Goal: Task Accomplishment & Management: Complete application form

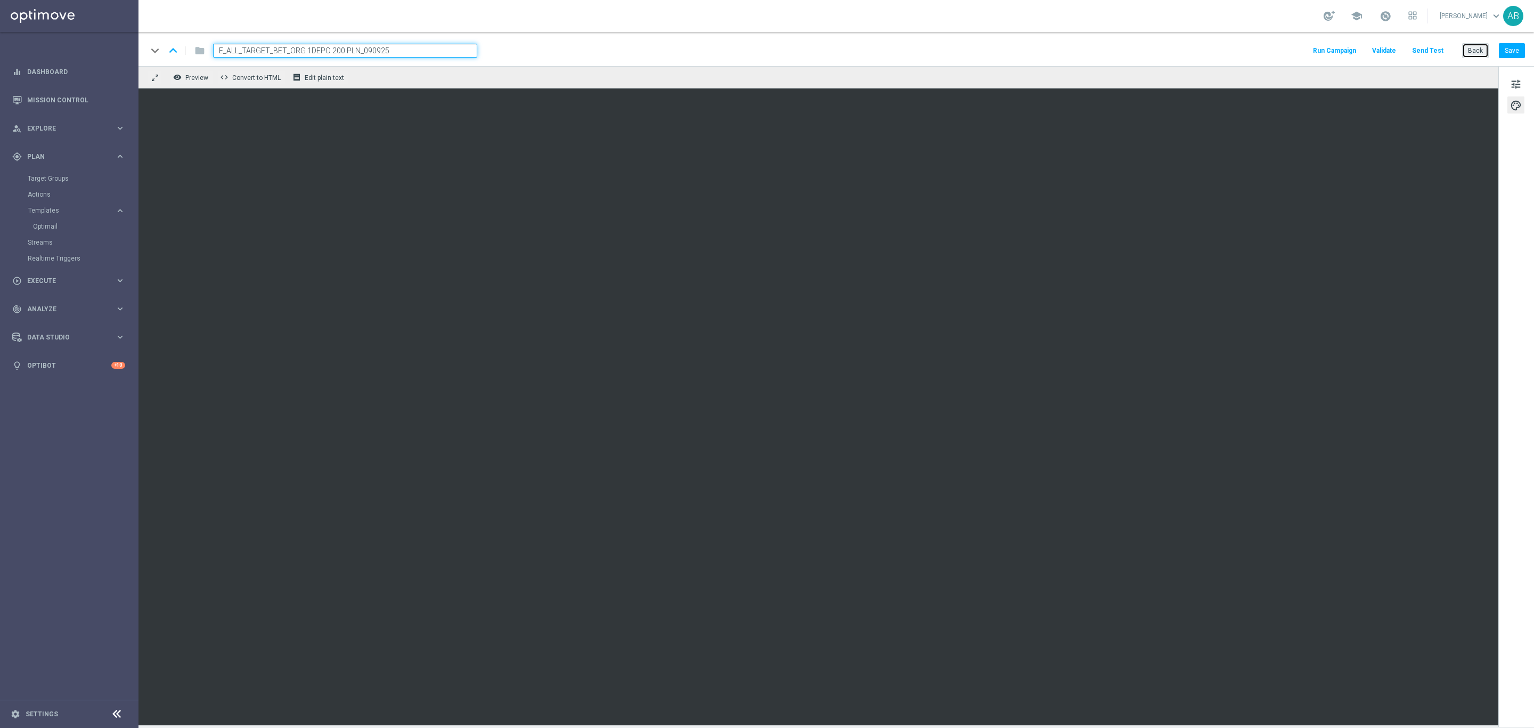
click at [1475, 50] on button "Back" at bounding box center [1475, 50] width 27 height 15
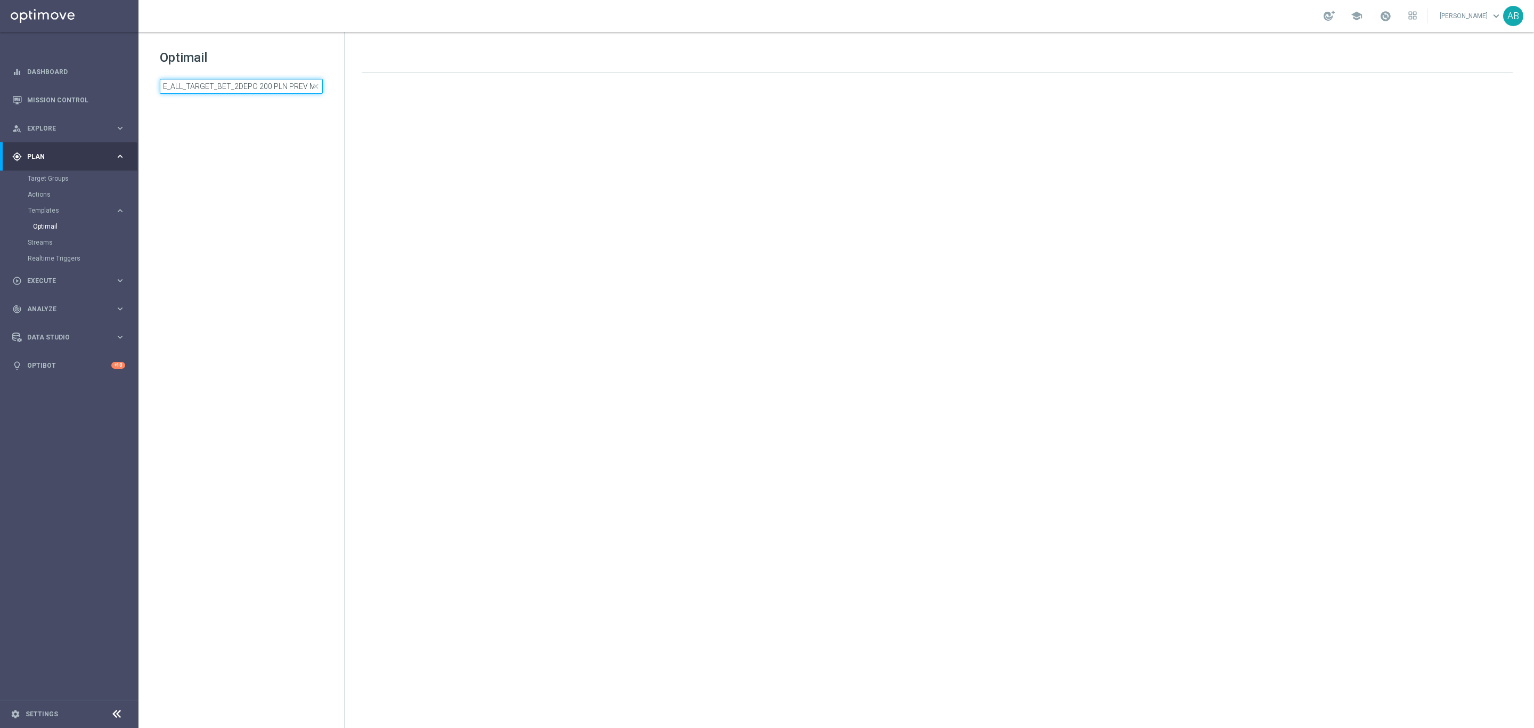
click at [264, 84] on input "E_ALL_TARGET_BET_2DEPO 200 PLN PREV MONTH_200825" at bounding box center [241, 86] width 163 height 15
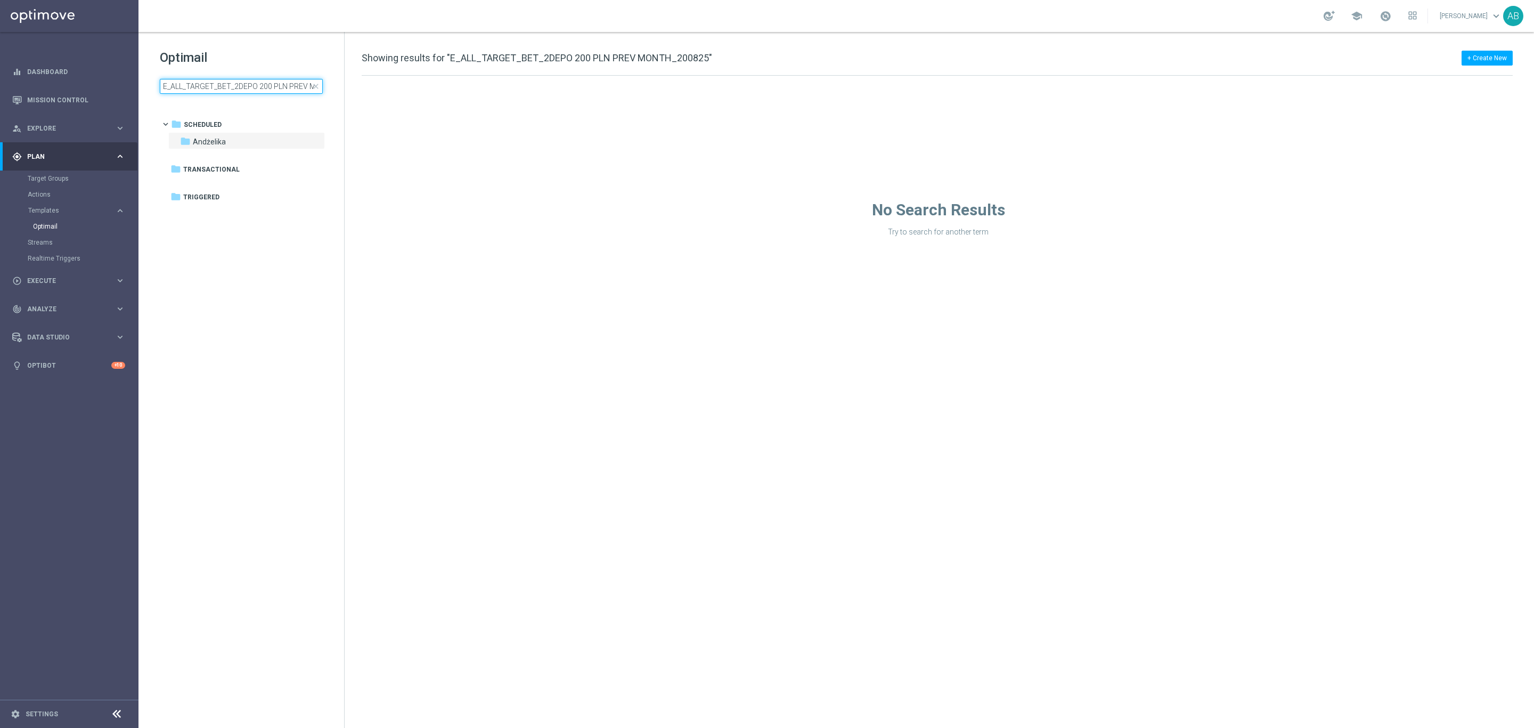
click at [264, 84] on input "E_ALL_TARGET_BET_2DEPO 200 PLN PREV MONTH_200825" at bounding box center [241, 86] width 163 height 15
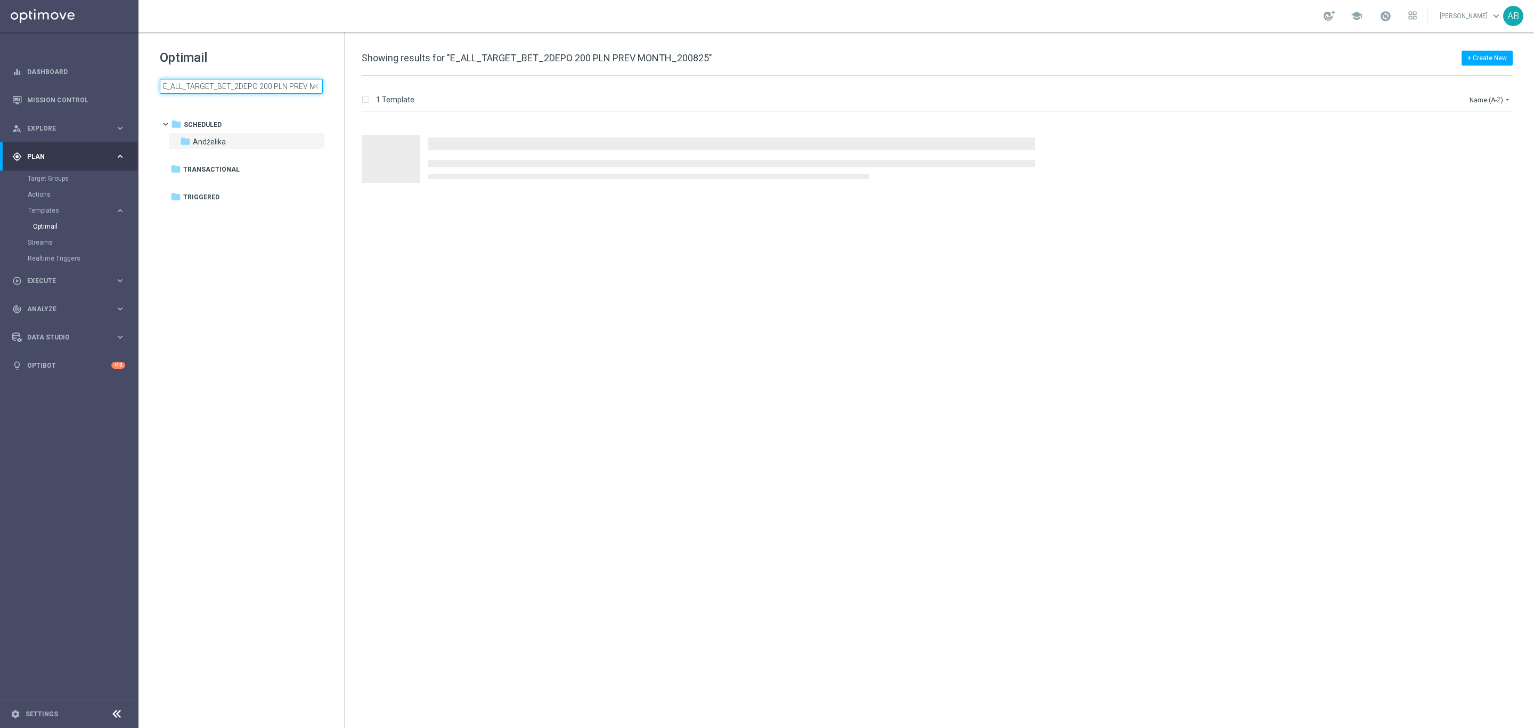
click at [264, 84] on input "E_ALL_TARGET_BET_2DEPO 200 PLN PREV MONTH_200825" at bounding box center [241, 86] width 163 height 15
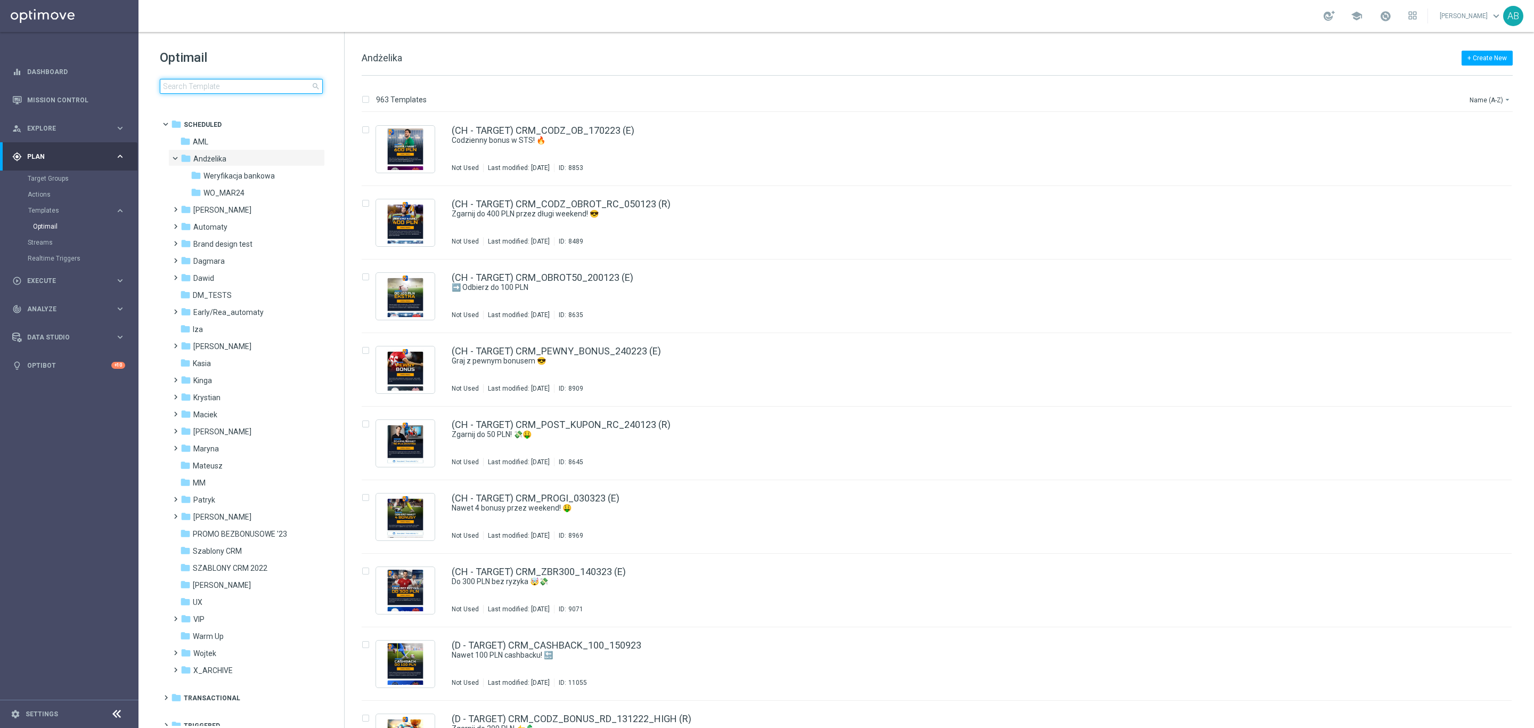
click at [256, 85] on input at bounding box center [241, 86] width 163 height 15
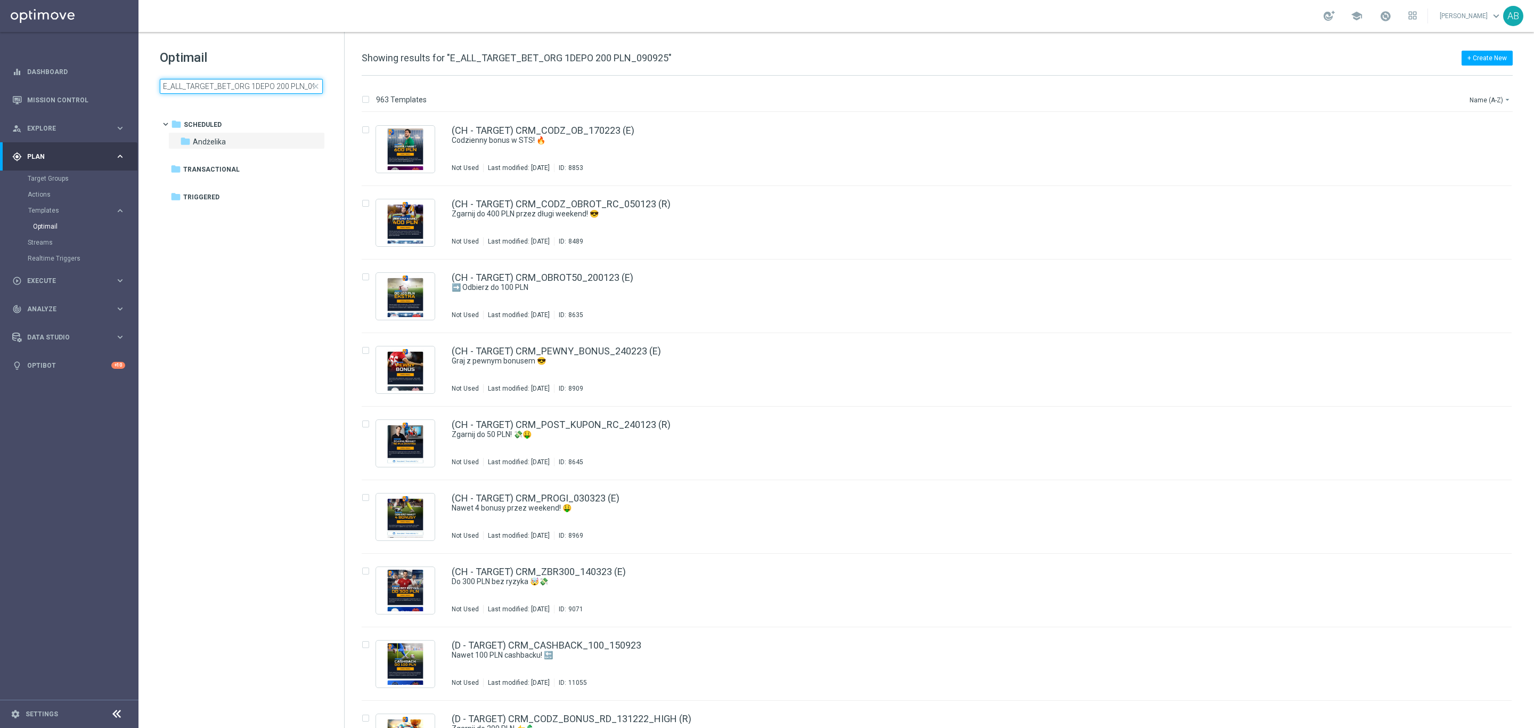
scroll to position [0, 17]
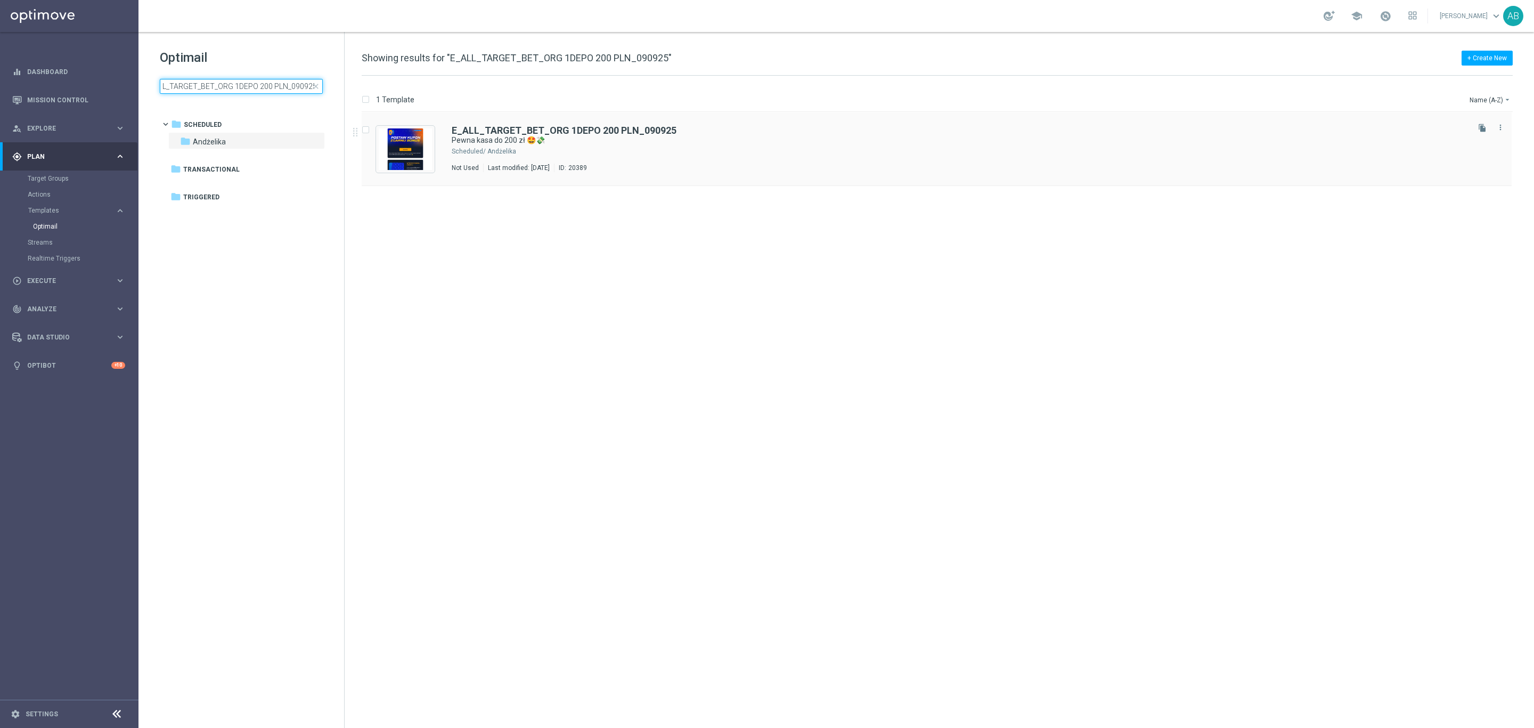
type input "E_ALL_TARGET_BET_ORG 1DEPO 200 PLN_090925"
click at [1486, 128] on icon "file_copy" at bounding box center [1482, 128] width 9 height 9
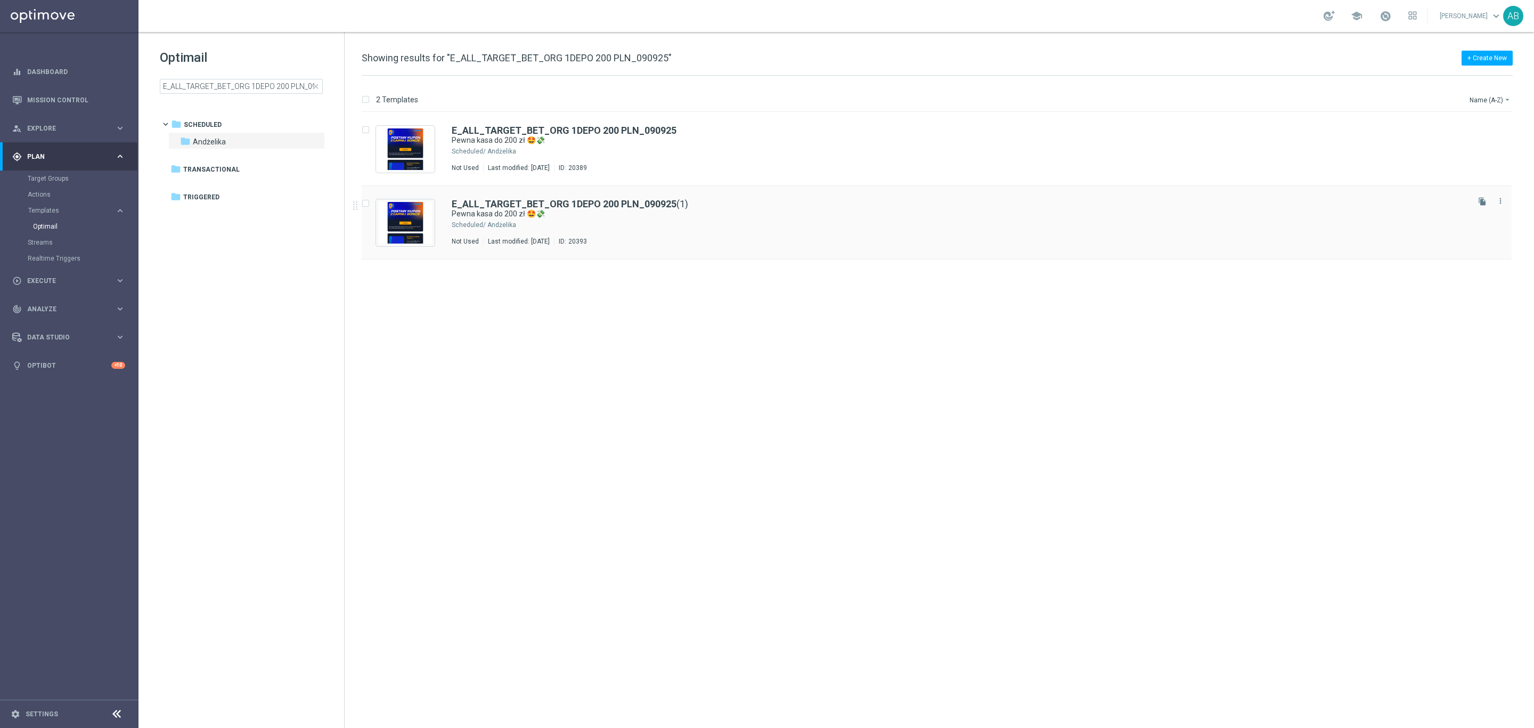
click at [745, 224] on div "Andżelika" at bounding box center [977, 225] width 980 height 9
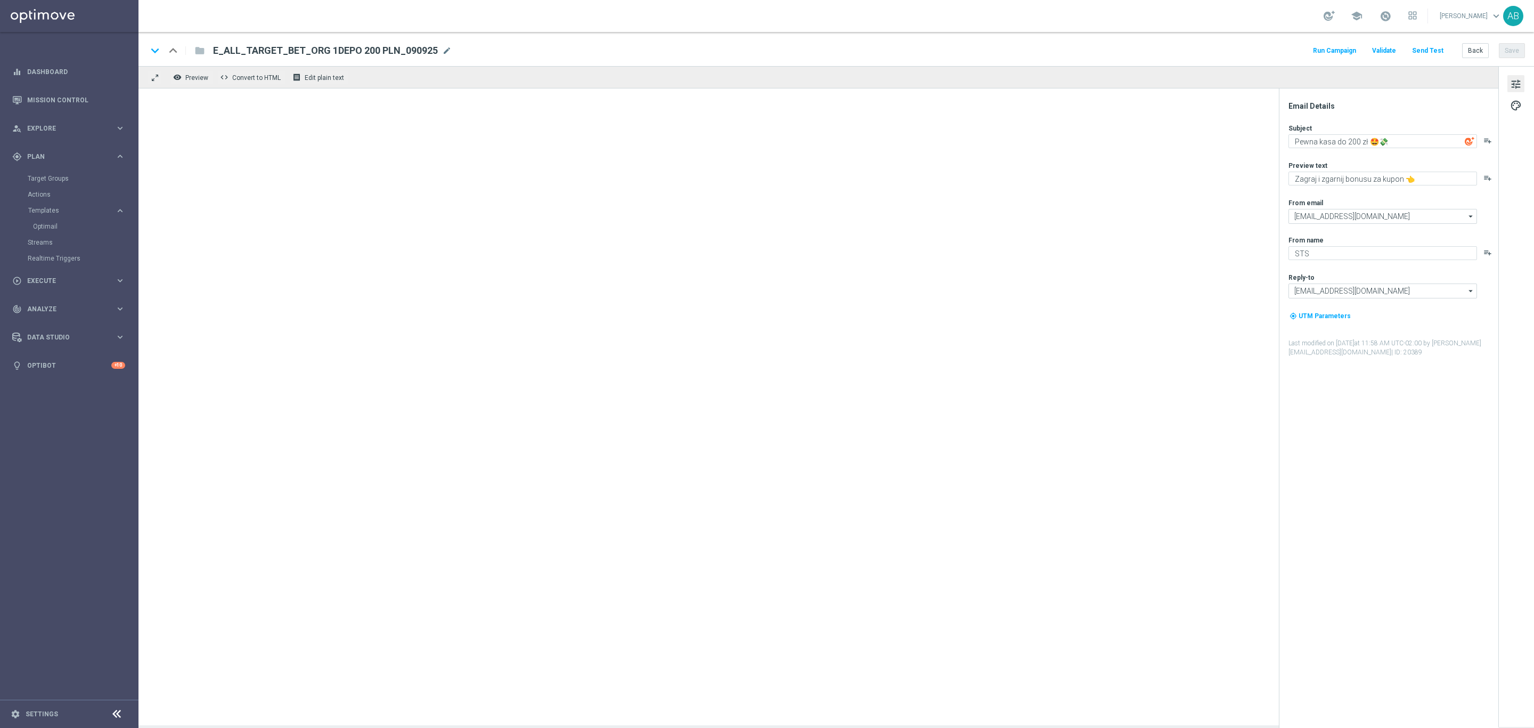
type input "E_ALL_TARGET_BET_ORG 1DEPO 200 PLN_090925(1)"
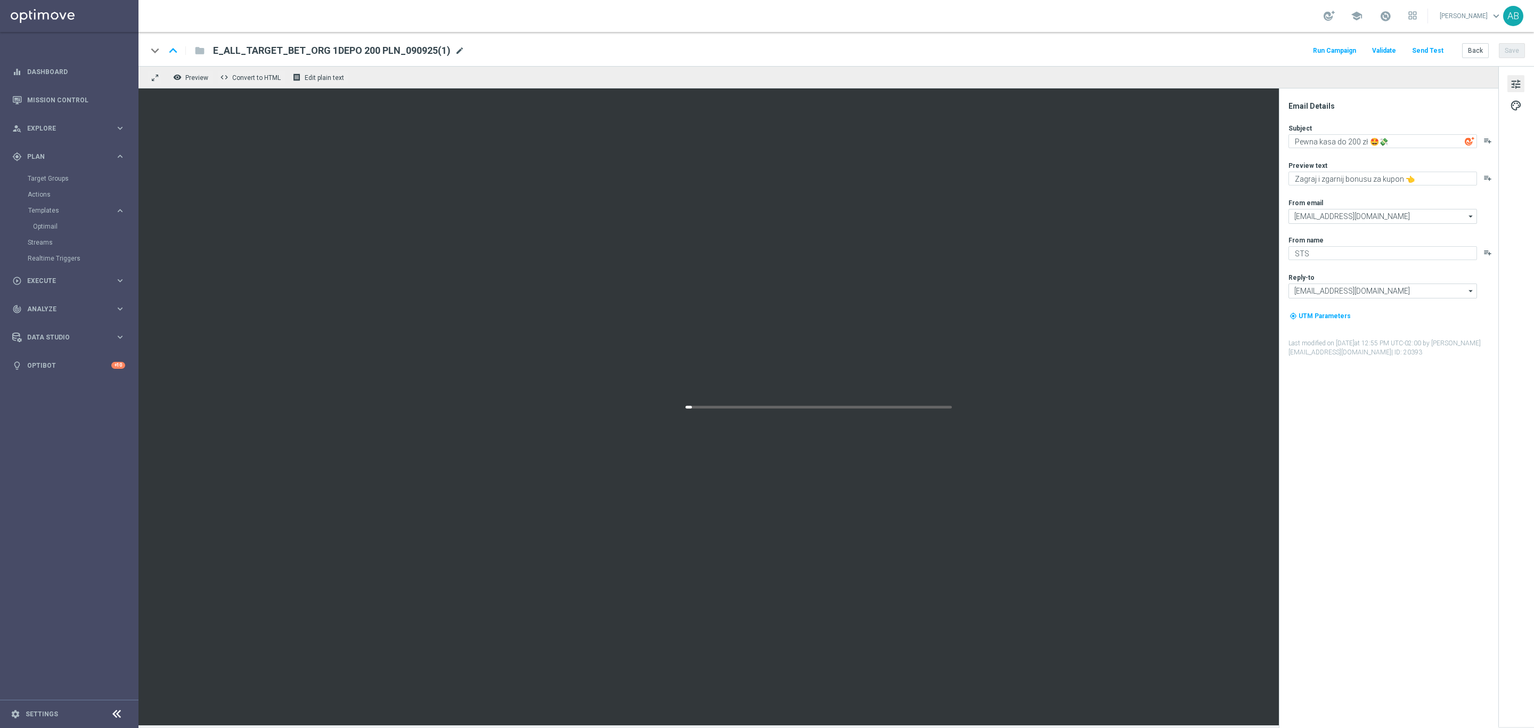
click at [456, 48] on span "mode_edit" at bounding box center [460, 51] width 10 height 10
paste input "E_ALL_TARGET_BET_ORG 2DEPO 200 PLN_090925"
type input "E_ALL_TARGET_BET_ORG 2DEPO 200 PLN_090925"
click at [618, 44] on div "keyboard_arrow_down keyboard_arrow_up folder E_ALL_TARGET_BET_ORG 2DEPO 200 PLN…" at bounding box center [836, 51] width 1378 height 14
click at [1507, 53] on button "Save" at bounding box center [1512, 50] width 26 height 15
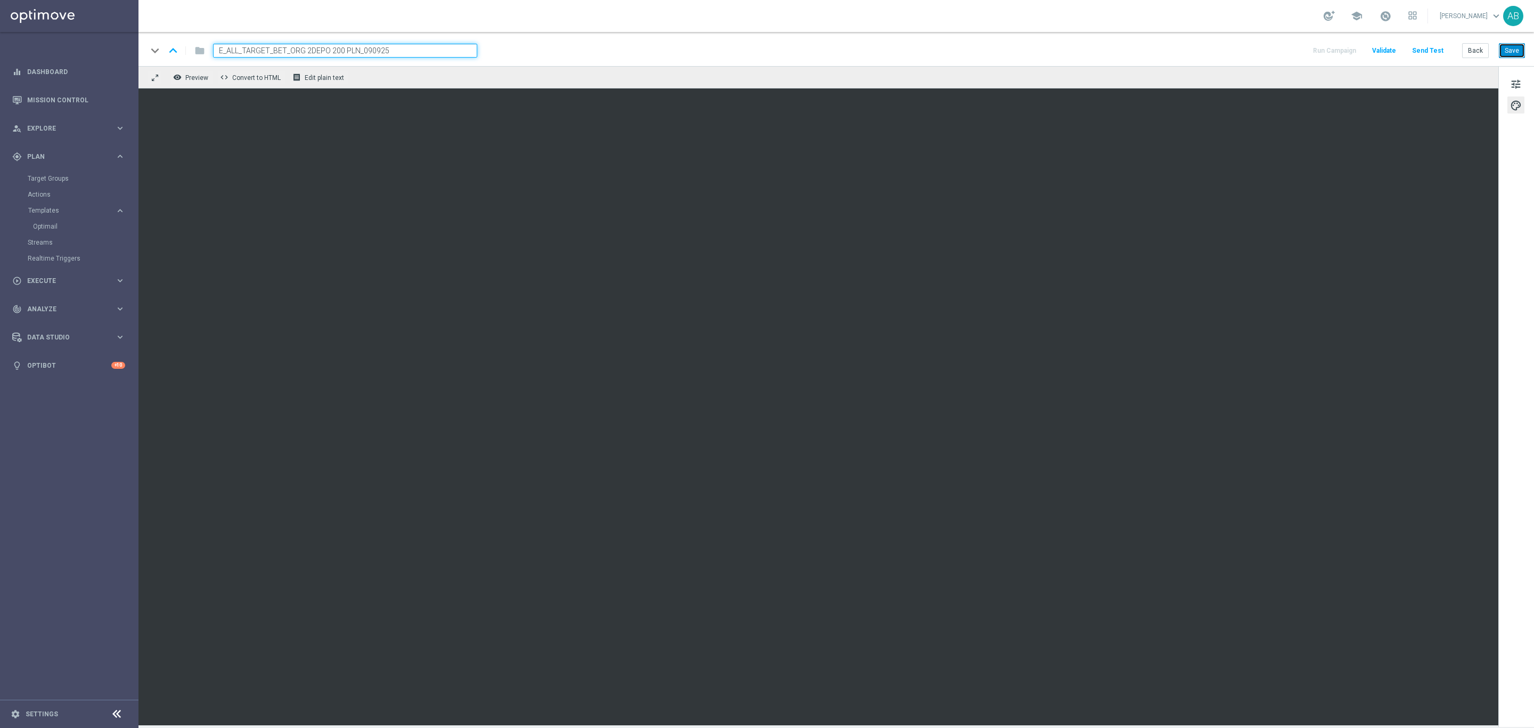
click at [1512, 48] on button "Save" at bounding box center [1512, 50] width 26 height 15
click at [1515, 53] on button "Save" at bounding box center [1512, 50] width 26 height 15
click at [1477, 56] on button "Back" at bounding box center [1475, 50] width 27 height 15
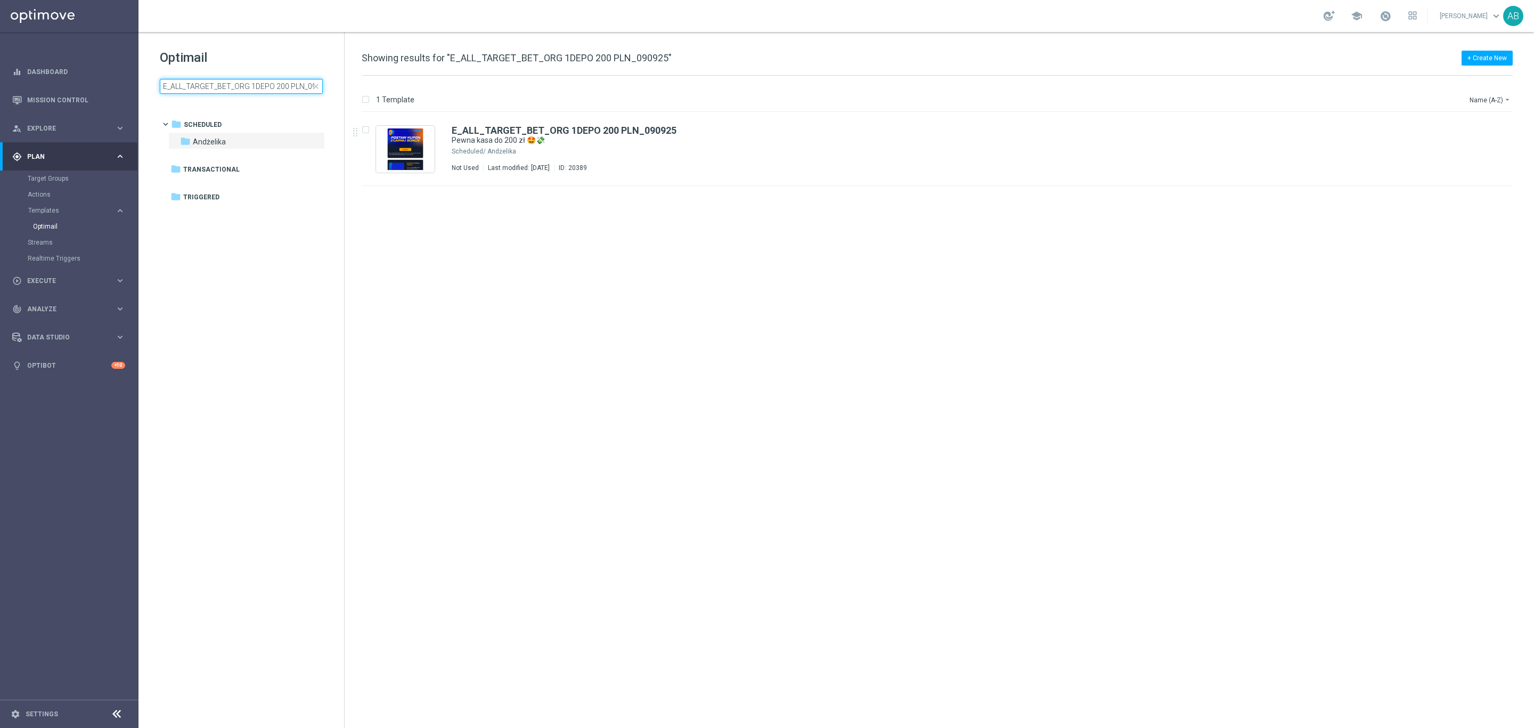
click at [221, 87] on input "E_ALL_TARGET_BET_ORG 1DEPO 200 PLN_090925" at bounding box center [241, 86] width 163 height 15
type input "E_ALL_TARGET_BET_ORG 2DEPO 200 PLN_090925"
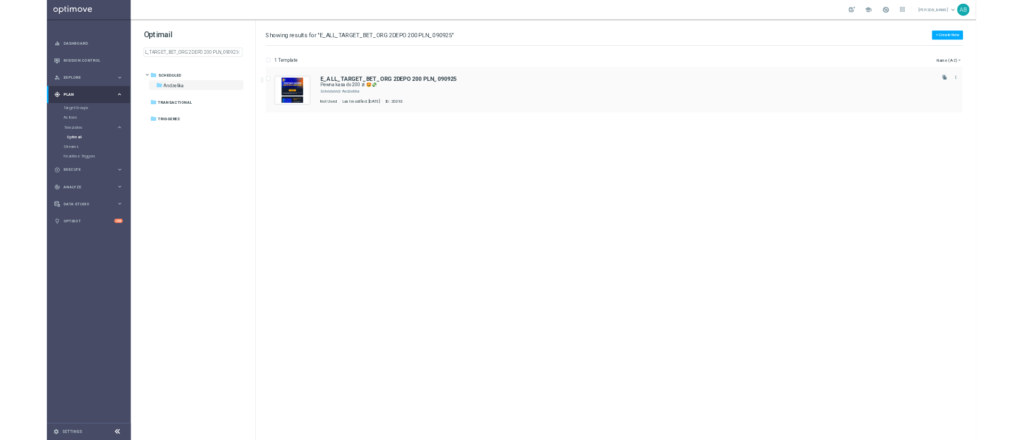
scroll to position [0, 0]
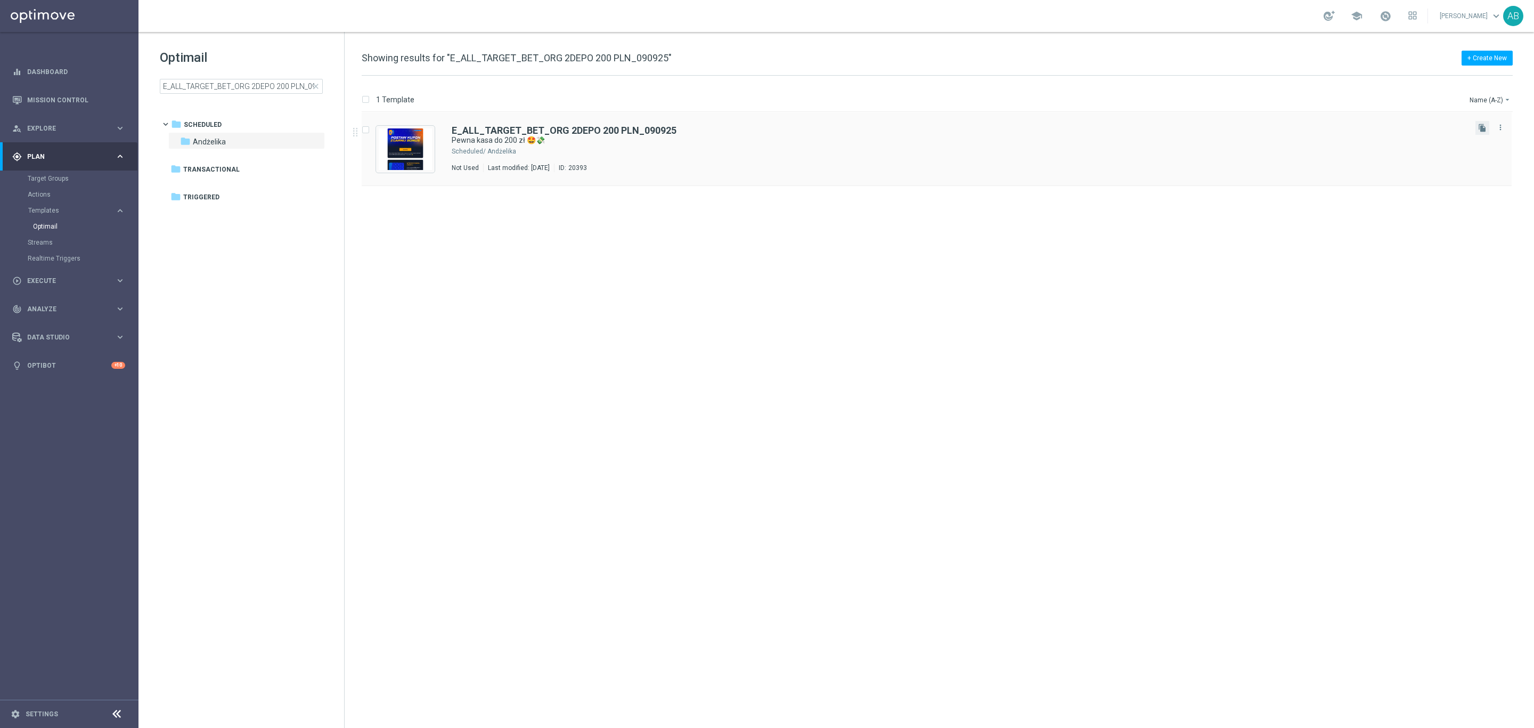
click at [1477, 125] on button "file_copy" at bounding box center [1482, 128] width 14 height 14
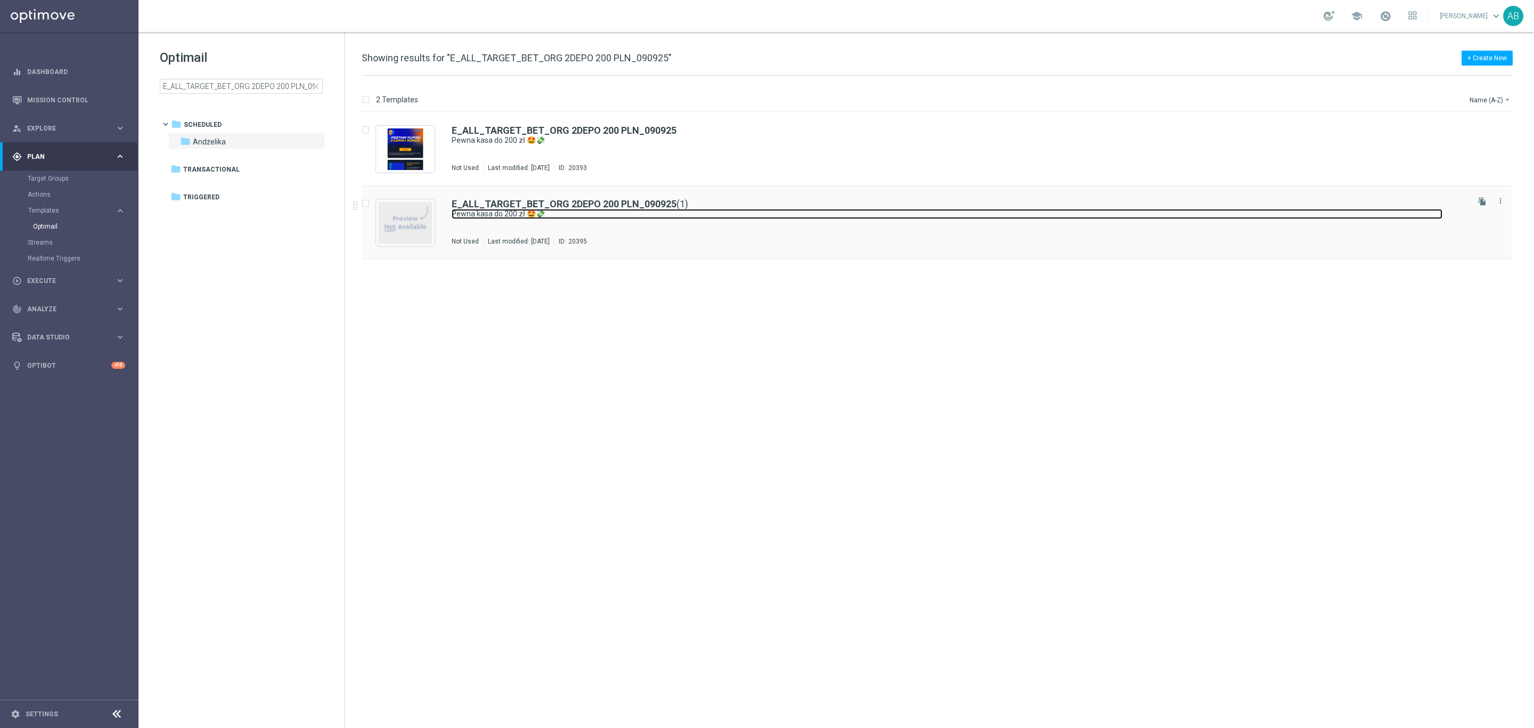
click at [665, 218] on link "Pewna kasa do 200 zł 🤩💸" at bounding box center [947, 214] width 991 height 10
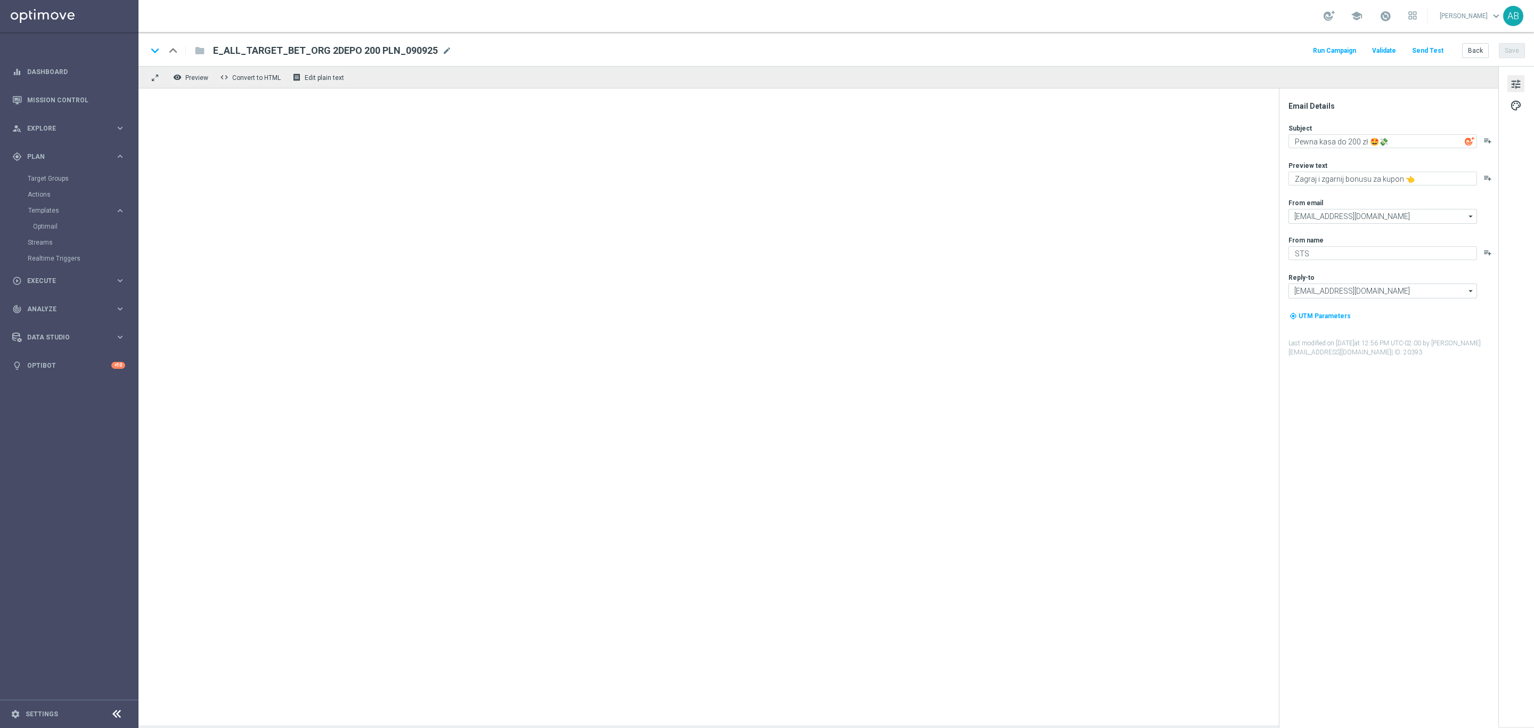
type input "E_ALL_TARGET_BET_ORG 2DEPO 200 PLN_090925(1)"
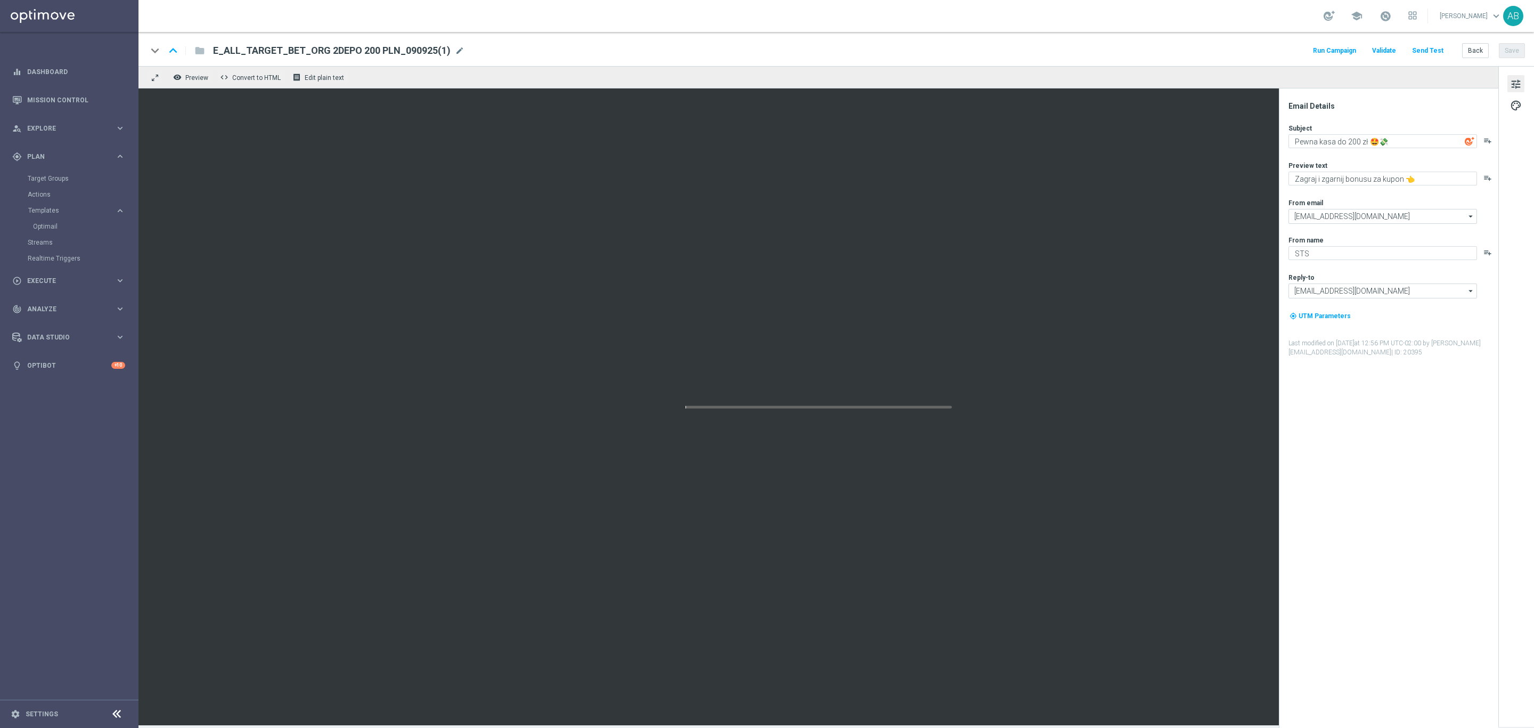
click at [434, 45] on span "E_ALL_TARGET_BET_ORG 2DEPO 200 PLN_090925(1)" at bounding box center [332, 50] width 238 height 13
click at [434, 45] on input "E_ALL_TARGET_BET_ORG 2DEPO 200 PLN_090925(1)" at bounding box center [345, 51] width 264 height 14
paste input "E_ALL_TARGET_BET_ORG 3DEPO 200 PLN_090925"
type input "E_ALL_TARGET_BET_ORG 3DEPO 200 PLN_090925"
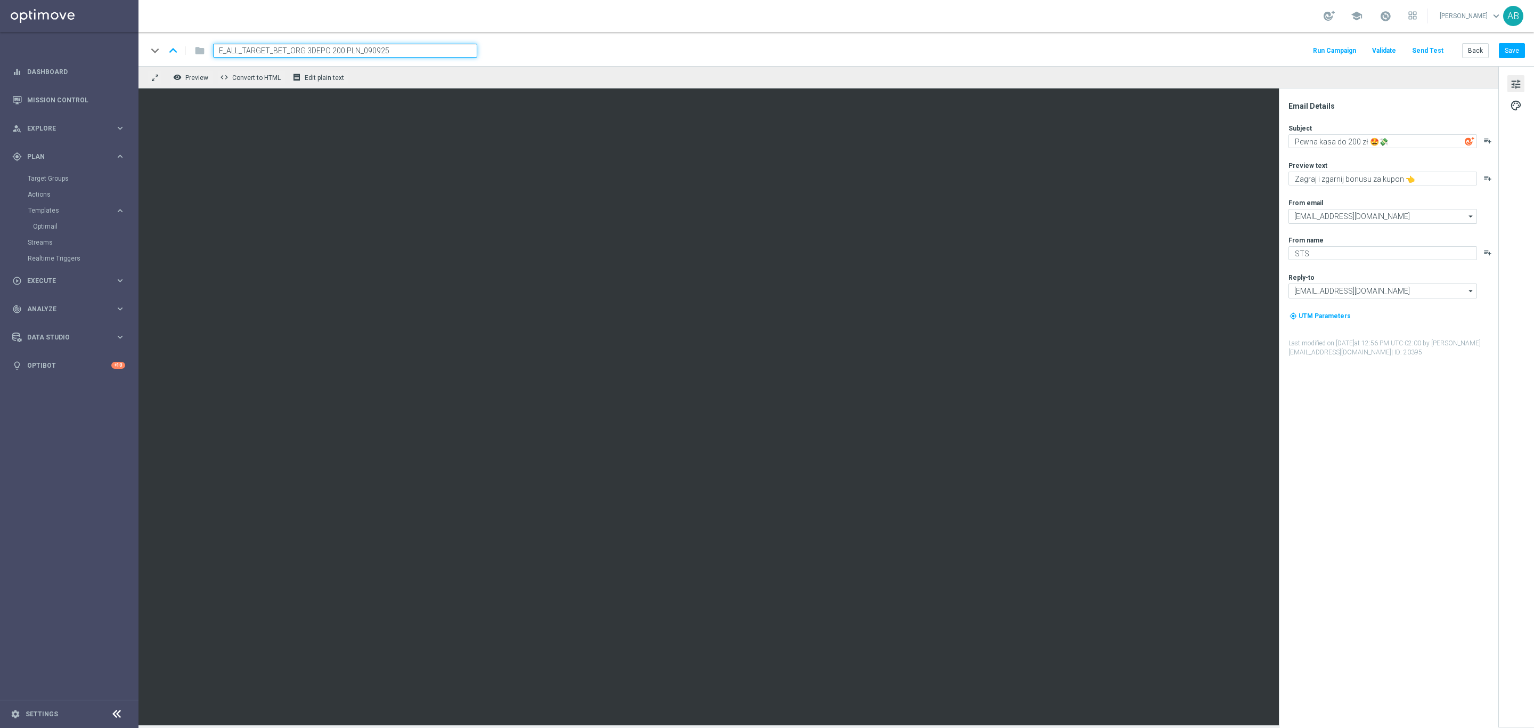
drag, startPoint x: 1528, startPoint y: 50, endPoint x: 1521, endPoint y: 50, distance: 6.9
click at [1528, 50] on div "keyboard_arrow_down keyboard_arrow_up folder E_ALL_TARGET_BET_ORG 3DEPO 200 PLN…" at bounding box center [835, 49] width 1395 height 34
click at [1518, 50] on button "Save" at bounding box center [1512, 50] width 26 height 15
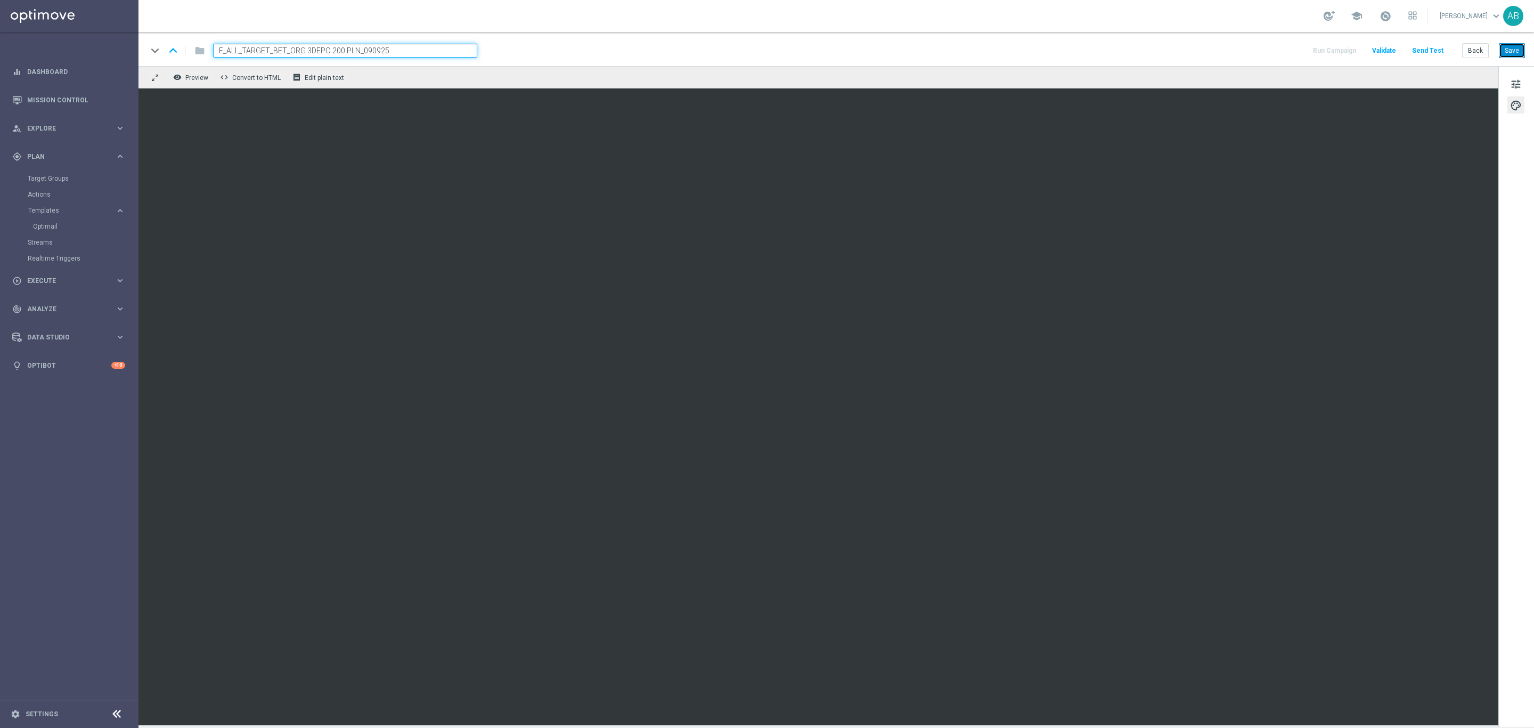
click at [1519, 47] on button "Save" at bounding box center [1512, 50] width 26 height 15
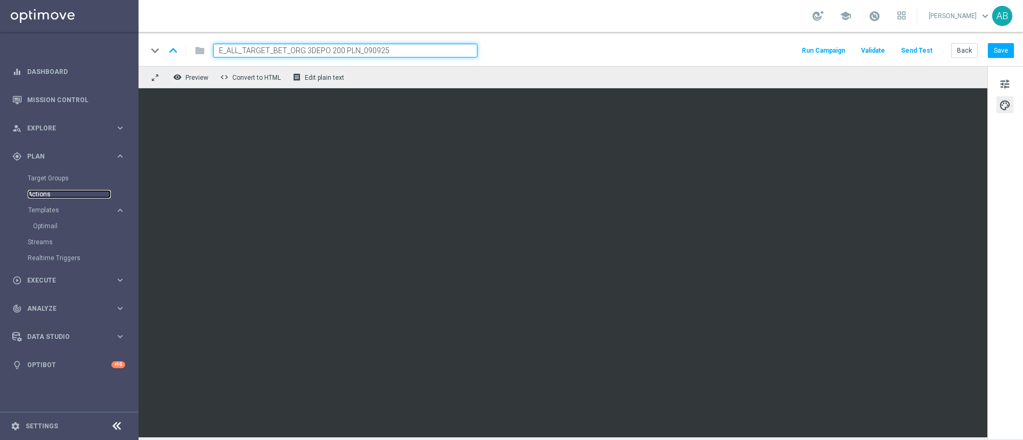
click at [50, 194] on link "Actions" at bounding box center [69, 194] width 83 height 9
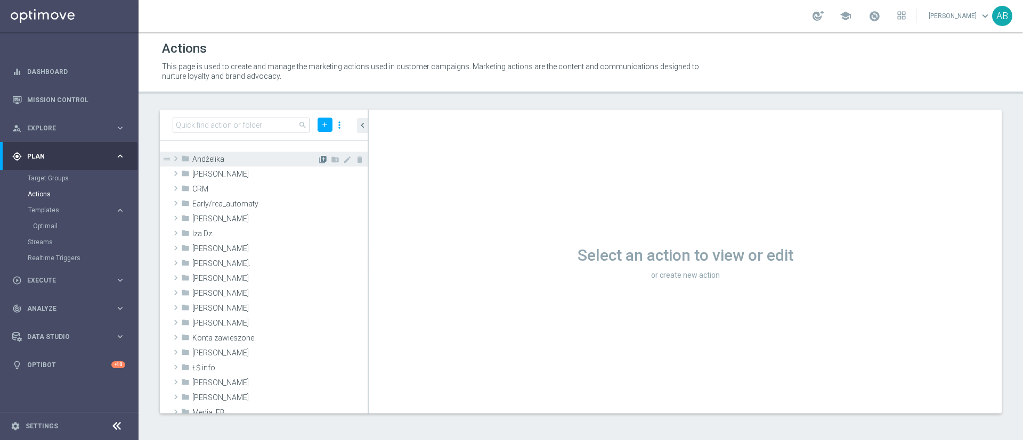
click at [319, 160] on icon "library_add" at bounding box center [323, 160] width 9 height 9
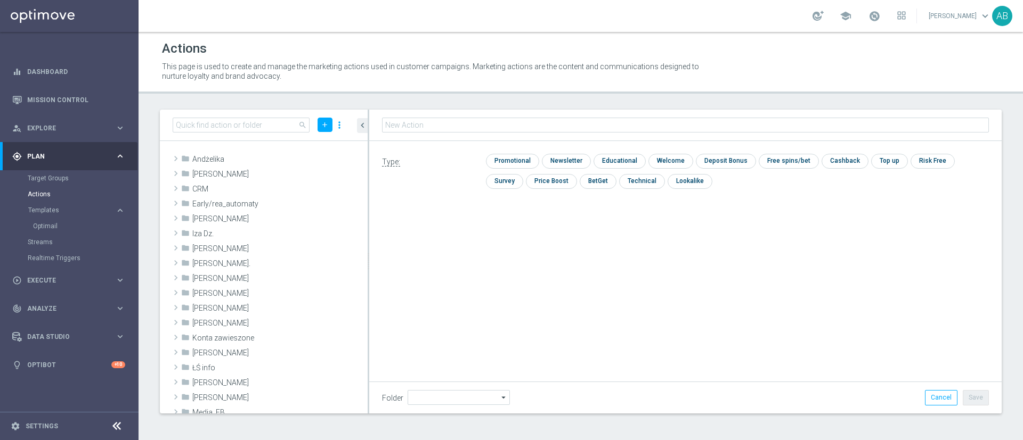
type input "Andżelika"
type input "E_ALL_TARGET_BET_ORG 1DEPO 200 PLN_090925"
click at [514, 163] on input "checkbox" at bounding box center [511, 161] width 51 height 14
checkbox input "true"
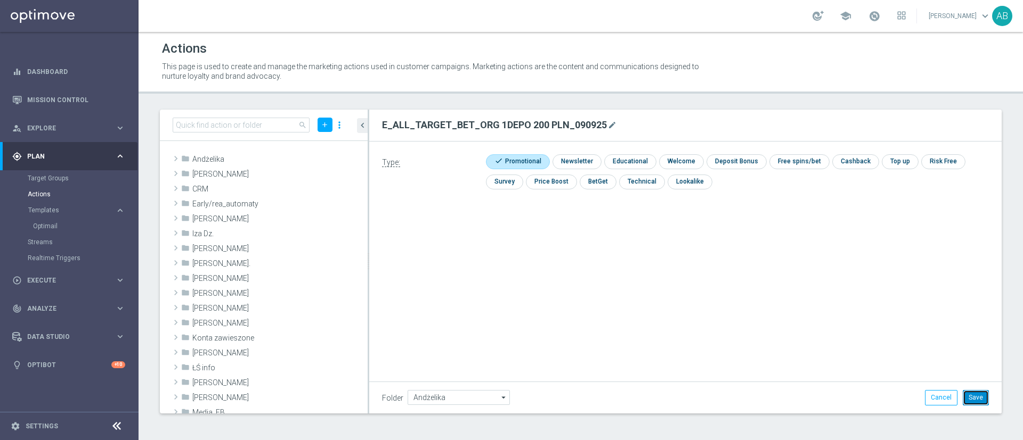
click at [985, 402] on button "Save" at bounding box center [975, 397] width 26 height 15
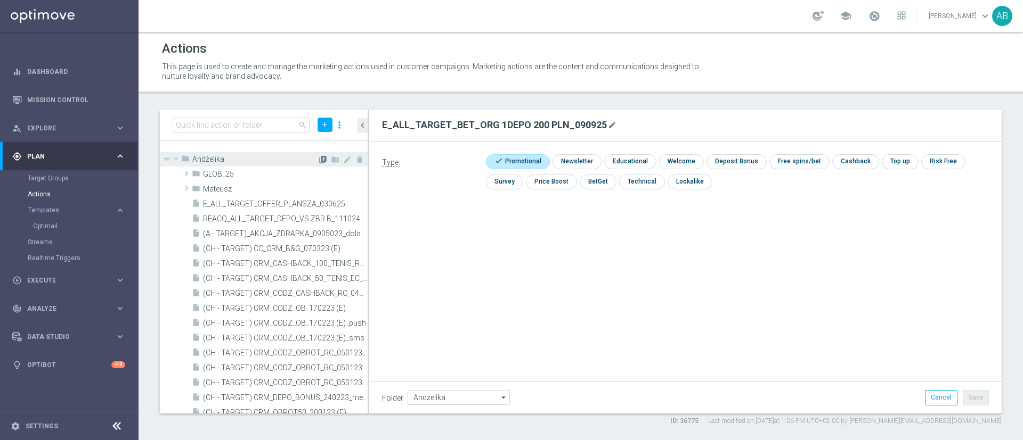
click at [319, 162] on icon "library_add" at bounding box center [323, 160] width 9 height 9
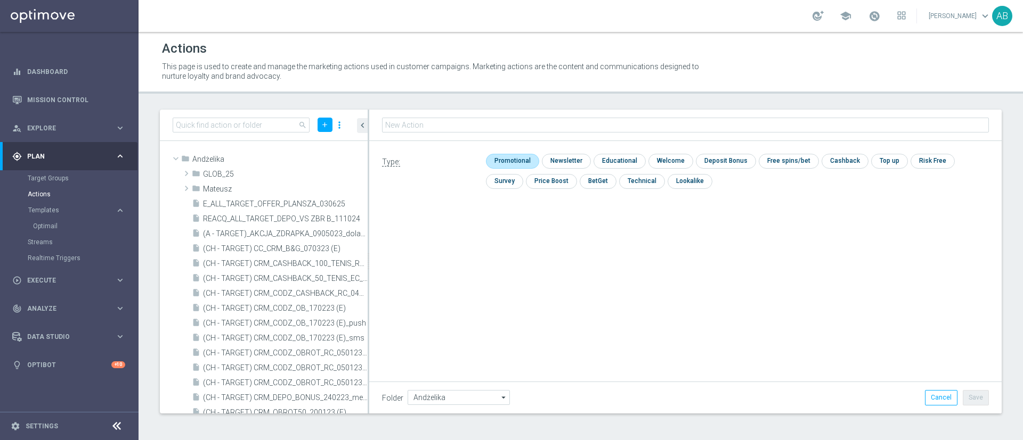
type input "E_ALL_TARGET_BET_ORG 2DEPO 200 PLN_090925"
click at [528, 169] on div "check Promotional check Newsletter check Educational check Welcome check Deposi…" at bounding box center [737, 174] width 503 height 40
click at [526, 164] on input "checkbox" at bounding box center [511, 161] width 51 height 14
checkbox input "true"
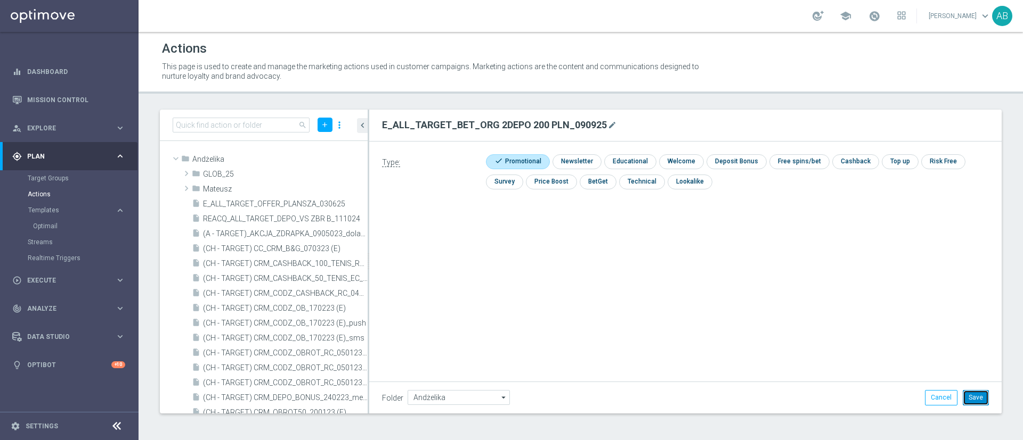
click at [980, 397] on button "Save" at bounding box center [975, 397] width 26 height 15
click at [319, 158] on icon "library_add" at bounding box center [323, 160] width 9 height 9
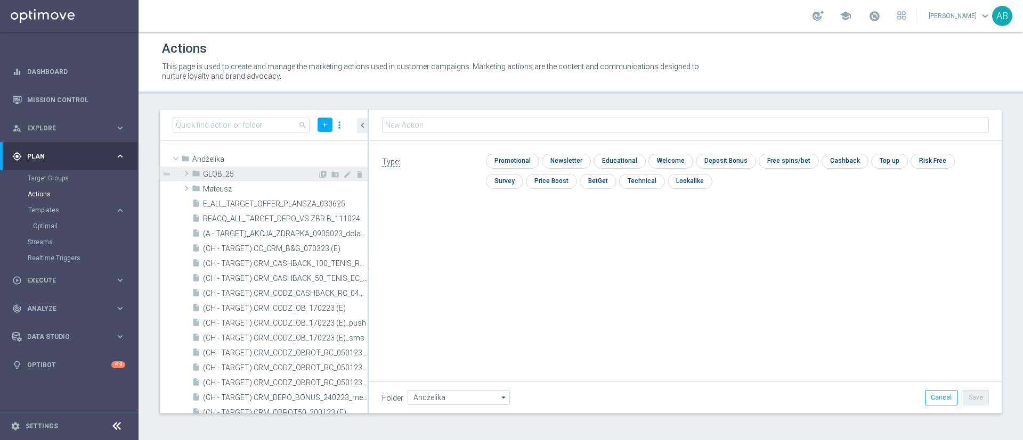
type input "E_ALL_TARGET_BET_ORG 3DEPO 200 PLN_090925"
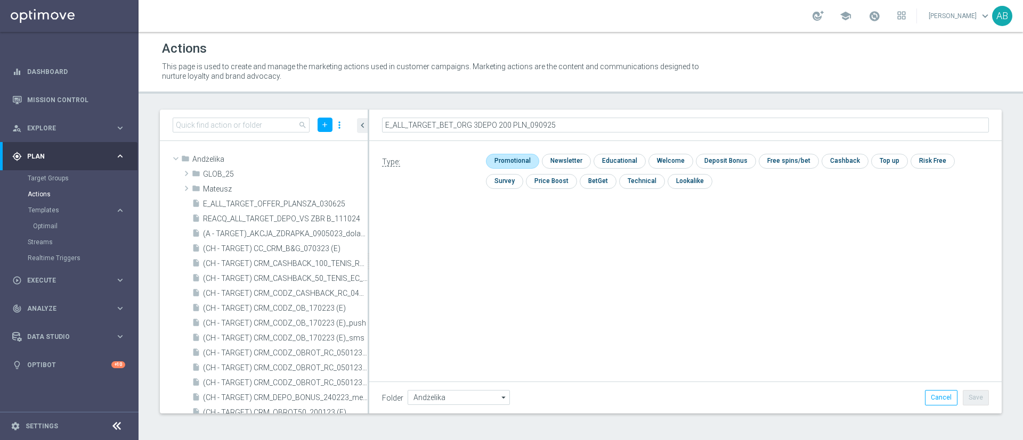
click at [526, 163] on input "checkbox" at bounding box center [511, 161] width 51 height 14
checkbox input "true"
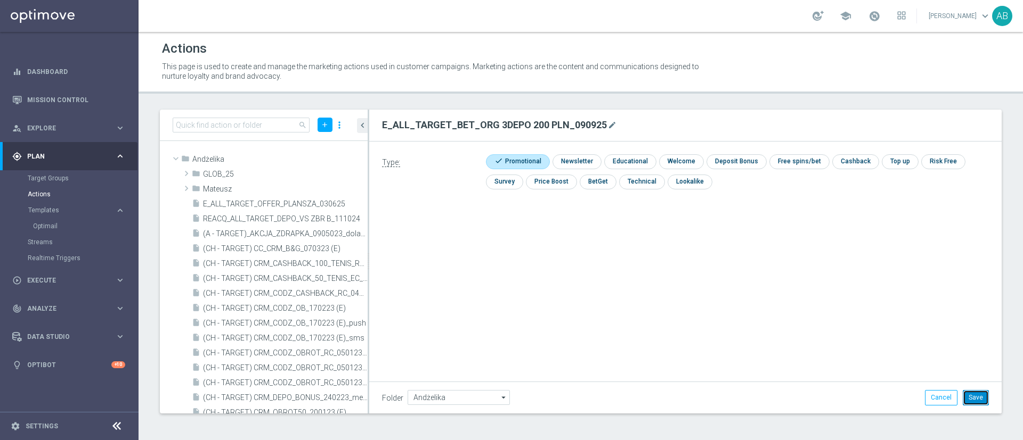
click at [975, 396] on button "Save" at bounding box center [975, 397] width 26 height 15
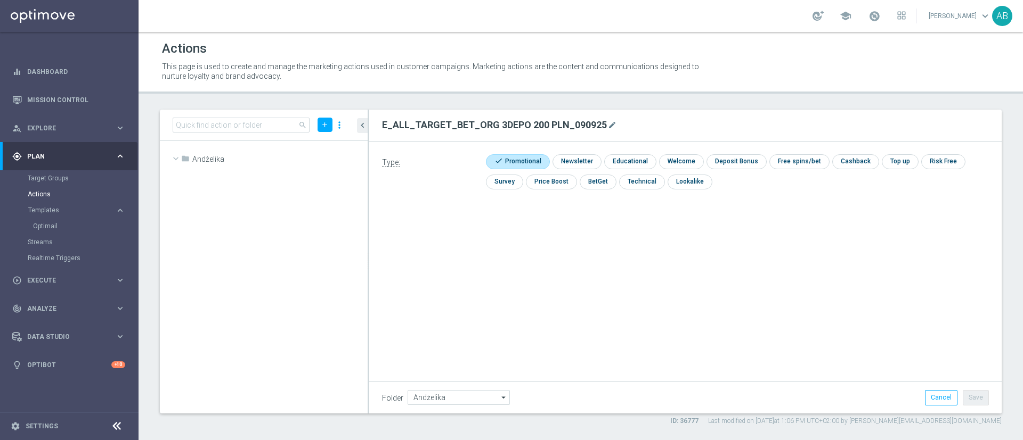
scroll to position [16094, 0]
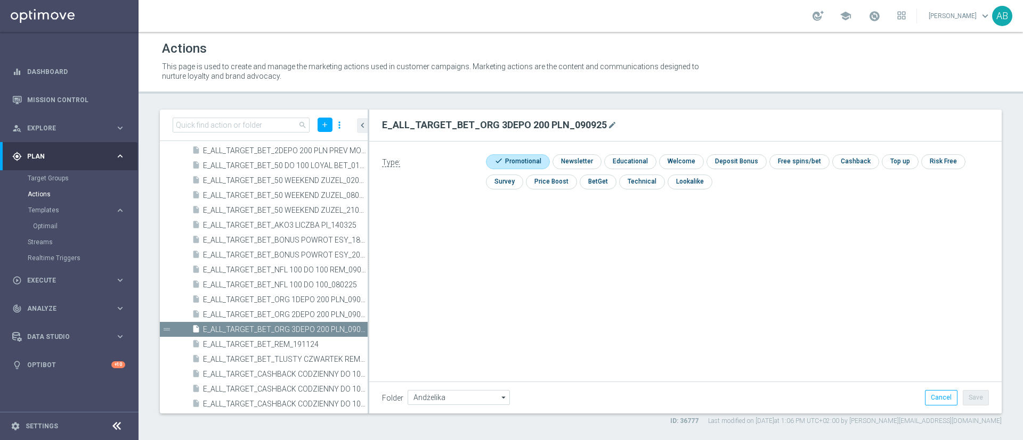
drag, startPoint x: 54, startPoint y: 276, endPoint x: 56, endPoint y: 252, distance: 24.1
click at [54, 277] on div "play_circle_outline Execute" at bounding box center [63, 281] width 103 height 10
click at [68, 205] on link "Campaign Builder" at bounding box center [69, 206] width 83 height 9
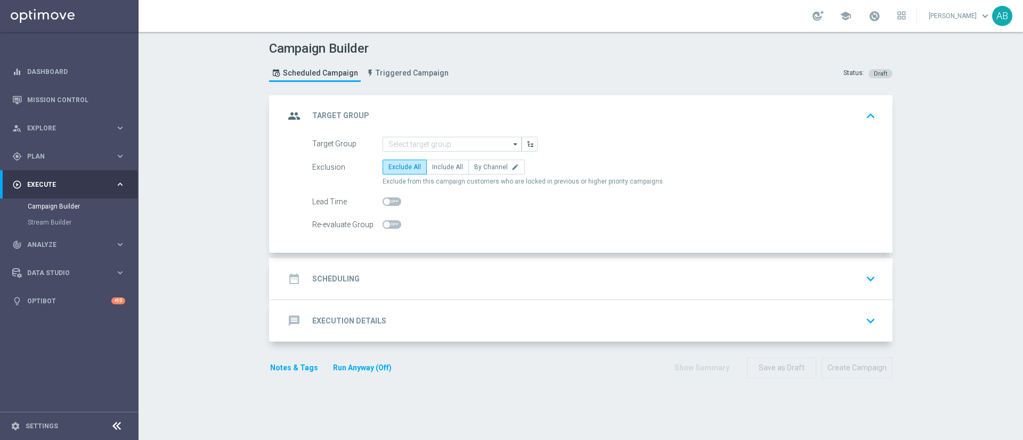
click at [456, 153] on form "Target Group arrow_drop_down Drag here to set row groups Drag here to set colum…" at bounding box center [594, 185] width 564 height 96
click at [460, 144] on input at bounding box center [451, 144] width 139 height 15
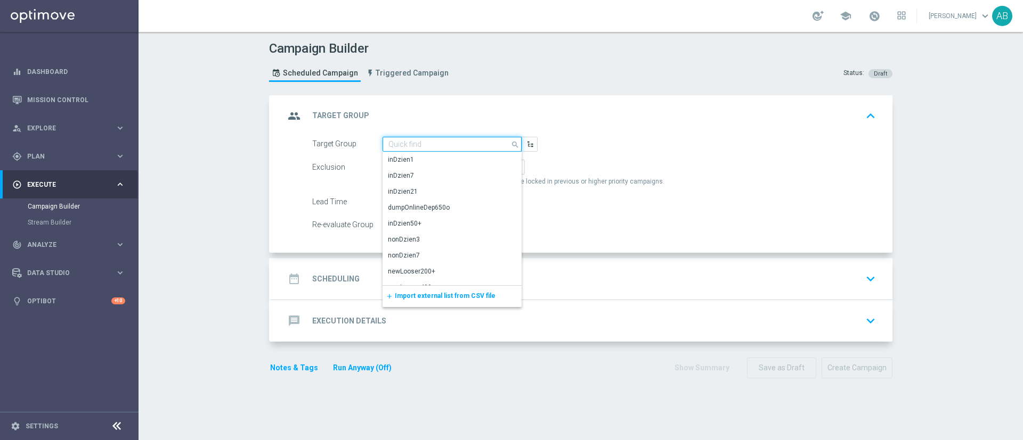
paste input "E_ALL_TARGET_BET_ORG 1DEPO 200 PLN_090925"
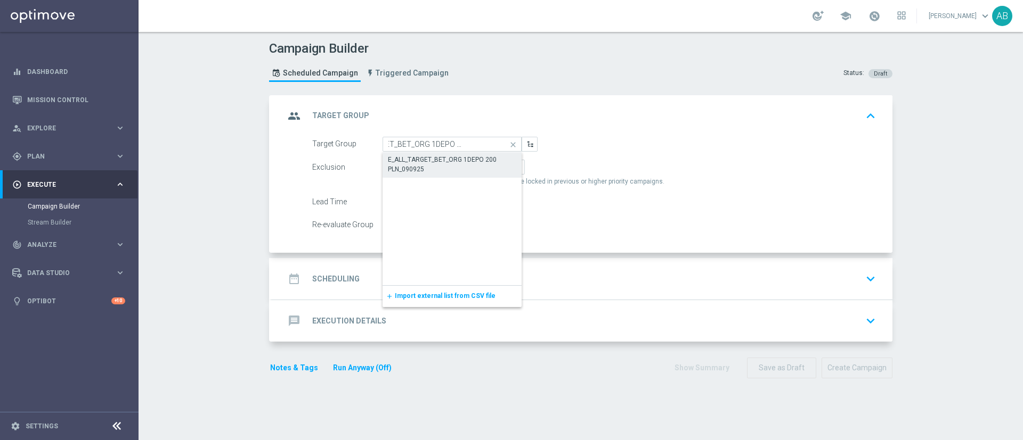
click at [453, 157] on div "E_ALL_TARGET_BET_ORG 1DEPO 200 PLN_090925" at bounding box center [452, 164] width 128 height 19
type input "E_ALL_TARGET_BET_ORG 1DEPO 200 PLN_090925"
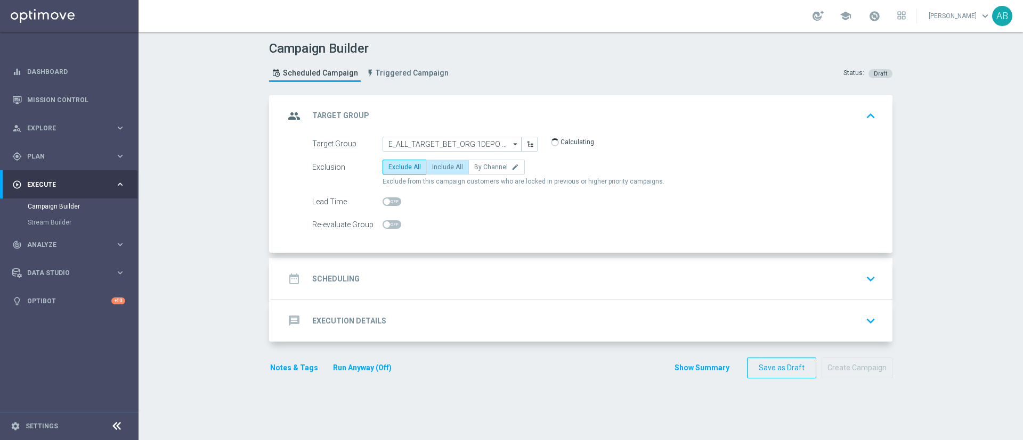
click at [436, 174] on label "Include All" at bounding box center [447, 167] width 43 height 15
click at [436, 173] on input "Include All" at bounding box center [435, 169] width 7 height 7
radio input "true"
click at [462, 280] on div "date_range Scheduling keyboard_arrow_down" at bounding box center [581, 279] width 595 height 20
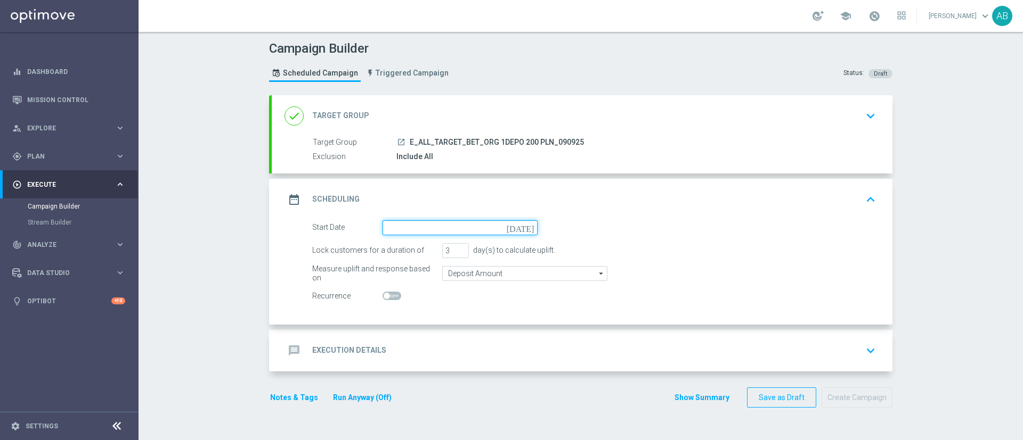
click at [434, 231] on input at bounding box center [459, 228] width 155 height 15
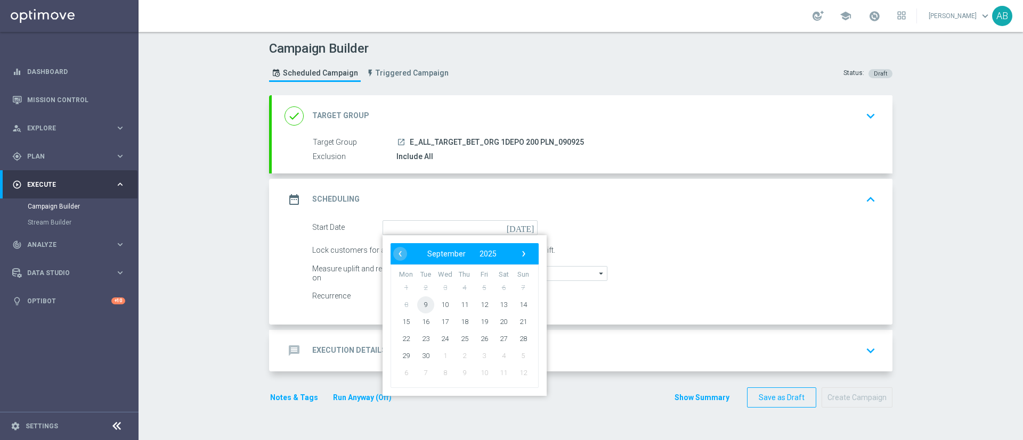
click at [424, 304] on span "9" at bounding box center [425, 304] width 17 height 17
type input "09 Sep 2025"
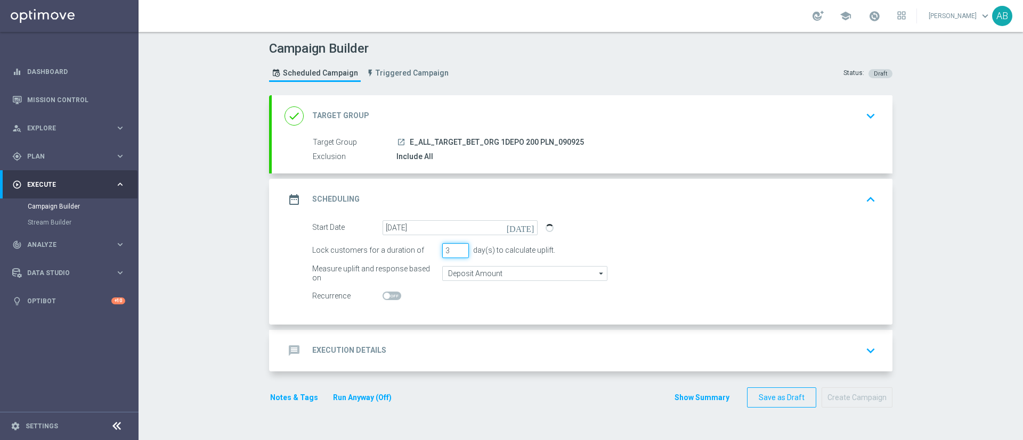
drag, startPoint x: 443, startPoint y: 250, endPoint x: 435, endPoint y: 260, distance: 13.3
click at [435, 260] on form "Start Date 09 Sep 2025 today Lock customers for a duration of 3 day(s) to calcu…" at bounding box center [594, 263] width 564 height 84
type input "1"
click at [430, 344] on div "message Execution Details keyboard_arrow_down" at bounding box center [581, 351] width 595 height 20
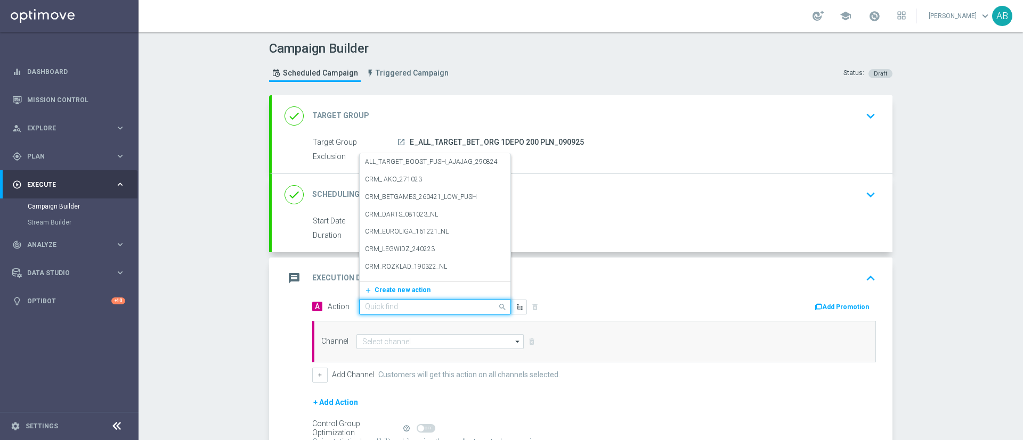
click at [401, 312] on div "Quick find" at bounding box center [435, 307] width 152 height 15
paste input "E_ALL_TARGET_BET_ORG 1DEPO 200 PLN_090925"
type input "E_ALL_TARGET_BET_ORG 1DEPO 200 PLN_090925"
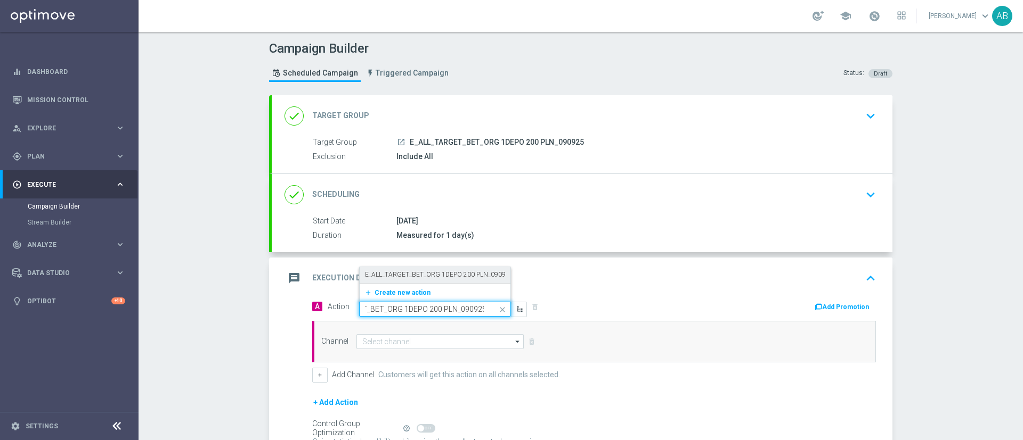
click at [418, 277] on label "E_ALL_TARGET_BET_ORG 1DEPO 200 PLN_090925" at bounding box center [439, 275] width 148 height 9
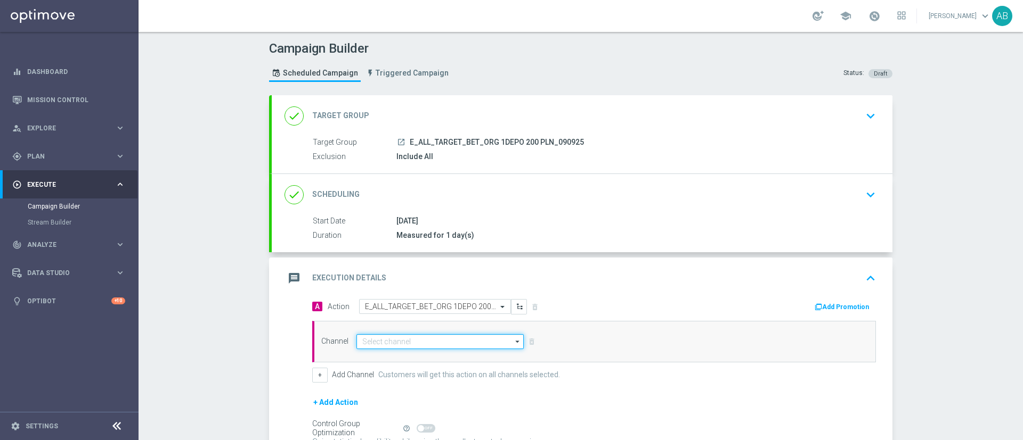
click at [403, 341] on input at bounding box center [439, 341] width 167 height 15
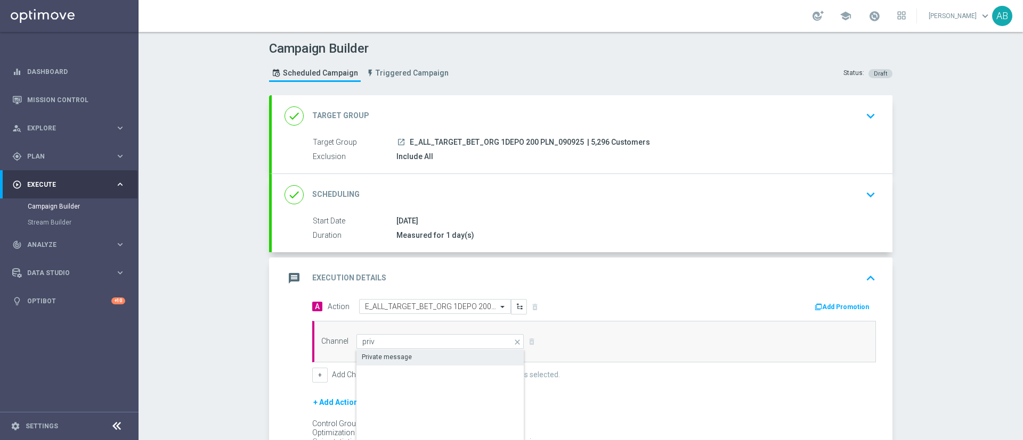
click at [409, 360] on div "Private message" at bounding box center [440, 357] width 168 height 15
type input "Private message"
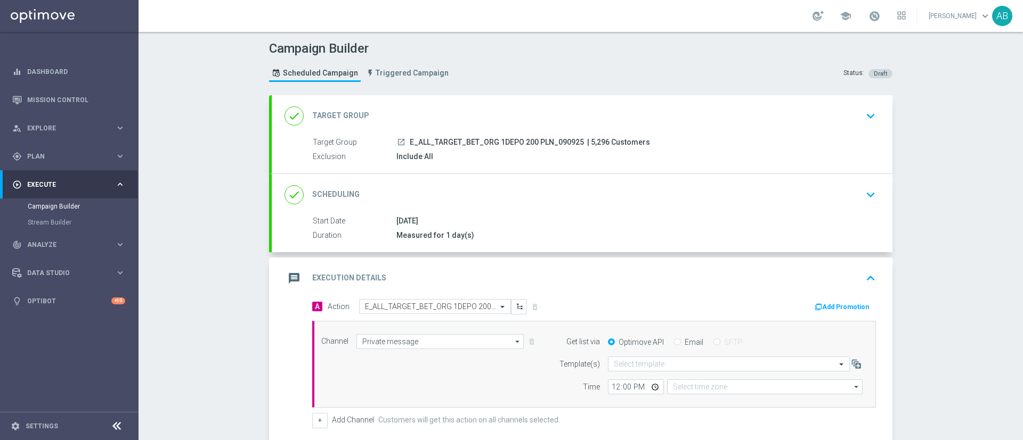
type input "Coordinated Universal Time (UTC 00:00)"
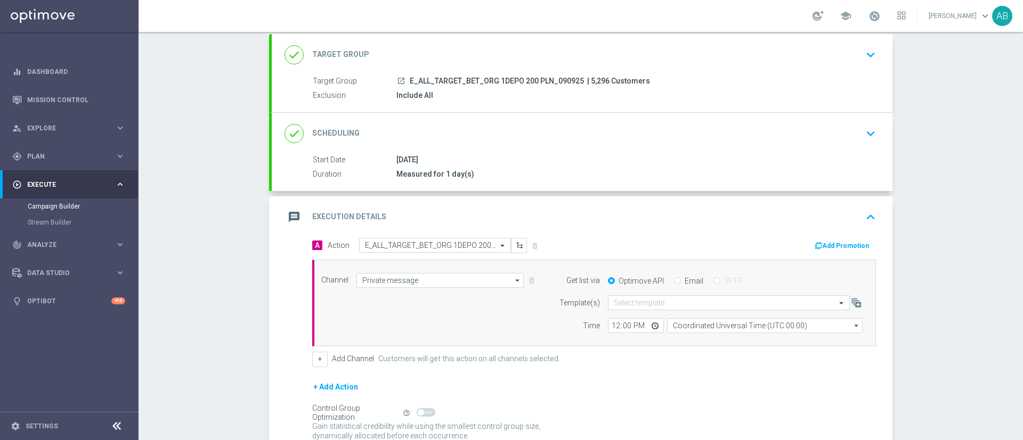
scroll to position [157, 0]
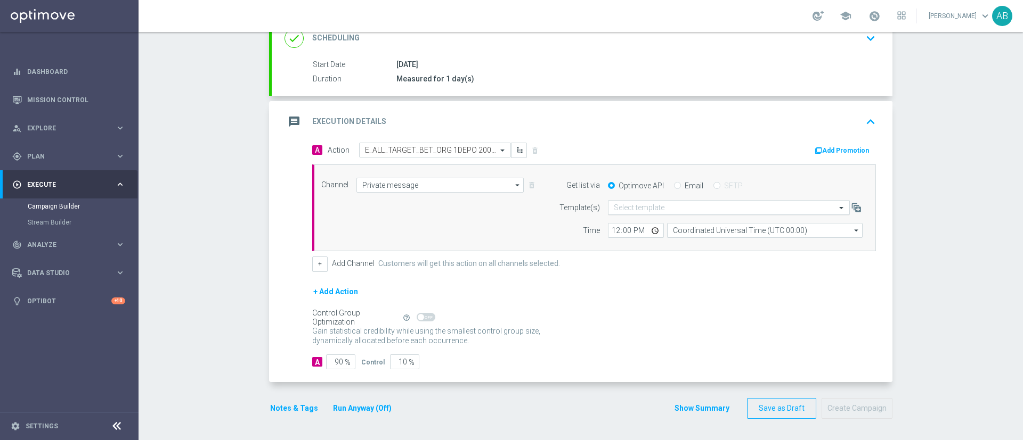
click at [652, 209] on input "text" at bounding box center [718, 207] width 209 height 9
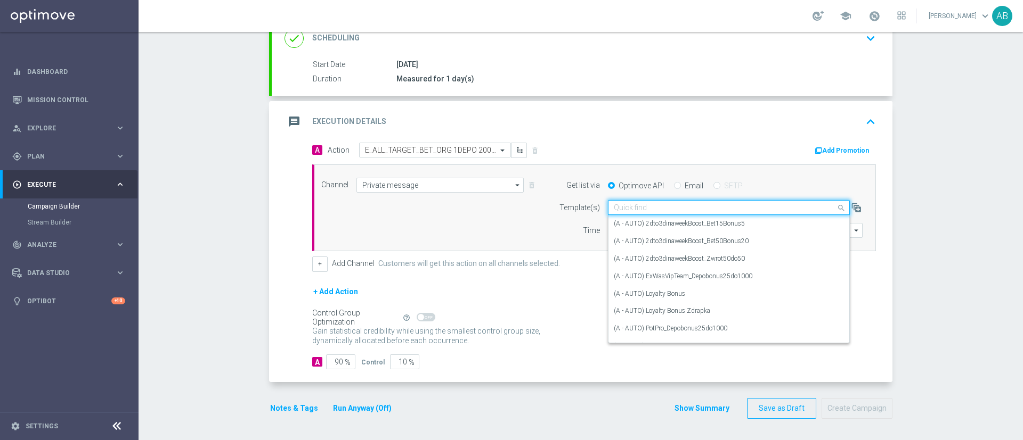
paste input "E_ALL_TARGET_BET_ORG 1DEPO 200 PLN_090925"
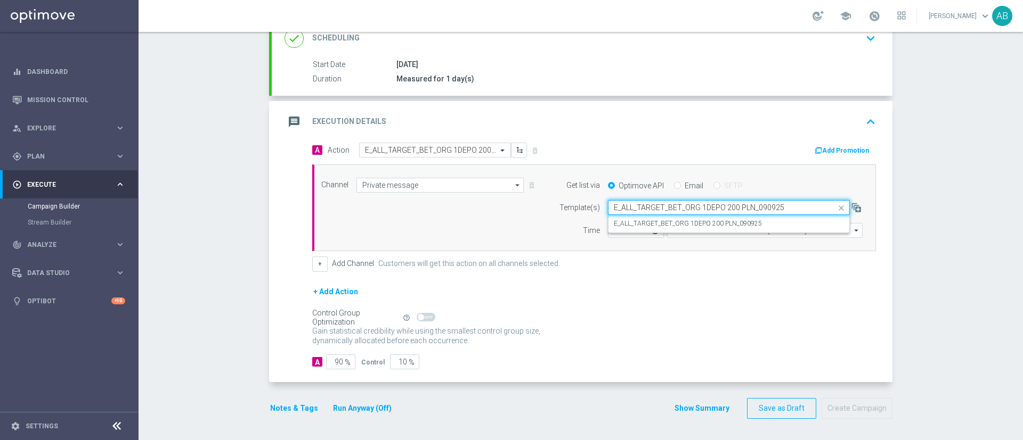
click at [631, 209] on input "E_ALL_TARGET_BET_ORG 1DEPO 200 PLN_090925" at bounding box center [718, 207] width 209 height 9
click at [637, 220] on label "E_ALL_TARGET_BET_ORG 1DEPO 200 PLN_090925" at bounding box center [688, 223] width 148 height 9
type input "E_ALL_TARGET_BET_ORG 1DEPO 200 PLN_090925"
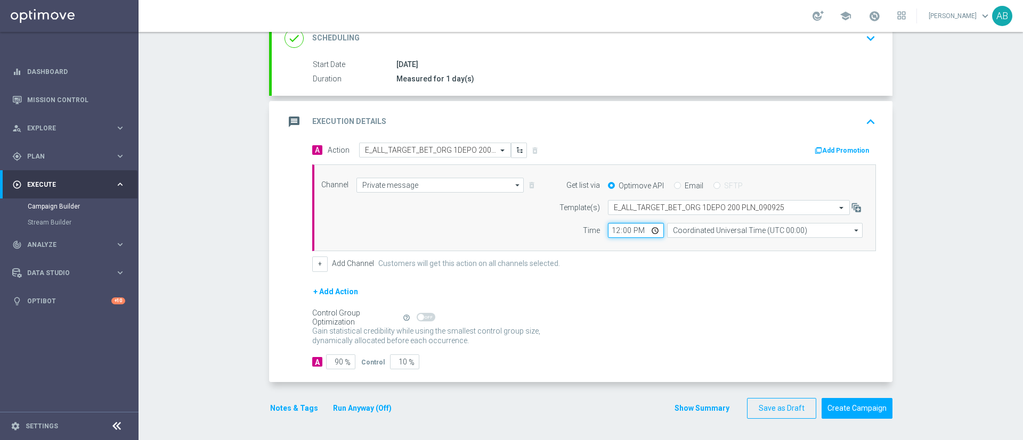
click at [610, 230] on input "12:00" at bounding box center [636, 230] width 56 height 15
type input "16:01"
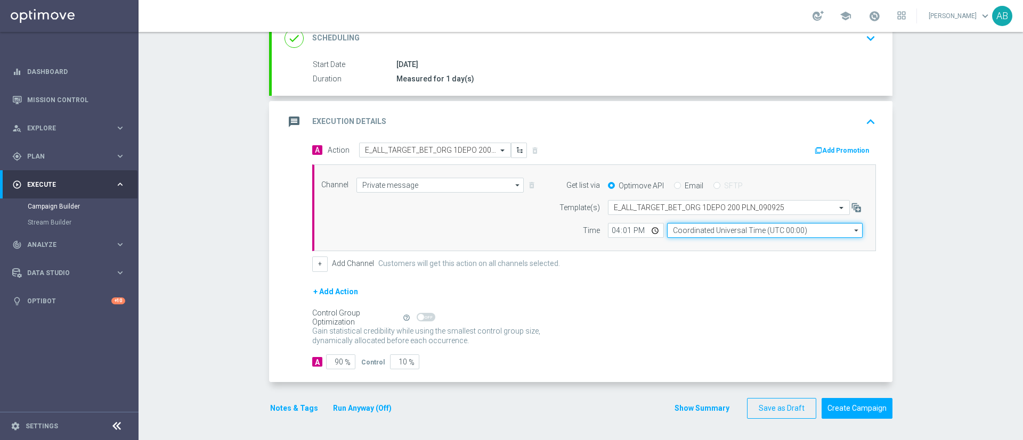
click at [686, 236] on input "Coordinated Universal Time (UTC 00:00)" at bounding box center [764, 230] width 195 height 15
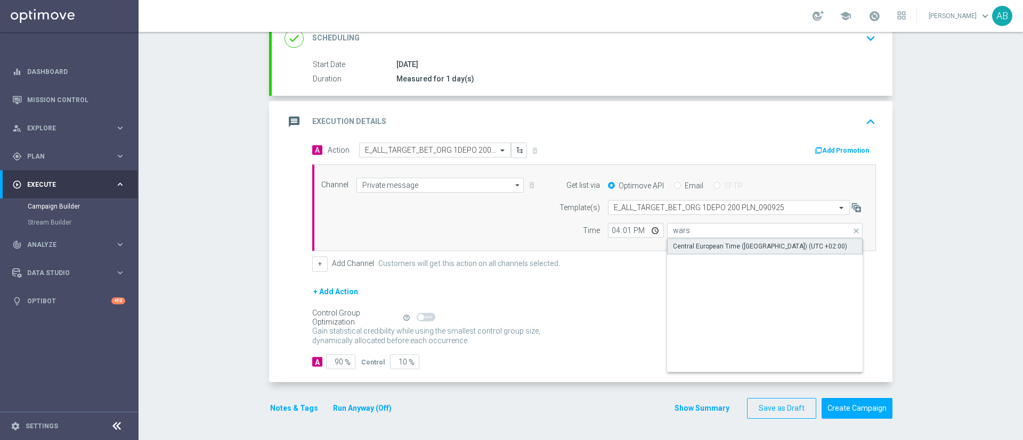
click at [689, 245] on div "Central European Time (Warsaw) (UTC +02:00)" at bounding box center [760, 247] width 174 height 10
type input "Central European Time (Warsaw) (UTC +02:00)"
click at [300, 405] on button "Notes & Tags" at bounding box center [294, 408] width 50 height 13
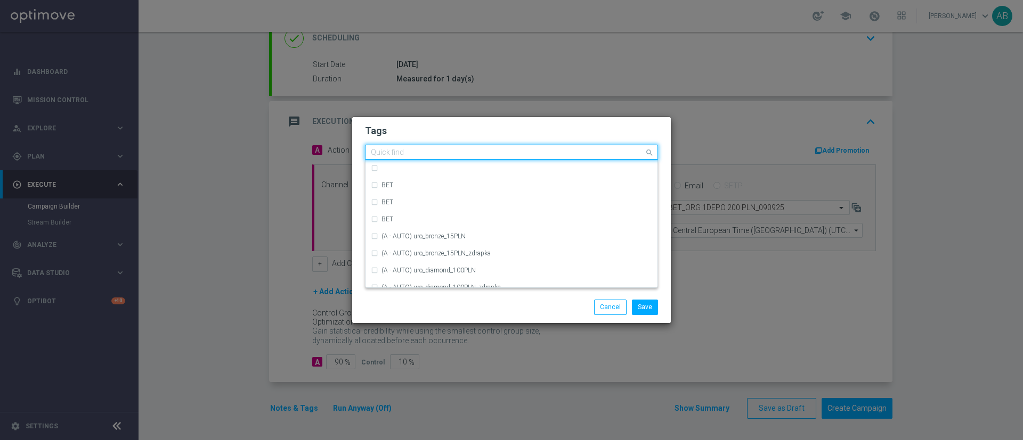
click at [410, 152] on input "text" at bounding box center [507, 153] width 273 height 9
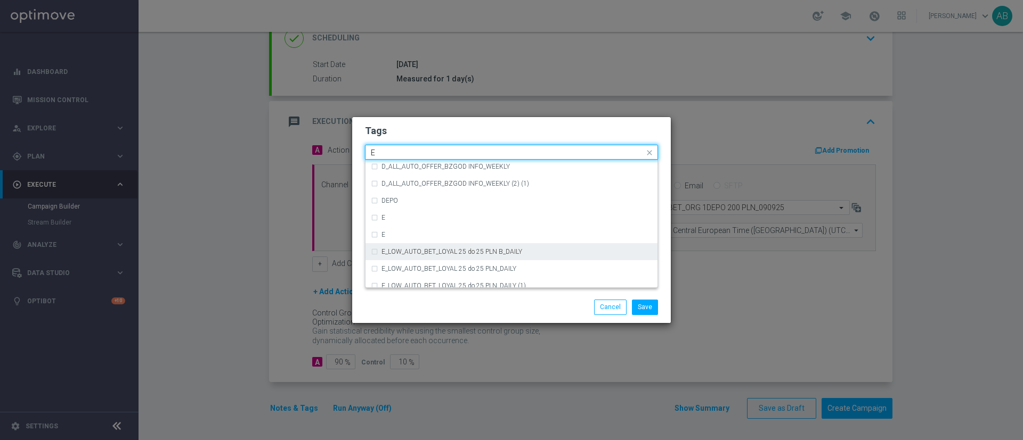
scroll to position [1438, 0]
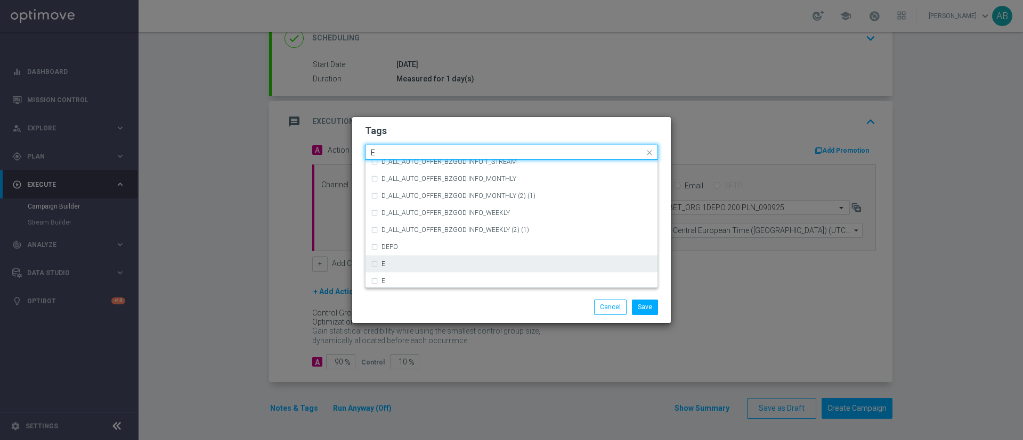
click at [399, 258] on div "E" at bounding box center [511, 264] width 281 height 17
type input "E"
click at [399, 151] on input "E" at bounding box center [507, 153] width 273 height 9
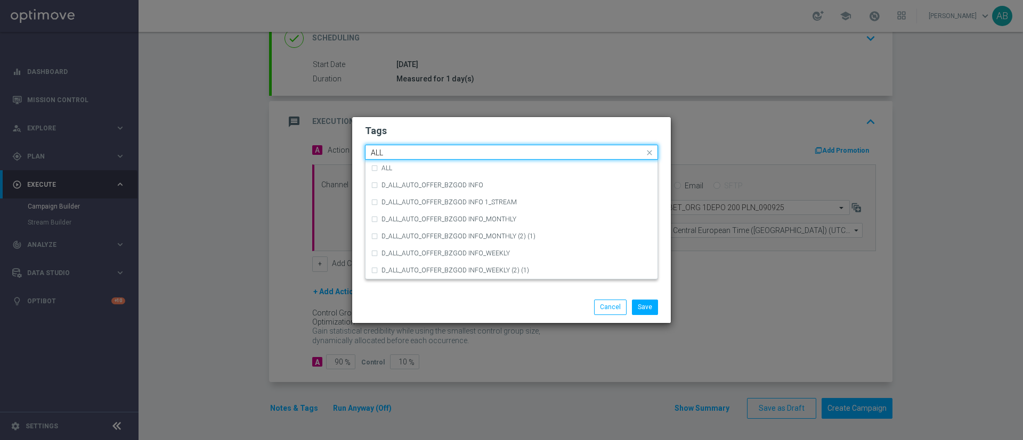
scroll to position [0, 0]
click at [392, 164] on div "ALL" at bounding box center [511, 168] width 281 height 17
click at [397, 151] on input "ALL" at bounding box center [507, 153] width 273 height 9
type input "A"
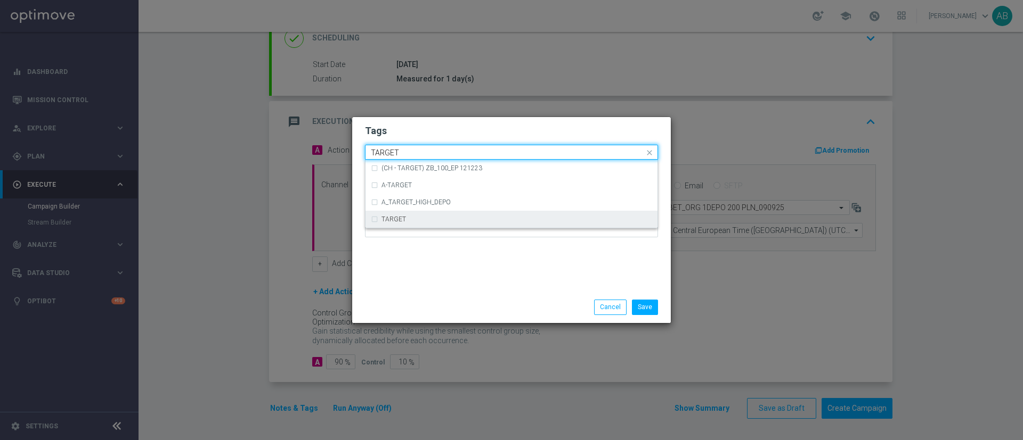
click at [442, 218] on div "TARGET" at bounding box center [516, 219] width 271 height 6
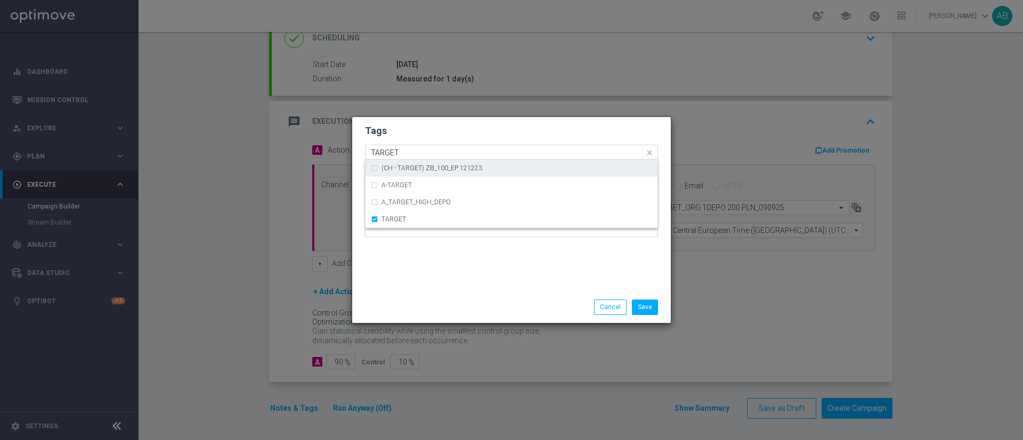
click at [441, 149] on input "TARGET" at bounding box center [507, 153] width 273 height 9
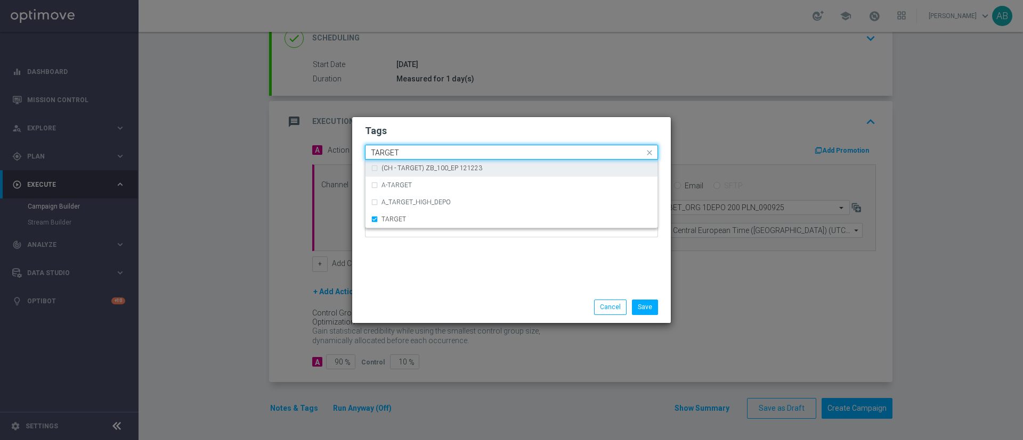
click at [441, 149] on input "TARGET" at bounding box center [507, 153] width 273 height 9
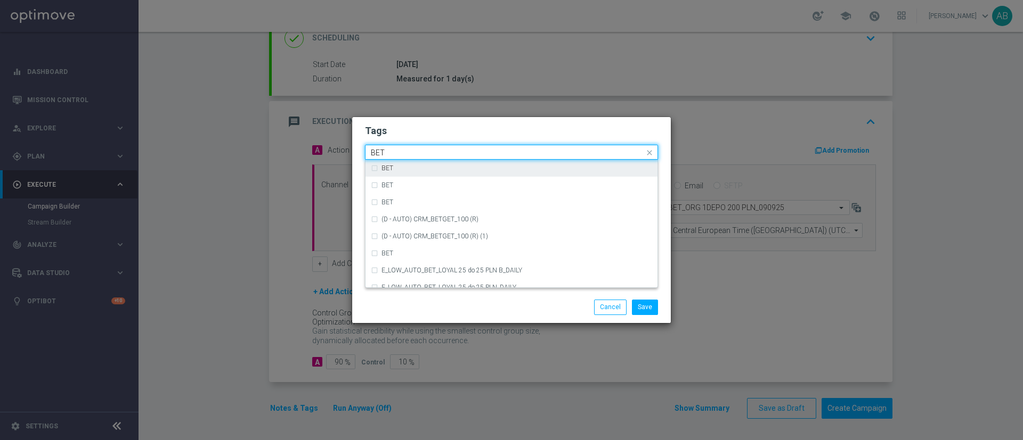
click at [445, 165] on div "BET" at bounding box center [516, 168] width 271 height 6
type input "BET"
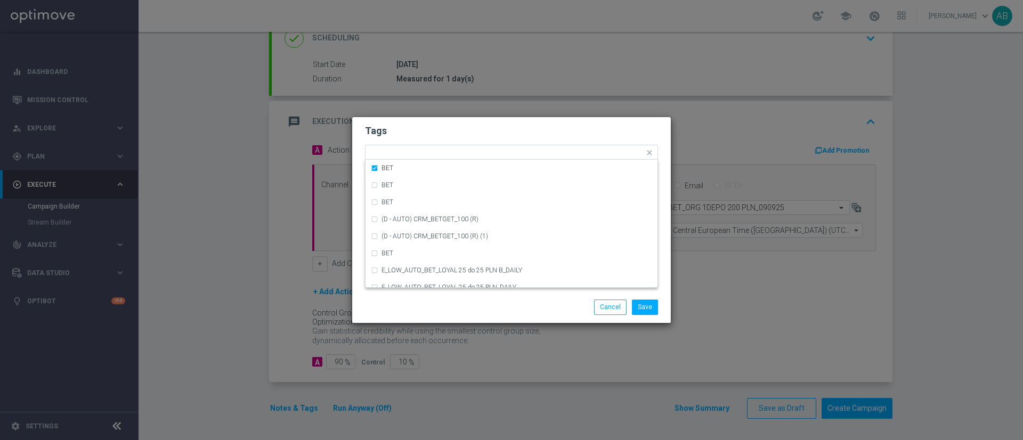
click at [466, 127] on h2 "Tags" at bounding box center [511, 131] width 293 height 13
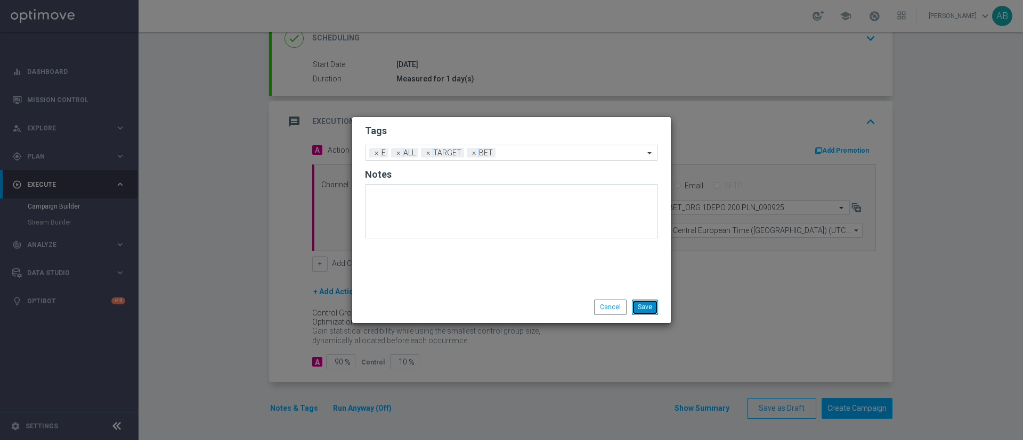
click at [646, 305] on button "Save" at bounding box center [645, 307] width 26 height 15
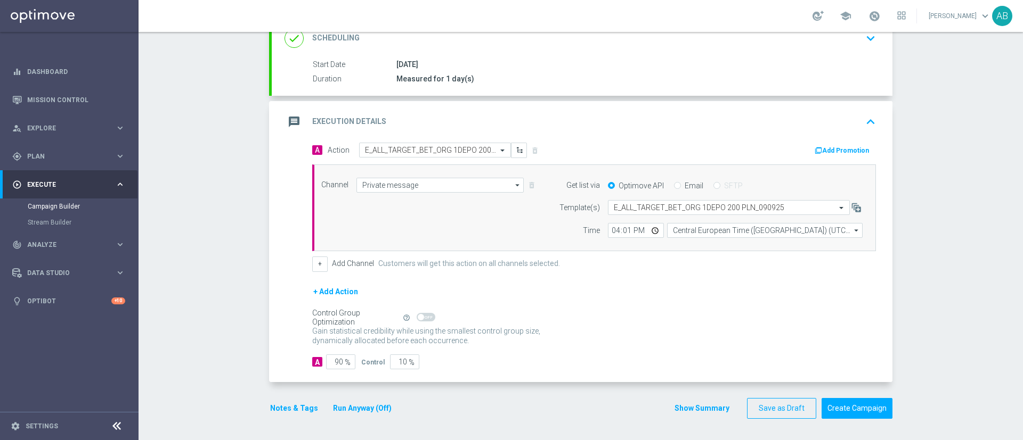
click at [292, 406] on button "Notes & Tags" at bounding box center [294, 408] width 50 height 13
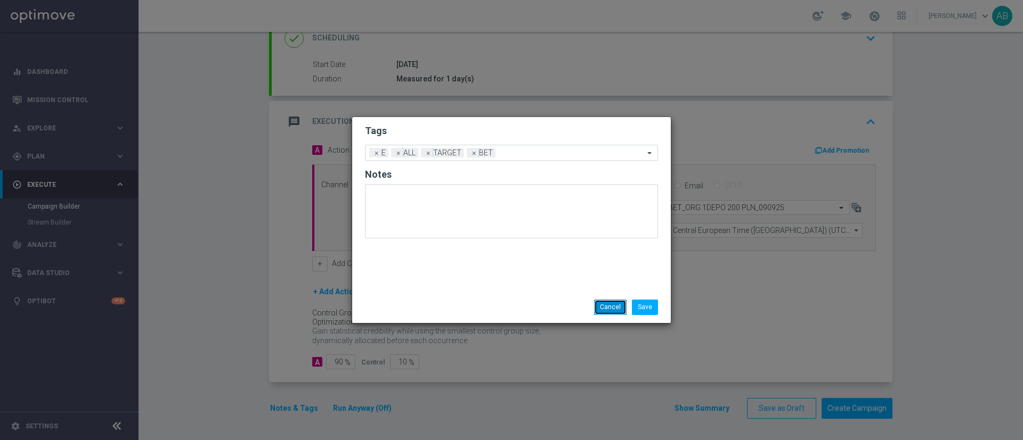
click at [609, 308] on button "Cancel" at bounding box center [610, 307] width 32 height 15
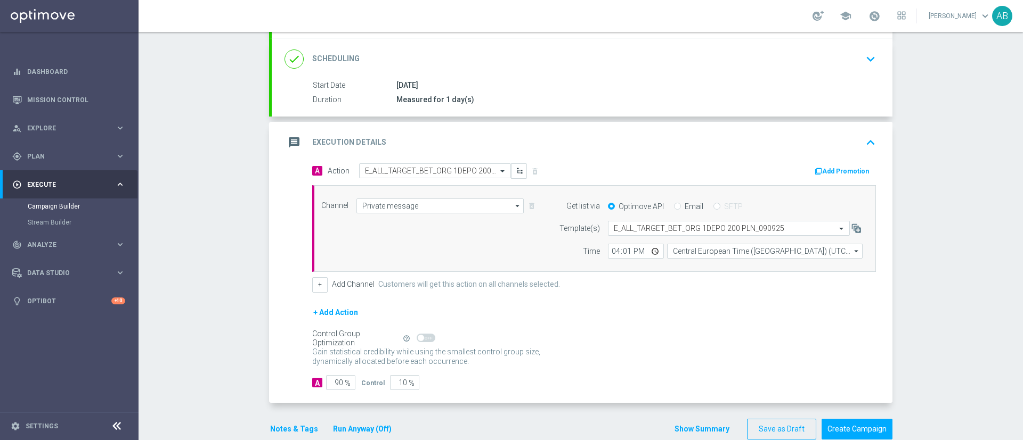
scroll to position [157, 0]
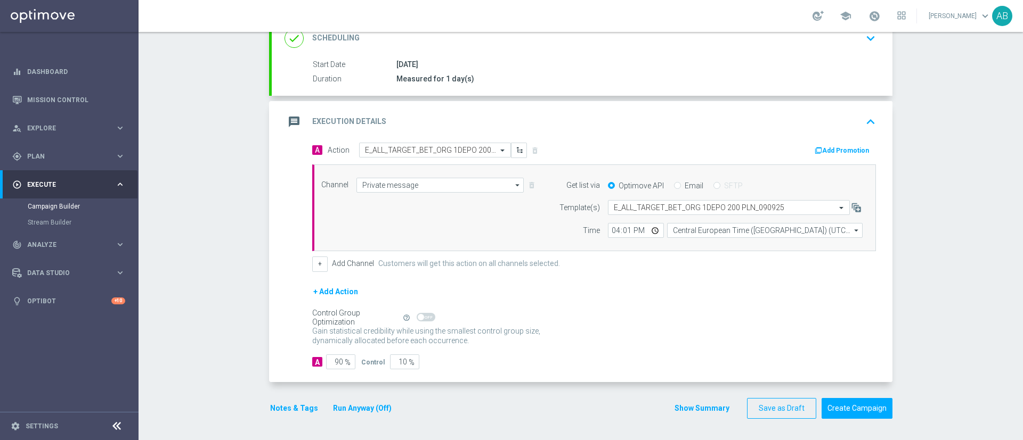
click at [279, 407] on button "Notes & Tags" at bounding box center [294, 408] width 50 height 13
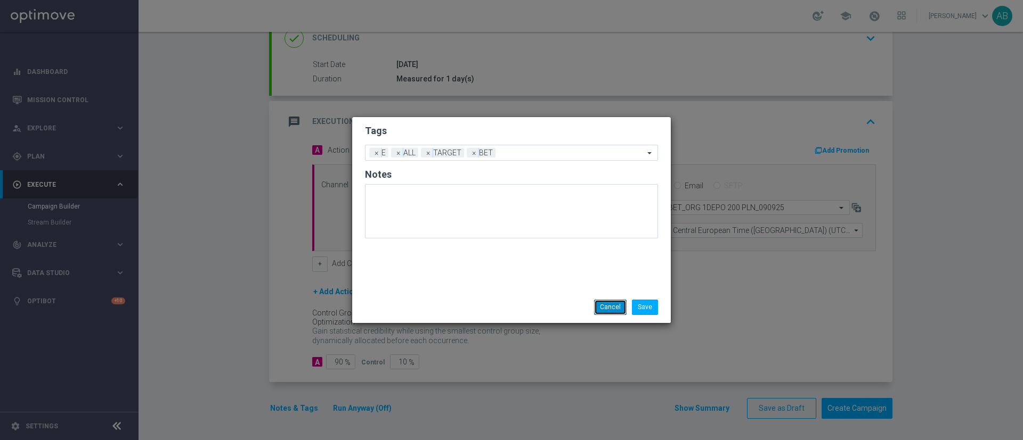
click at [608, 310] on button "Cancel" at bounding box center [610, 307] width 32 height 15
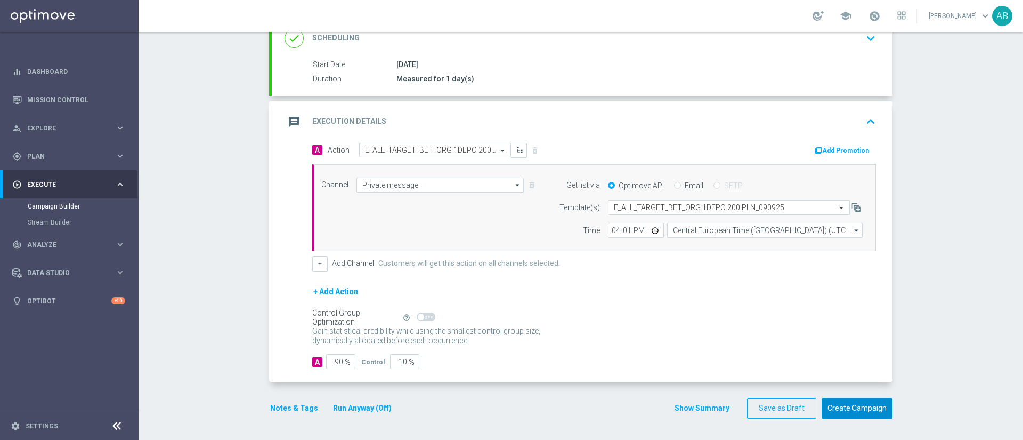
click at [837, 403] on button "Create Campaign" at bounding box center [856, 408] width 71 height 21
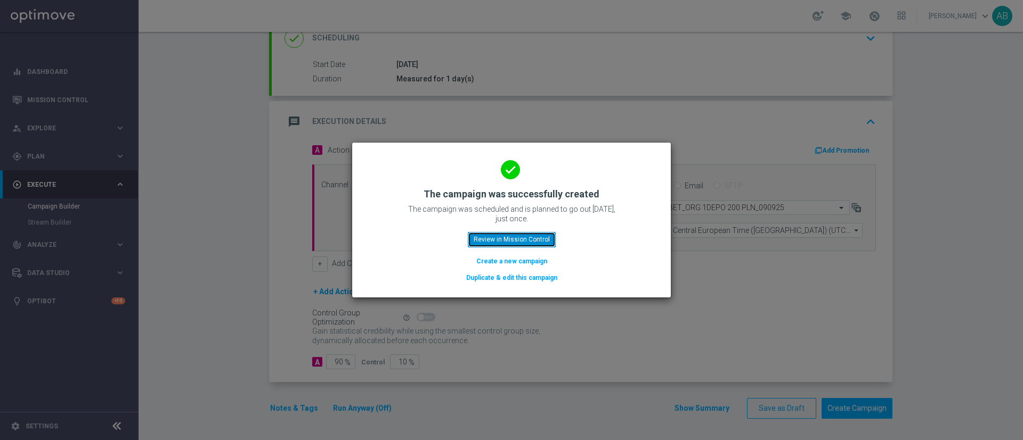
click at [524, 239] on button "Review in Mission Control" at bounding box center [512, 239] width 88 height 15
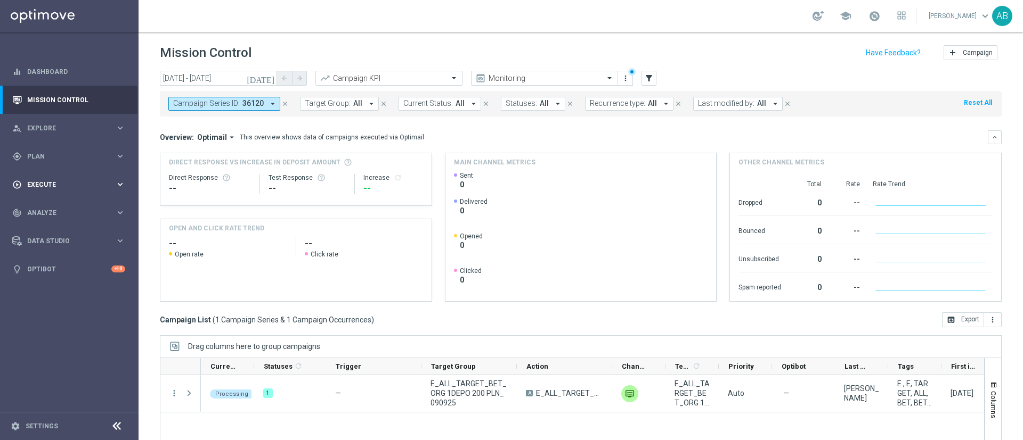
click at [88, 180] on div "play_circle_outline Execute" at bounding box center [63, 185] width 103 height 10
click at [55, 204] on link "Campaign Builder" at bounding box center [69, 206] width 83 height 9
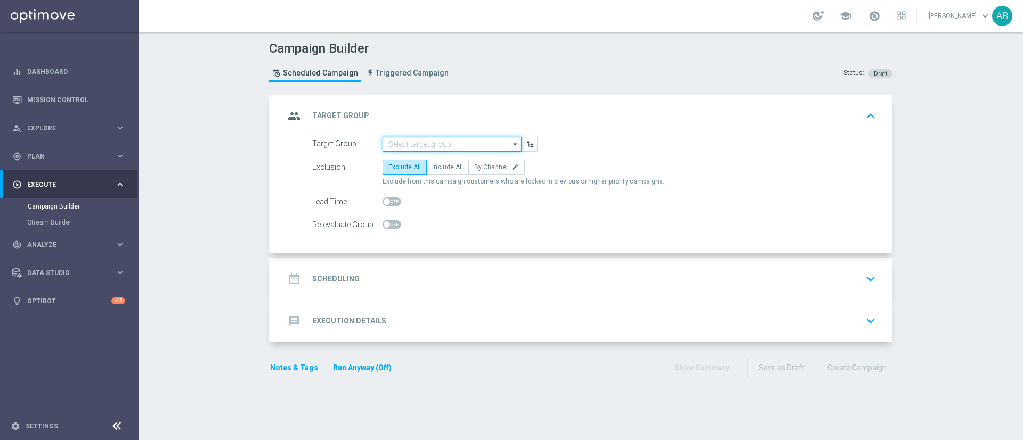
click at [462, 144] on input at bounding box center [451, 144] width 139 height 15
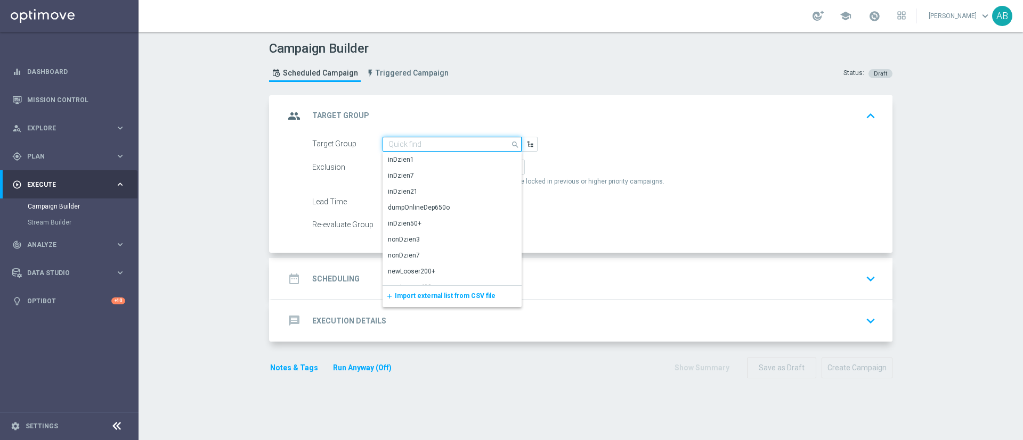
paste input "E_ALL_TARGET_BET_ORG 2DEPO 200 PLN_090925"
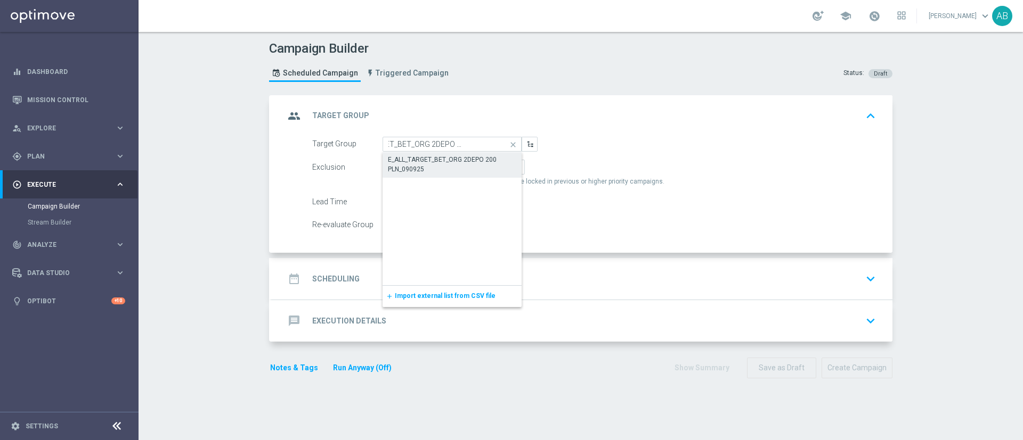
click at [459, 157] on div "E_ALL_TARGET_BET_ORG 2DEPO 200 PLN_090925" at bounding box center [452, 164] width 128 height 19
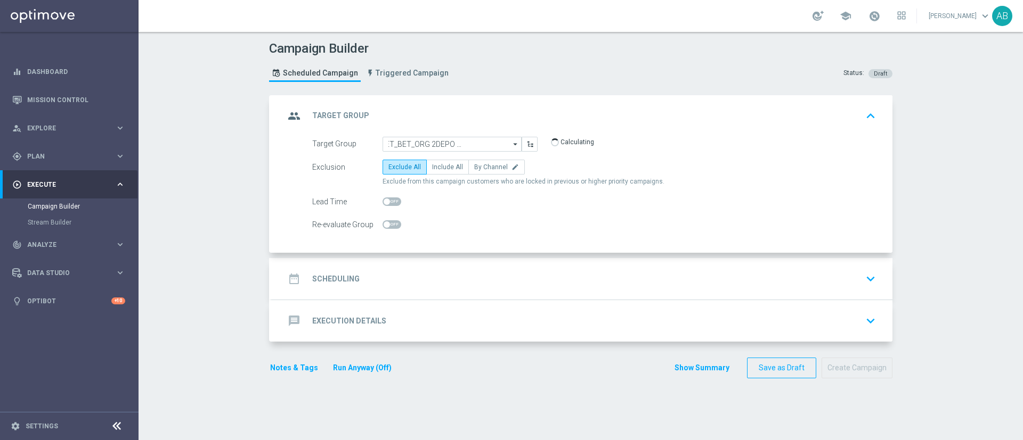
type input "E_ALL_TARGET_BET_ORG 2DEPO 200 PLN_090925"
click at [443, 169] on span "Include All" at bounding box center [447, 167] width 31 height 7
click at [439, 169] on input "Include All" at bounding box center [435, 169] width 7 height 7
radio input "true"
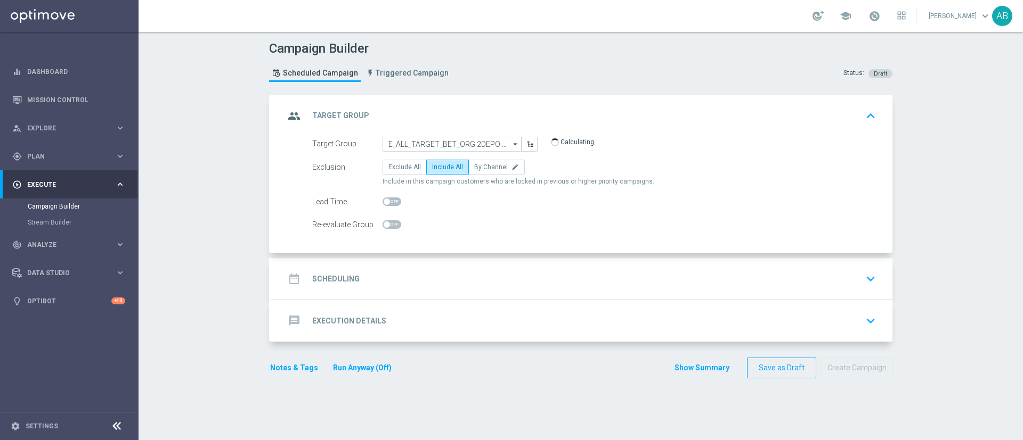
click at [398, 288] on div "date_range Scheduling keyboard_arrow_down" at bounding box center [581, 279] width 595 height 20
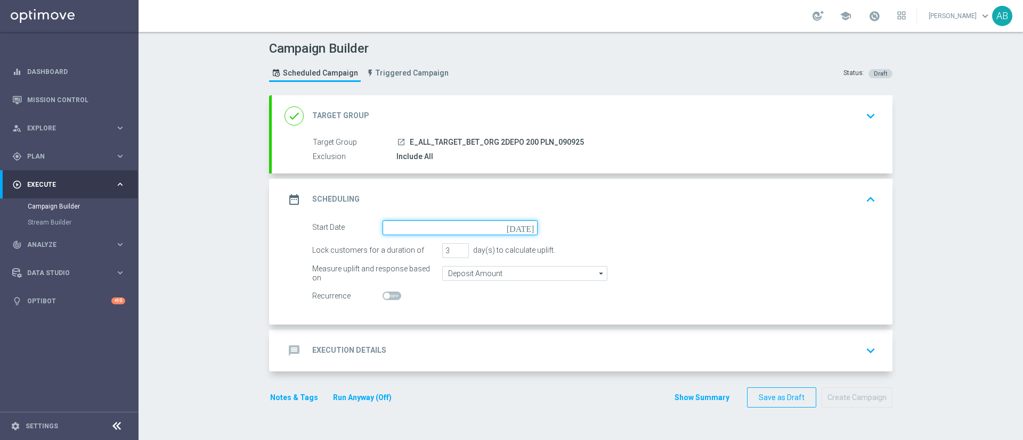
click at [422, 234] on input at bounding box center [459, 228] width 155 height 15
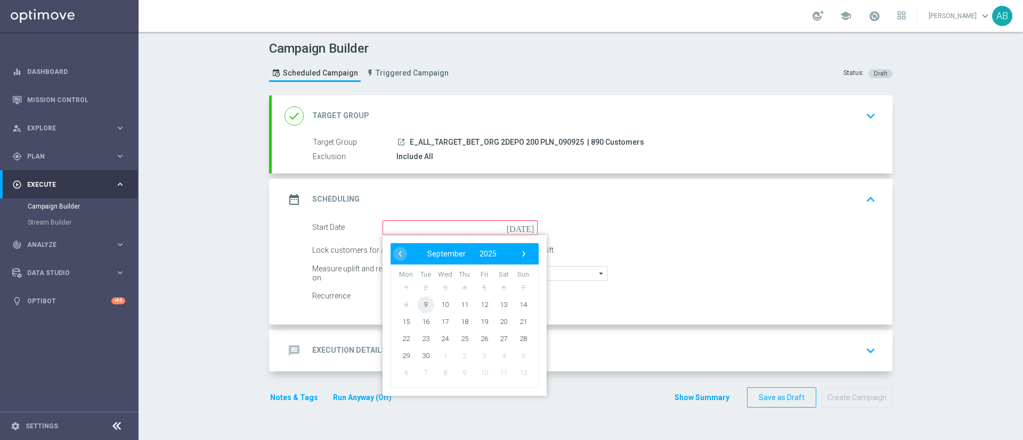
click at [425, 307] on span "9" at bounding box center [425, 304] width 17 height 17
type input "09 Sep 2025"
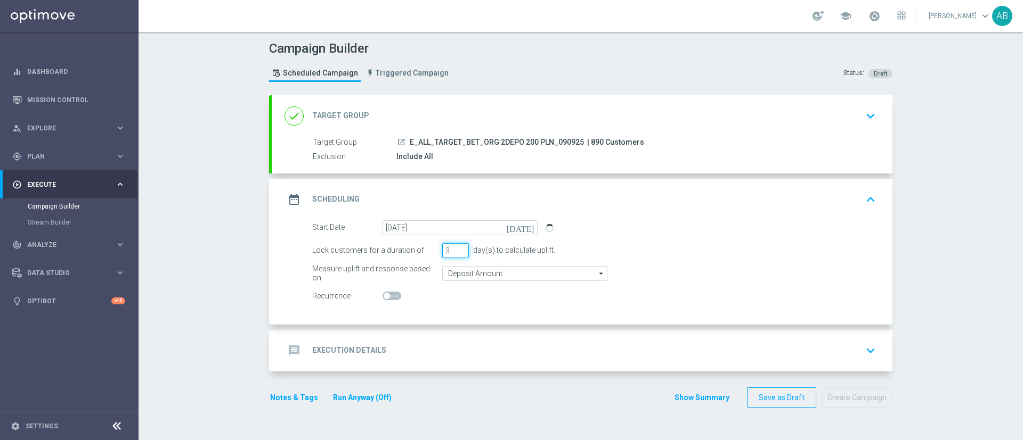
drag, startPoint x: 446, startPoint y: 246, endPoint x: 429, endPoint y: 265, distance: 26.0
click at [431, 263] on form "Start Date 09 Sep 2025 today Lock customers for a duration of 3 day(s) to calcu…" at bounding box center [594, 263] width 564 height 84
type input "1"
click at [422, 352] on div "message Execution Details keyboard_arrow_down" at bounding box center [581, 351] width 595 height 20
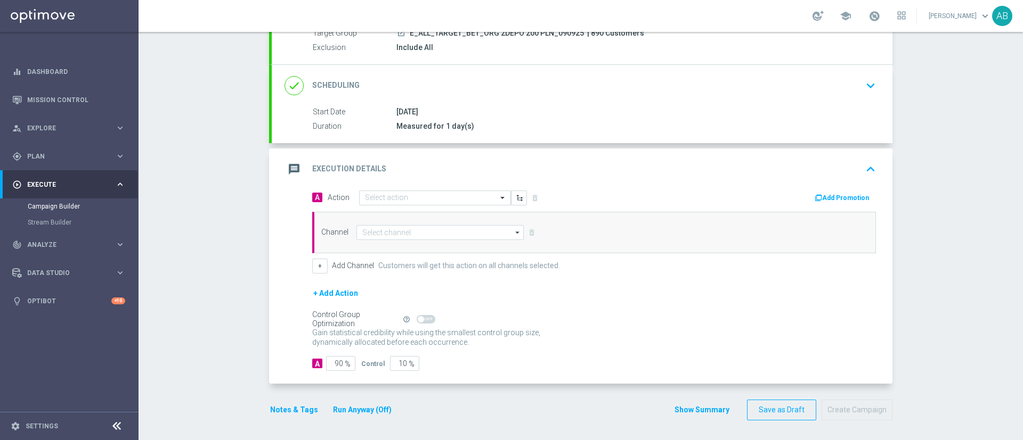
scroll to position [111, 0]
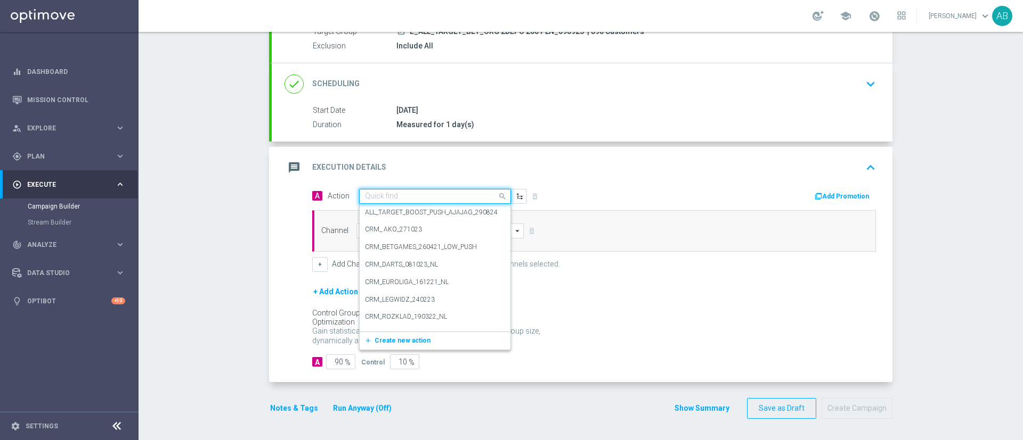
click at [427, 197] on input "text" at bounding box center [424, 196] width 119 height 9
paste input "E_ALL_TARGET_BET_ORG 2DEPO 200 PLN_090925"
type input "E_ALL_TARGET_BET_ORG 2DEPO 200 PLN_090925"
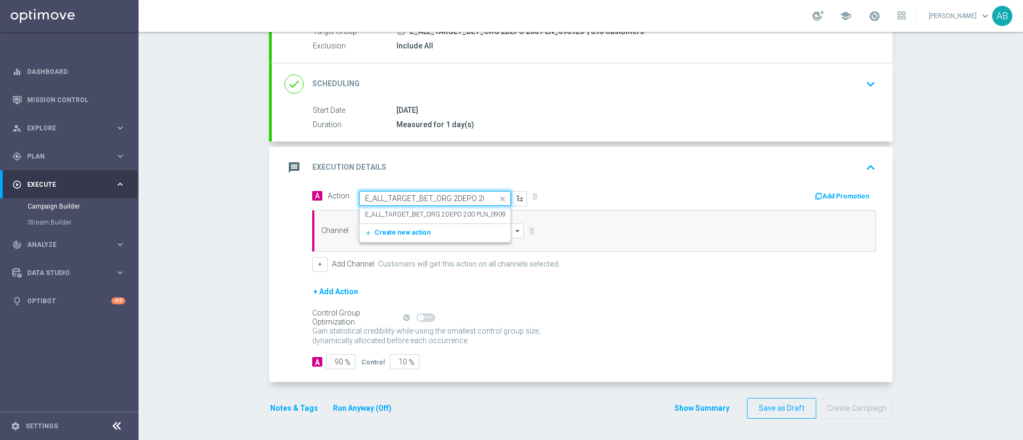
scroll to position [0, 49]
click at [422, 215] on label "E_ALL_TARGET_BET_ORG 2DEPO 200 PLN_090925" at bounding box center [439, 214] width 148 height 9
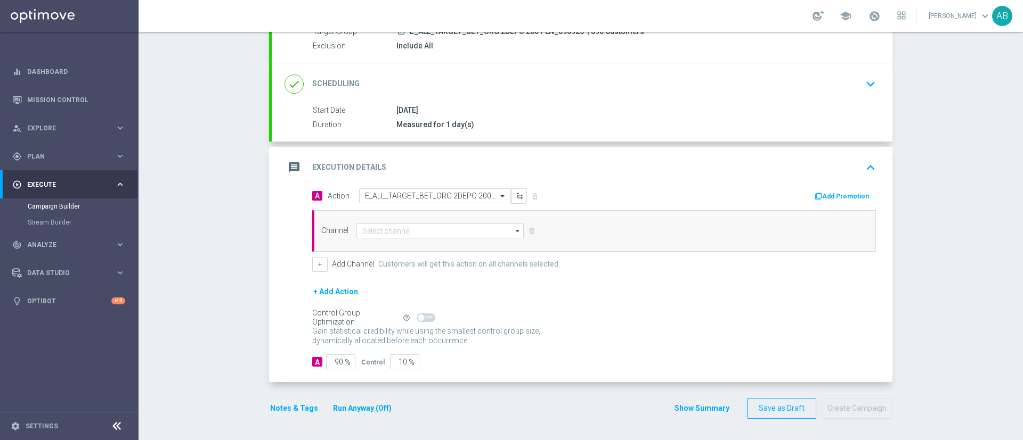
scroll to position [0, 0]
click at [405, 231] on input at bounding box center [439, 231] width 167 height 15
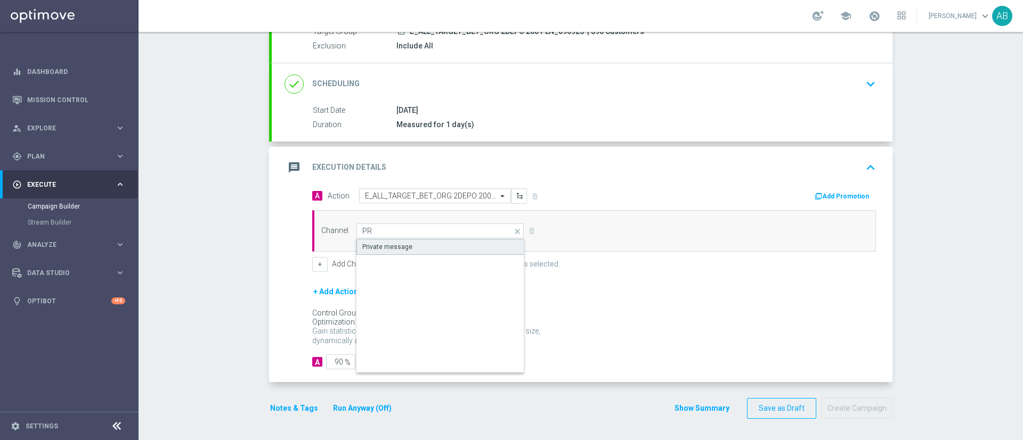
click at [406, 247] on div "Private message" at bounding box center [440, 247] width 168 height 16
type input "Private message"
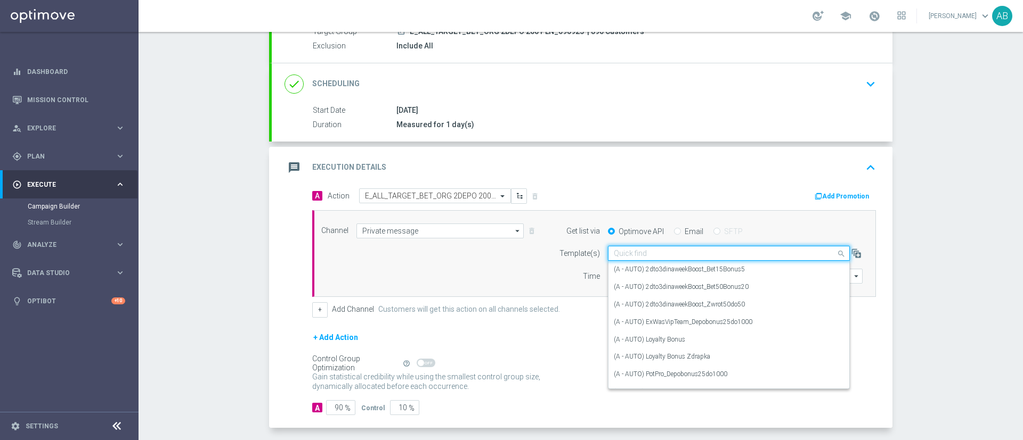
click at [614, 251] on input "text" at bounding box center [718, 253] width 209 height 9
paste input "E_ALL_TARGET_BET_ORG 2DEPO 200 PLN_090925"
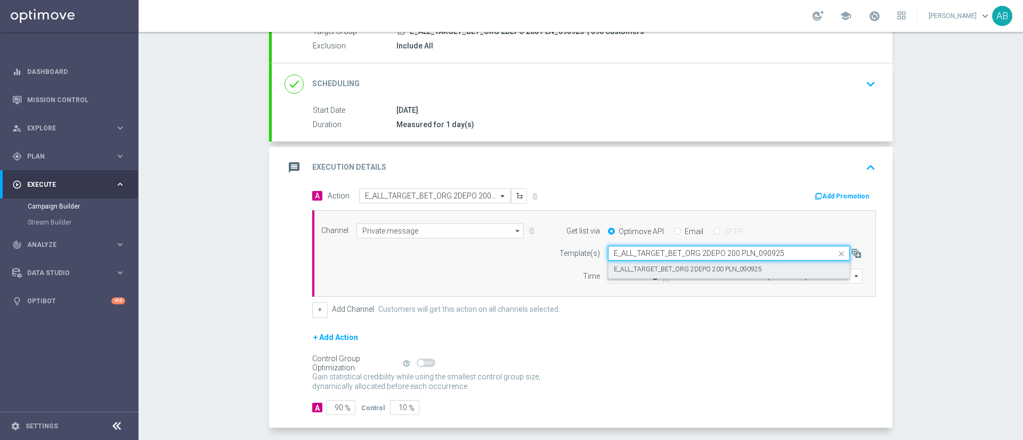
click at [617, 267] on label "E_ALL_TARGET_BET_ORG 2DEPO 200 PLN_090925" at bounding box center [688, 269] width 148 height 9
type input "E_ALL_TARGET_BET_ORG 2DEPO 200 PLN_090925"
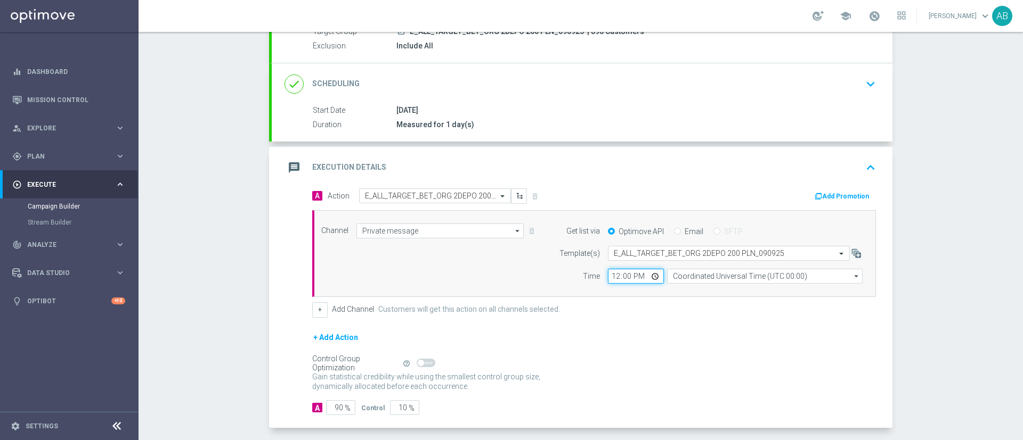
click at [608, 280] on input "12:00" at bounding box center [636, 276] width 56 height 15
type input "16:01"
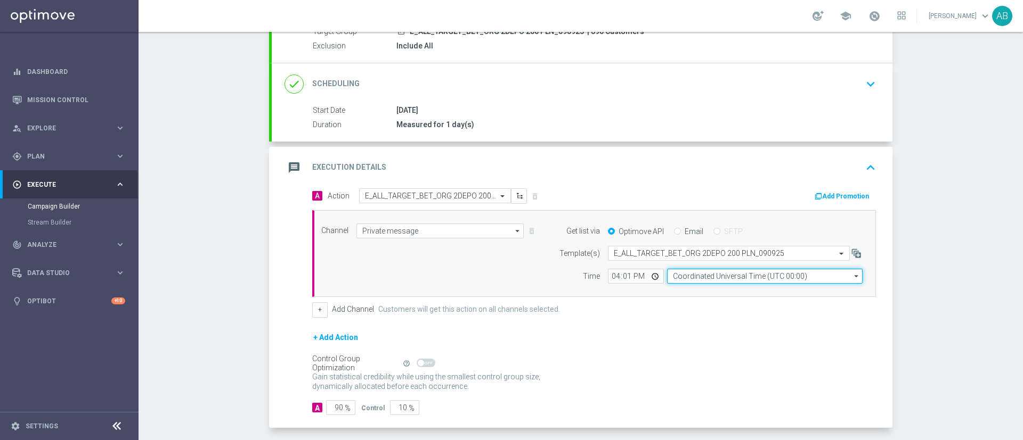
click at [682, 278] on input "Coordinated Universal Time (UTC 00:00)" at bounding box center [764, 276] width 195 height 15
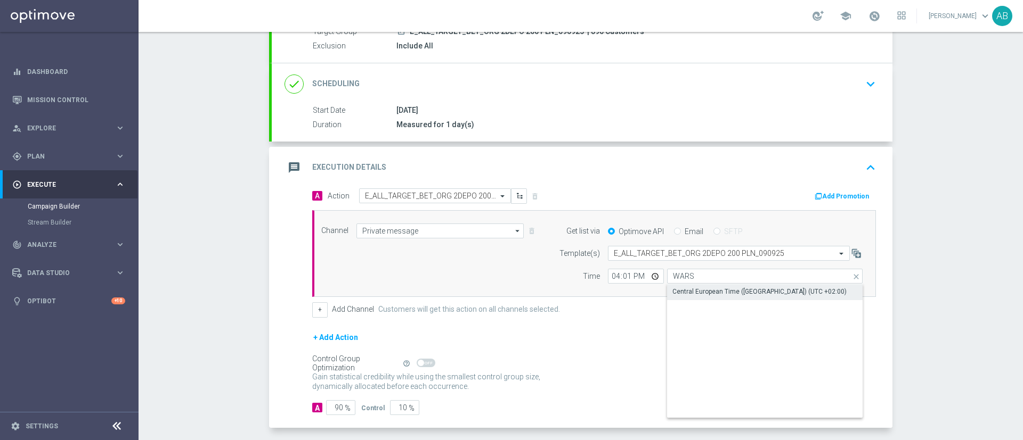
click at [689, 289] on div "Central European Time (Warsaw) (UTC +02:00)" at bounding box center [759, 292] width 174 height 10
type input "Central European Time (Warsaw) (UTC +02:00)"
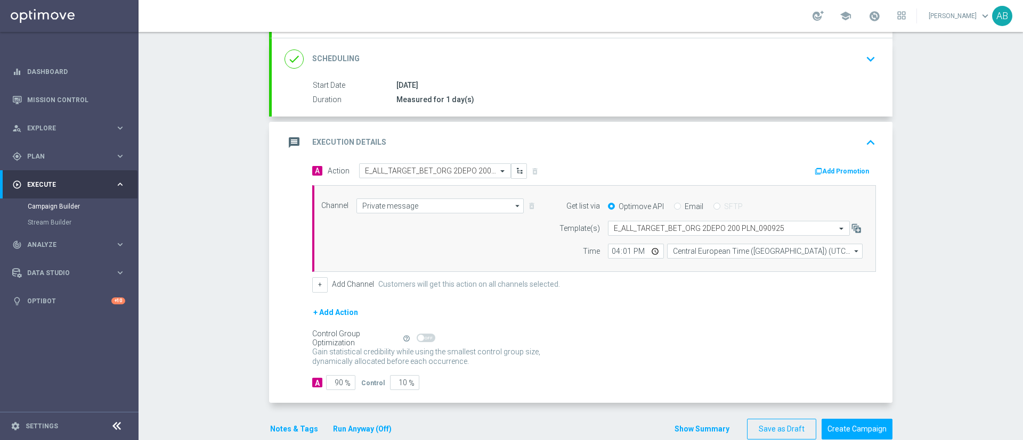
scroll to position [157, 0]
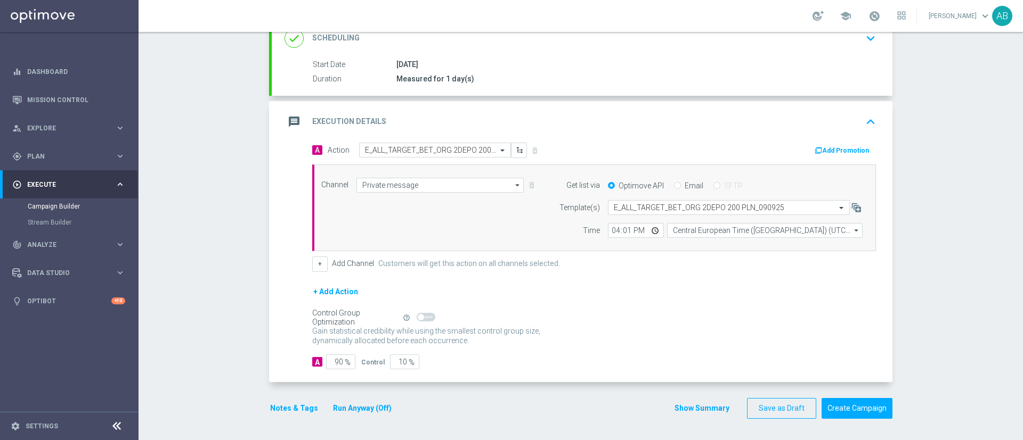
click at [307, 403] on button "Notes & Tags" at bounding box center [294, 408] width 50 height 13
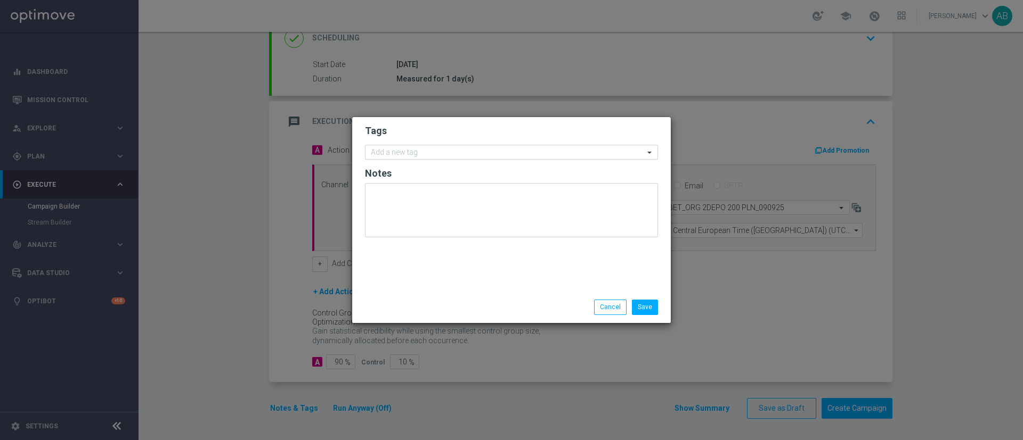
click at [423, 152] on input "text" at bounding box center [507, 153] width 273 height 9
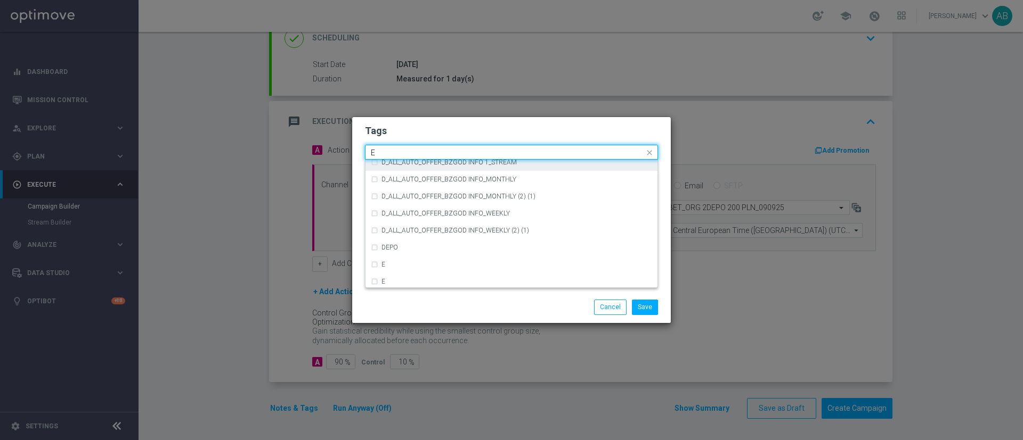
scroll to position [1438, 0]
click at [390, 265] on div "E" at bounding box center [516, 264] width 271 height 6
type input "E"
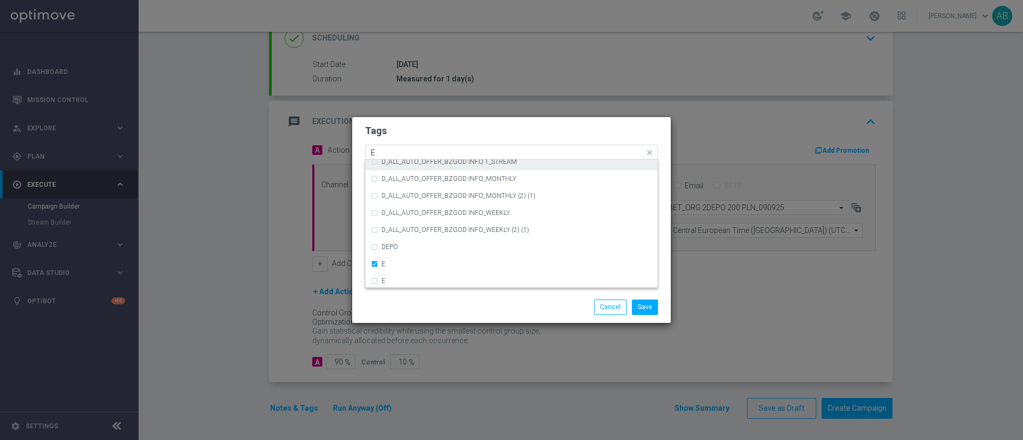
click at [415, 146] on div "Quick find × E E" at bounding box center [504, 152] width 279 height 13
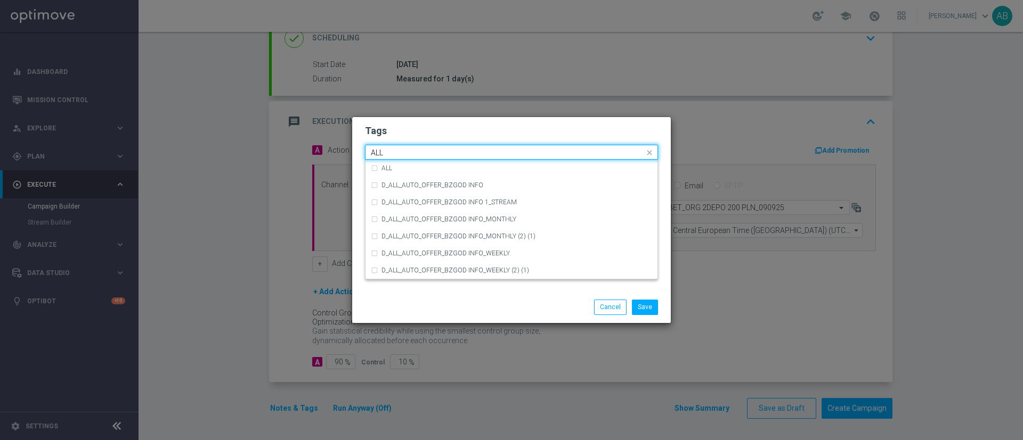
scroll to position [0, 0]
click at [400, 165] on div "ALL" at bounding box center [516, 168] width 271 height 6
click at [400, 153] on input "ALL" at bounding box center [507, 153] width 273 height 9
type input "A"
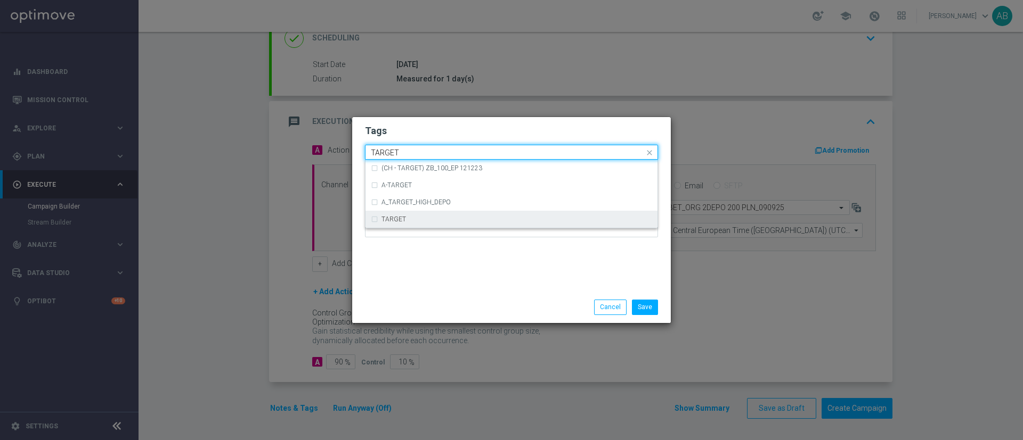
click at [398, 218] on label "TARGET" at bounding box center [393, 219] width 25 height 6
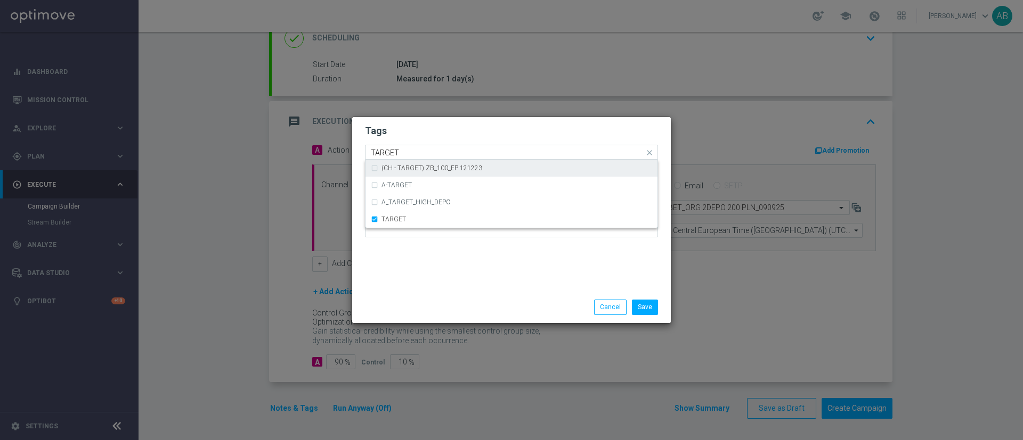
click at [410, 152] on input "TARGET" at bounding box center [507, 153] width 273 height 9
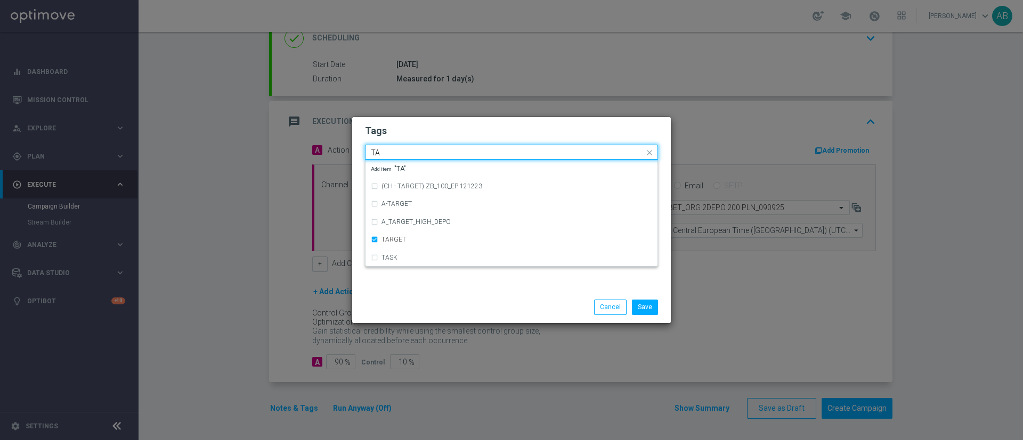
type input "T"
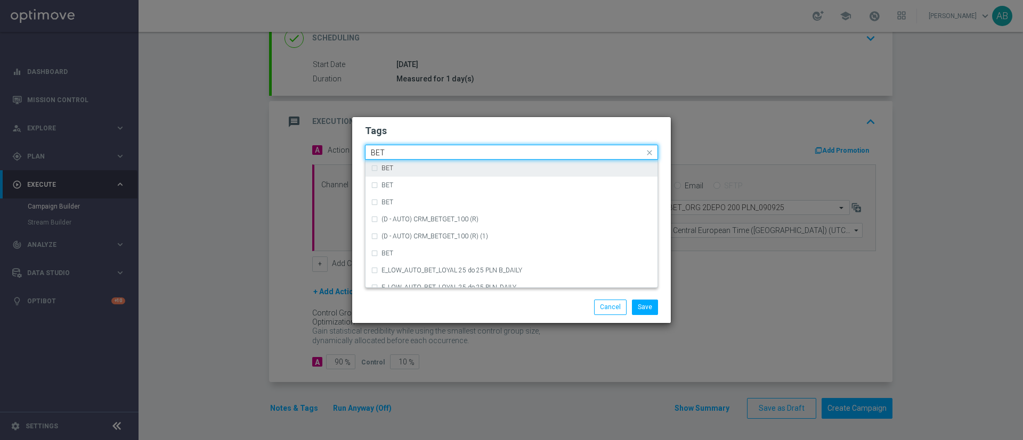
click at [401, 171] on div "BET" at bounding box center [516, 168] width 271 height 6
type input "BET"
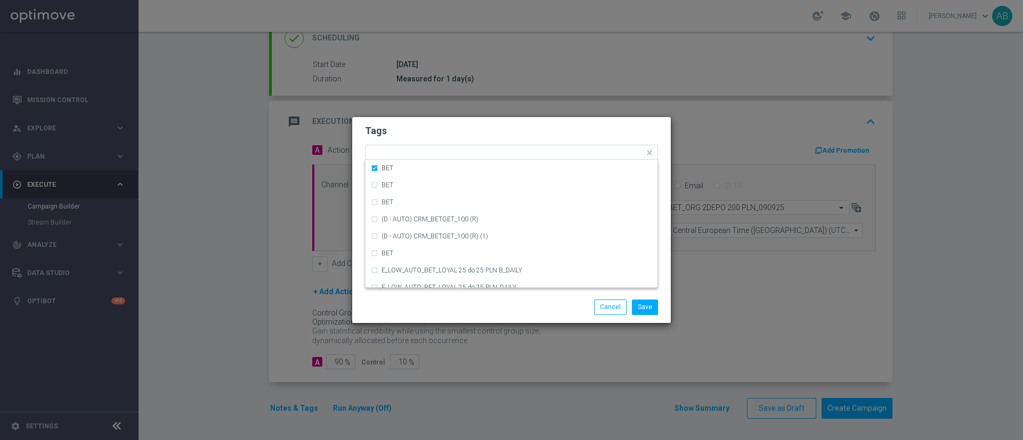
click at [425, 136] on h2 "Tags" at bounding box center [511, 131] width 293 height 13
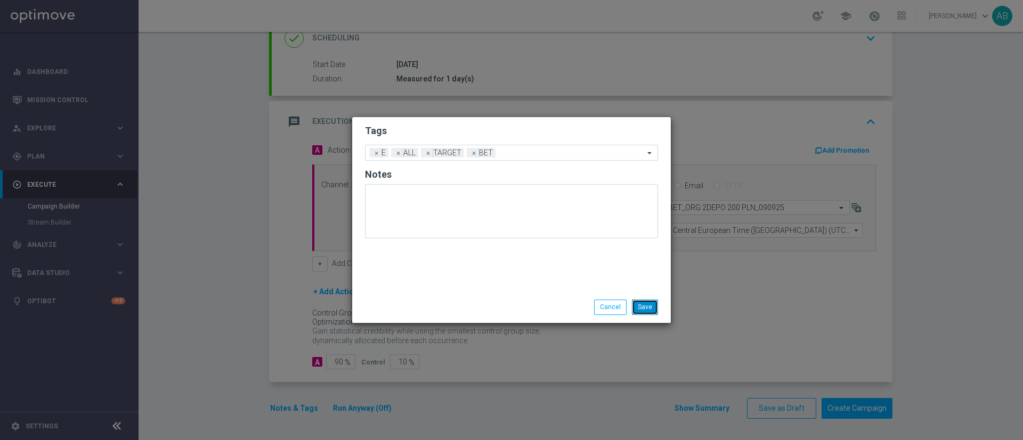
click at [649, 304] on button "Save" at bounding box center [645, 307] width 26 height 15
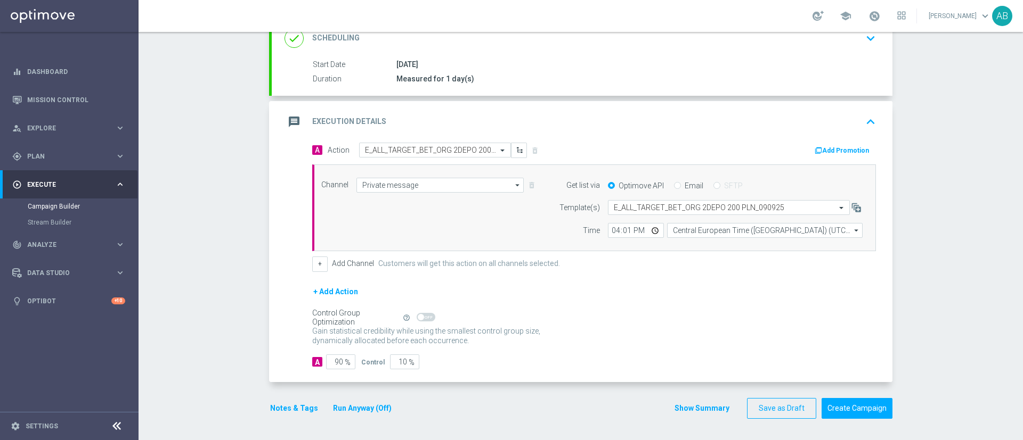
click at [282, 403] on button "Notes & Tags" at bounding box center [294, 408] width 50 height 13
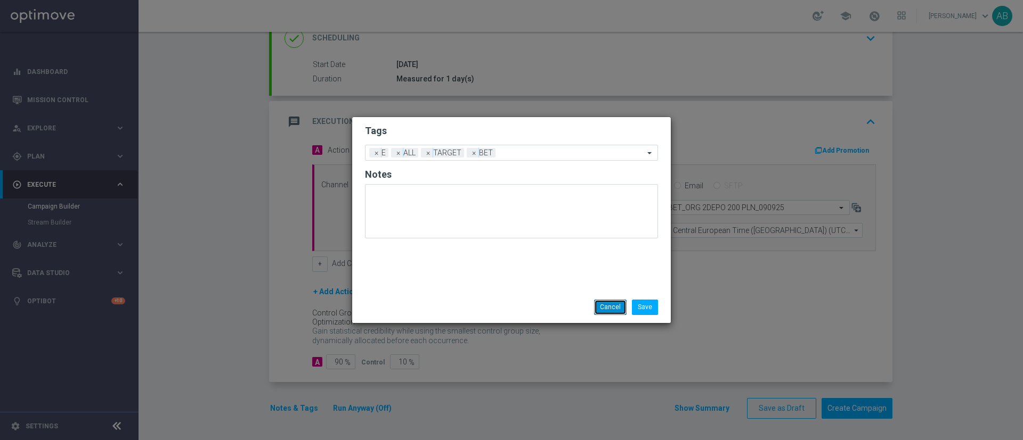
click at [616, 307] on button "Cancel" at bounding box center [610, 307] width 32 height 15
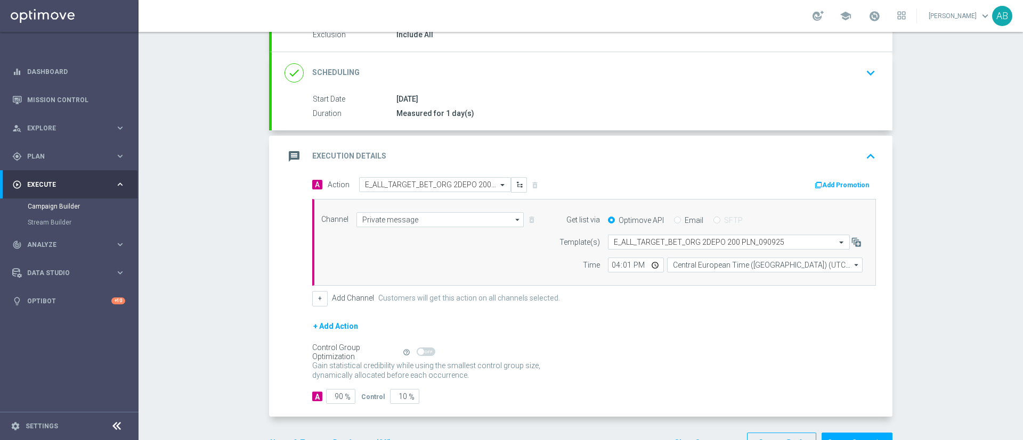
scroll to position [157, 0]
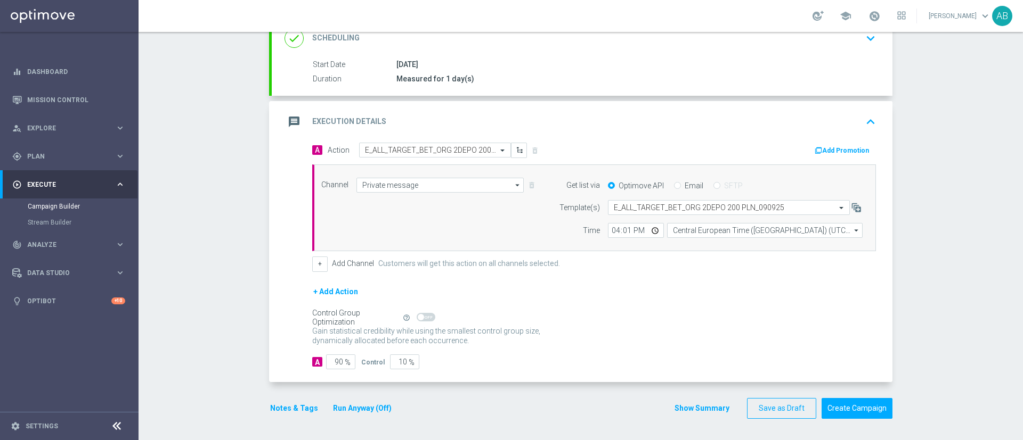
click at [297, 406] on button "Notes & Tags" at bounding box center [294, 408] width 50 height 13
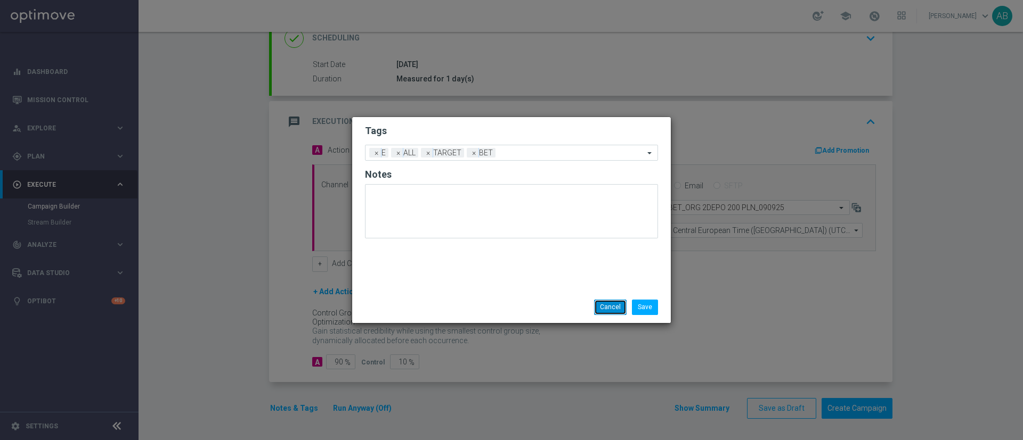
click at [613, 313] on button "Cancel" at bounding box center [610, 307] width 32 height 15
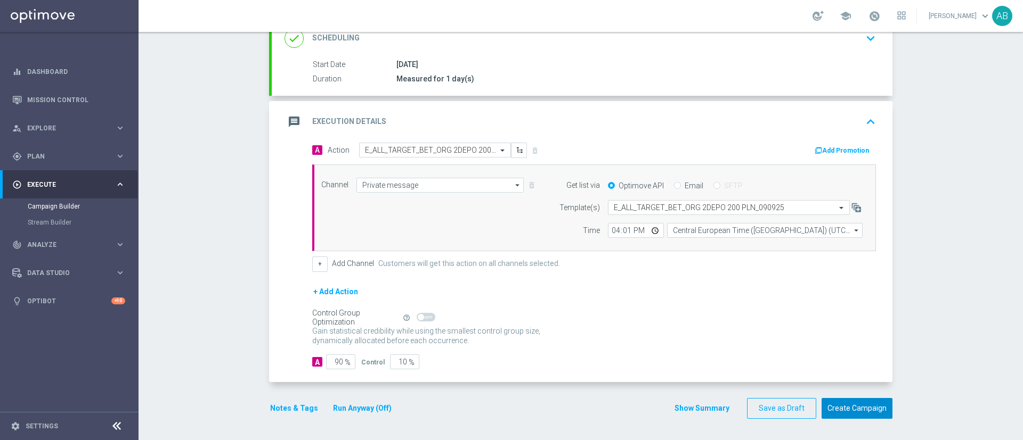
click at [859, 406] on button "Create Campaign" at bounding box center [856, 408] width 71 height 21
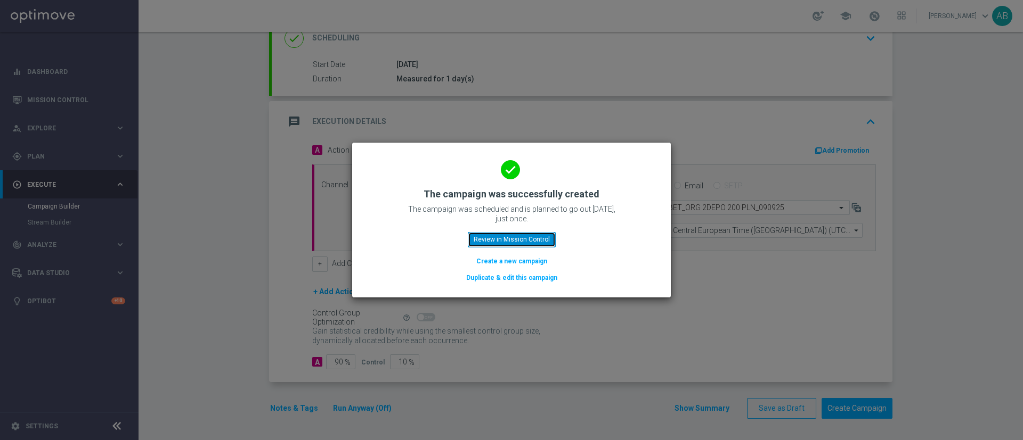
click at [506, 239] on button "Review in Mission Control" at bounding box center [512, 239] width 88 height 15
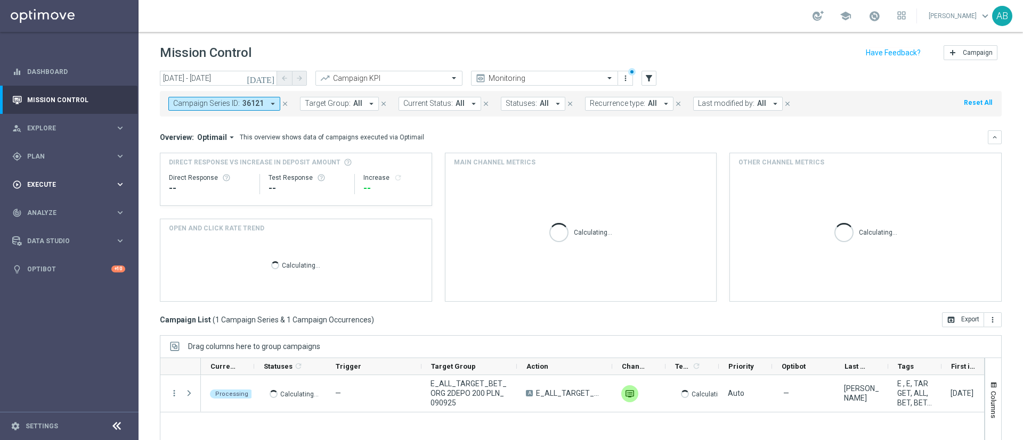
click at [56, 187] on span "Execute" at bounding box center [71, 185] width 88 height 6
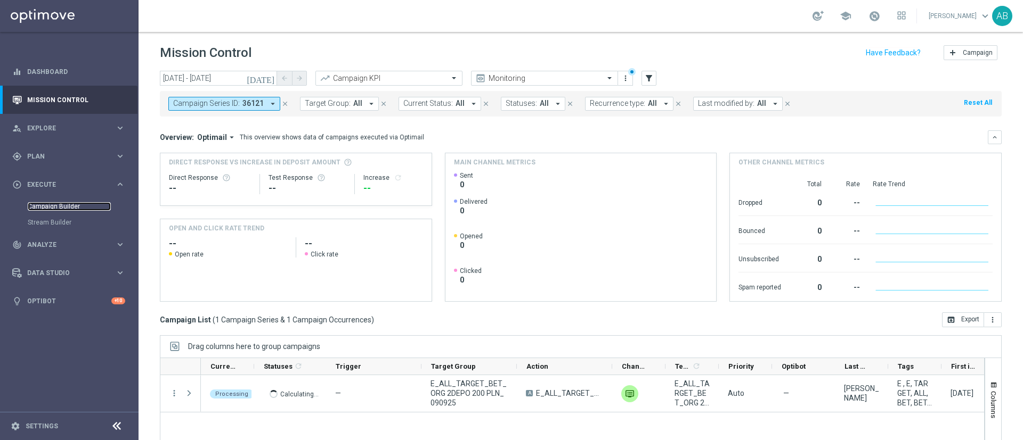
click at [55, 209] on link "Campaign Builder" at bounding box center [69, 206] width 83 height 9
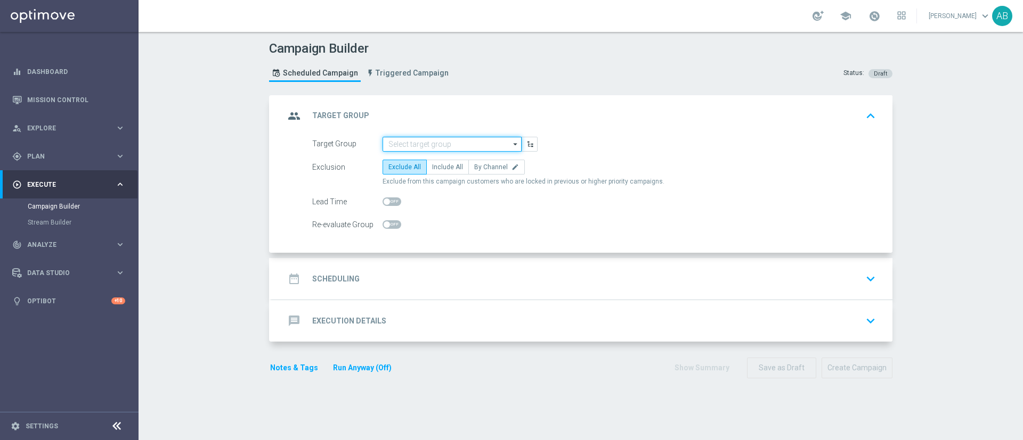
click at [418, 143] on input at bounding box center [451, 144] width 139 height 15
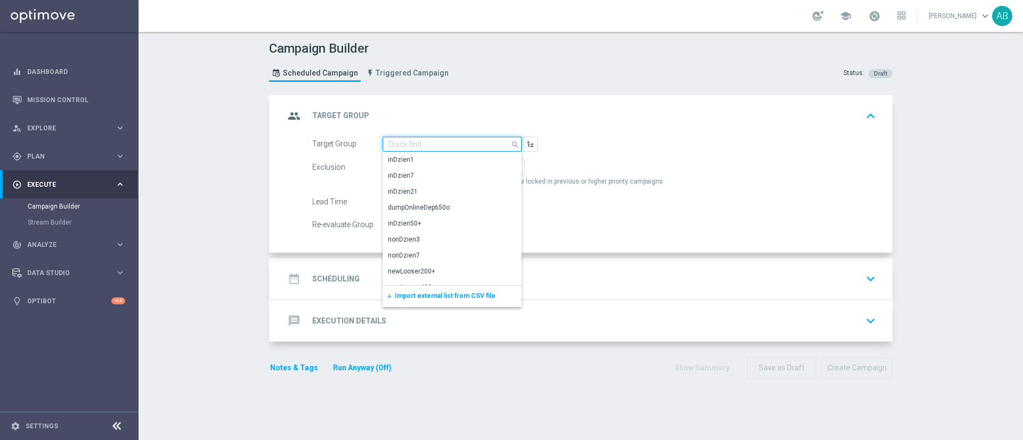
paste input "E_ALL_TARGET_BET_ORG 3DEPO 200 PLN_090925"
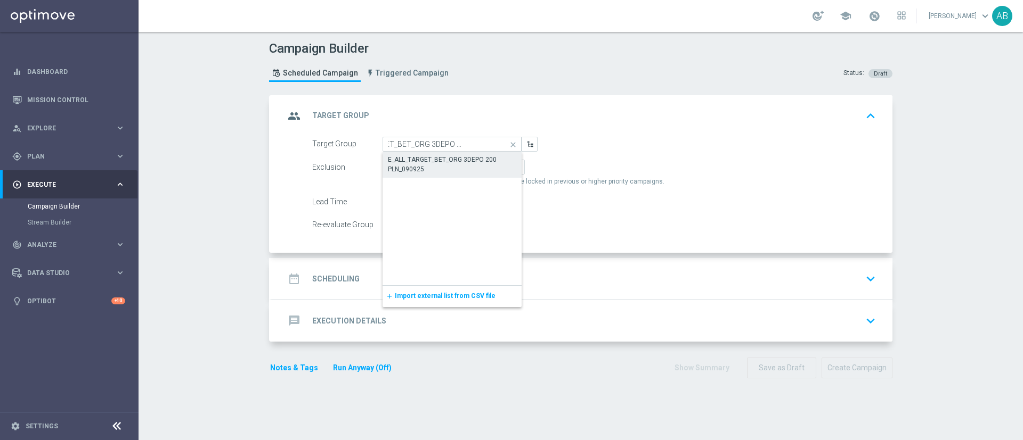
click at [411, 161] on div "E_ALL_TARGET_BET_ORG 3DEPO 200 PLN_090925" at bounding box center [452, 164] width 128 height 19
type input "E_ALL_TARGET_BET_ORG 3DEPO 200 PLN_090925"
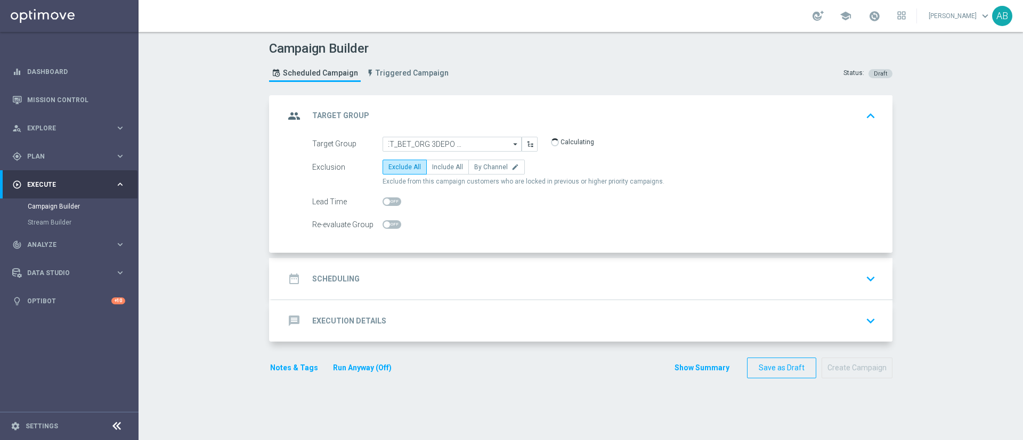
scroll to position [0, 0]
click at [436, 166] on span "Include All" at bounding box center [447, 167] width 31 height 7
click at [436, 166] on input "Include All" at bounding box center [435, 169] width 7 height 7
radio input "true"
click at [419, 282] on div "date_range Scheduling keyboard_arrow_down" at bounding box center [581, 279] width 595 height 20
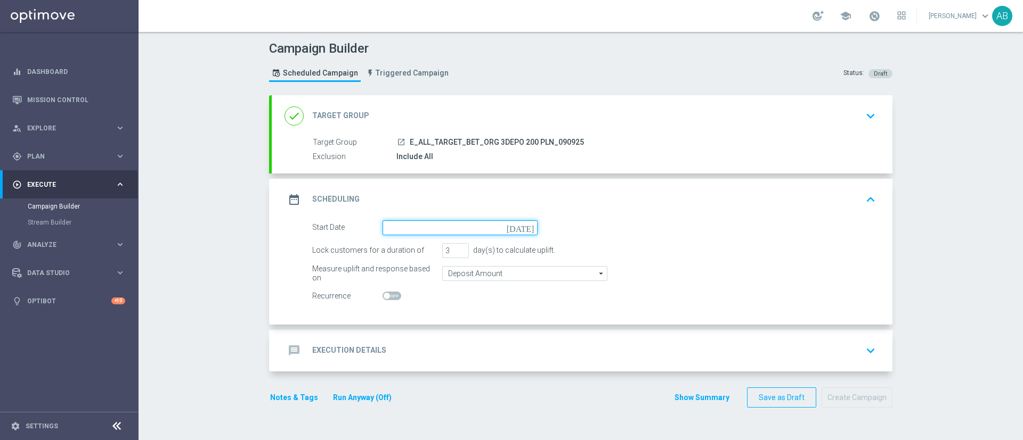
click at [397, 234] on input at bounding box center [459, 228] width 155 height 15
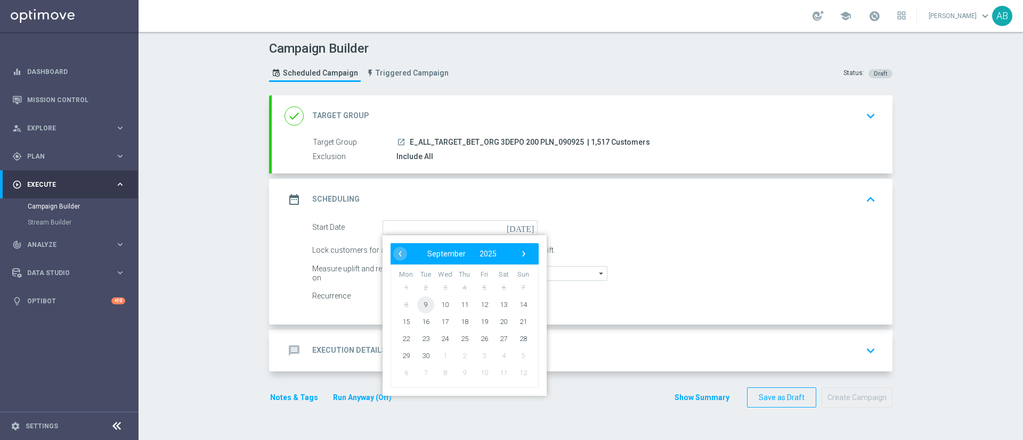
click at [420, 308] on span "9" at bounding box center [425, 304] width 17 height 17
type input "09 Sep 2025"
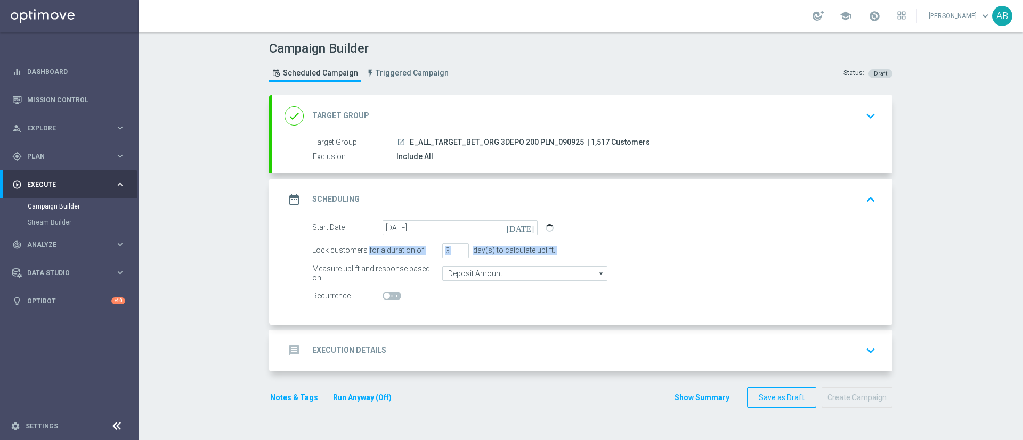
drag, startPoint x: 445, startPoint y: 242, endPoint x: 430, endPoint y: 266, distance: 28.5
click at [430, 266] on form "Start Date 09 Sep 2025 today Lock customers for a duration of 3 day(s) to calcu…" at bounding box center [594, 263] width 564 height 84
click at [444, 249] on input "3" at bounding box center [455, 250] width 27 height 15
type input "1"
click at [443, 349] on div "message Execution Details keyboard_arrow_down" at bounding box center [581, 351] width 595 height 20
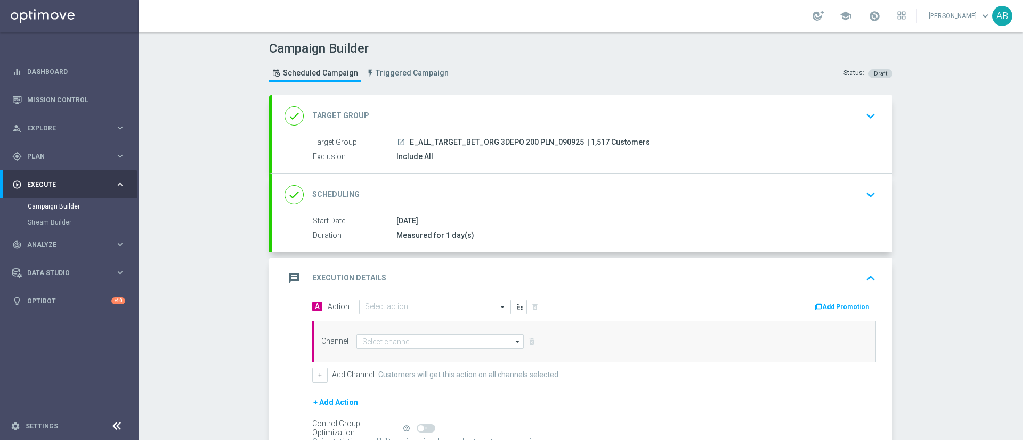
scroll to position [80, 0]
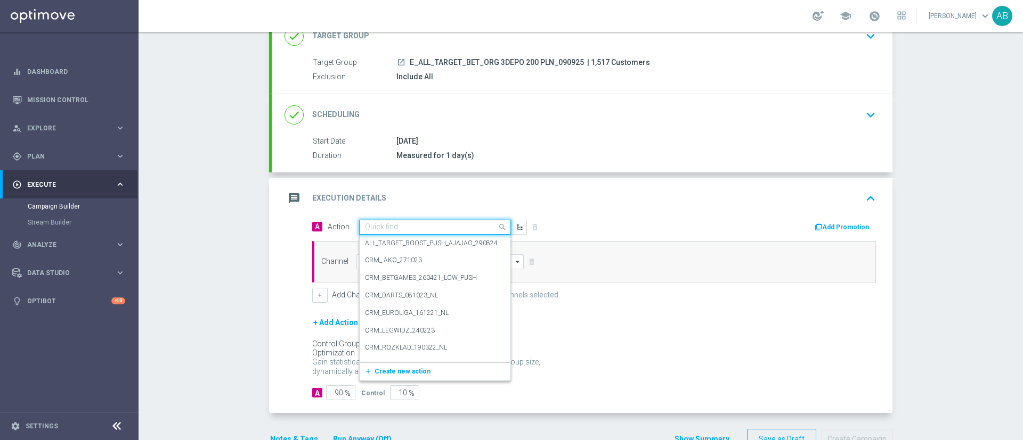
click at [418, 221] on div "Quick find" at bounding box center [435, 227] width 152 height 15
paste input "E_ALL_TARGET_BET_ORG 3DEPO 200 PLN_090925"
type input "E_ALL_TARGET_BET_ORG 3DEPO 200 PLN_090925"
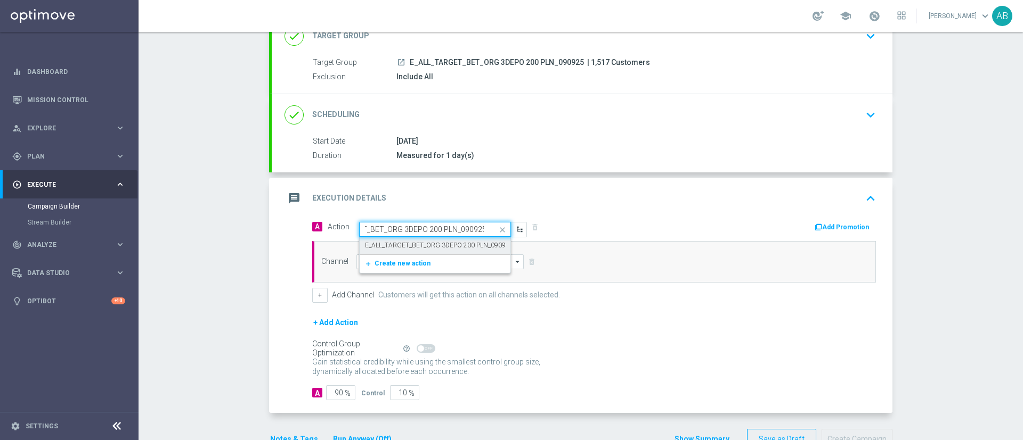
click at [412, 243] on label "E_ALL_TARGET_BET_ORG 3DEPO 200 PLN_090925" at bounding box center [439, 245] width 148 height 9
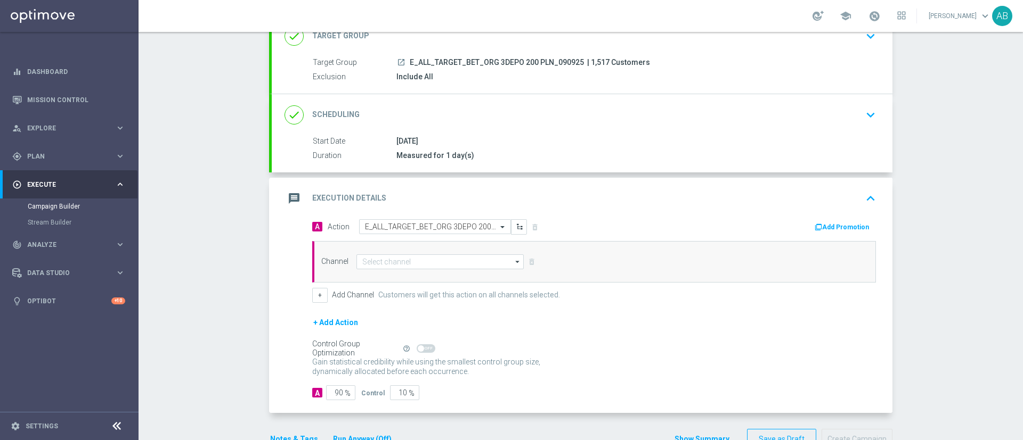
scroll to position [0, 0]
click at [393, 265] on input at bounding box center [439, 262] width 167 height 15
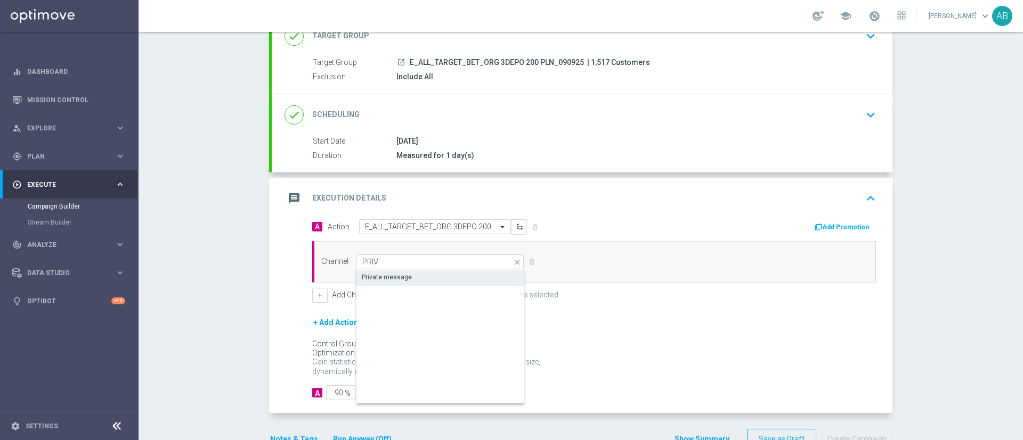
click at [391, 276] on div "Private message" at bounding box center [387, 278] width 50 height 10
type input "Private message"
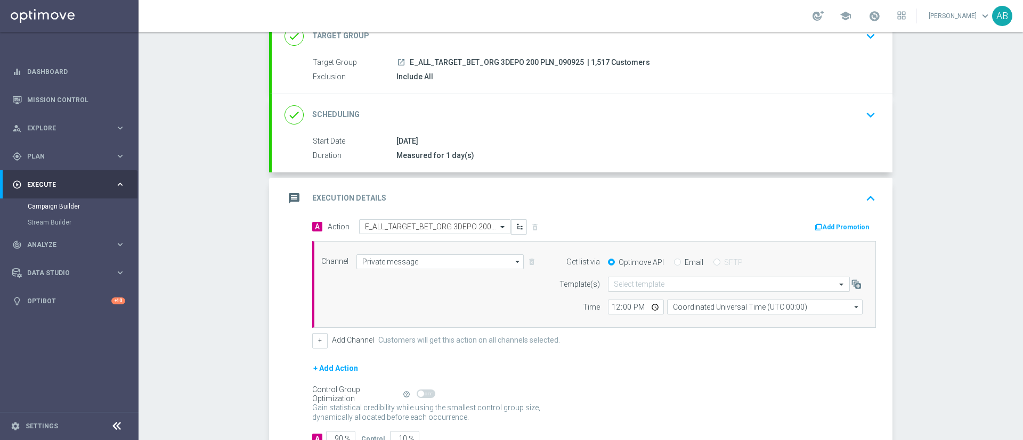
click at [625, 288] on input "text" at bounding box center [718, 284] width 209 height 9
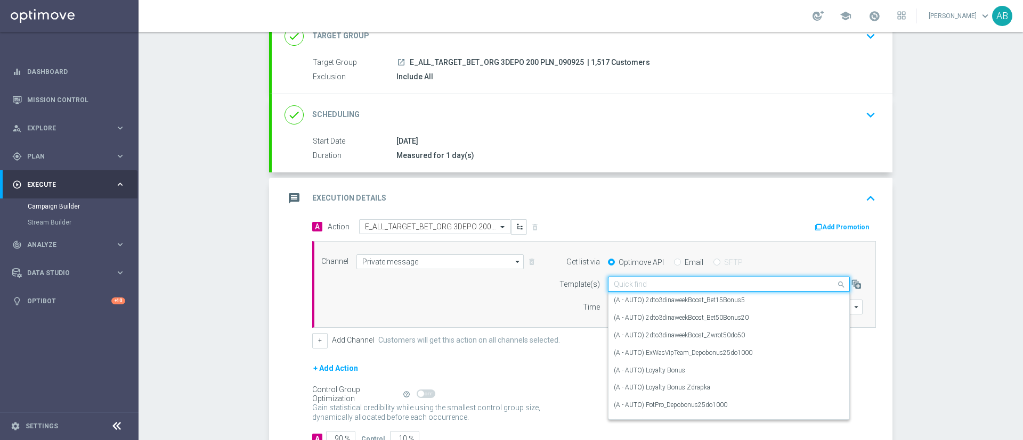
paste input "E_ALL_TARGET_BET_ORG 3DEPO 200 PLN_090925"
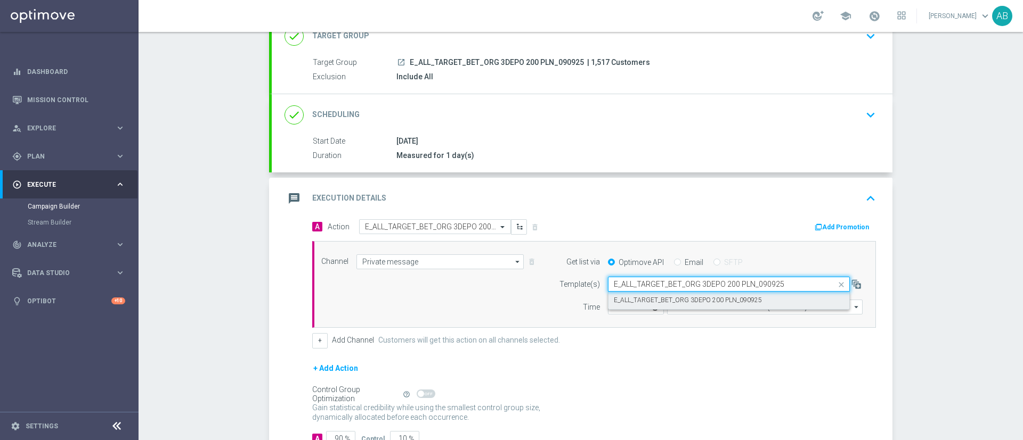
click at [622, 300] on label "E_ALL_TARGET_BET_ORG 3DEPO 200 PLN_090925" at bounding box center [688, 300] width 148 height 9
type input "E_ALL_TARGET_BET_ORG 3DEPO 200 PLN_090925"
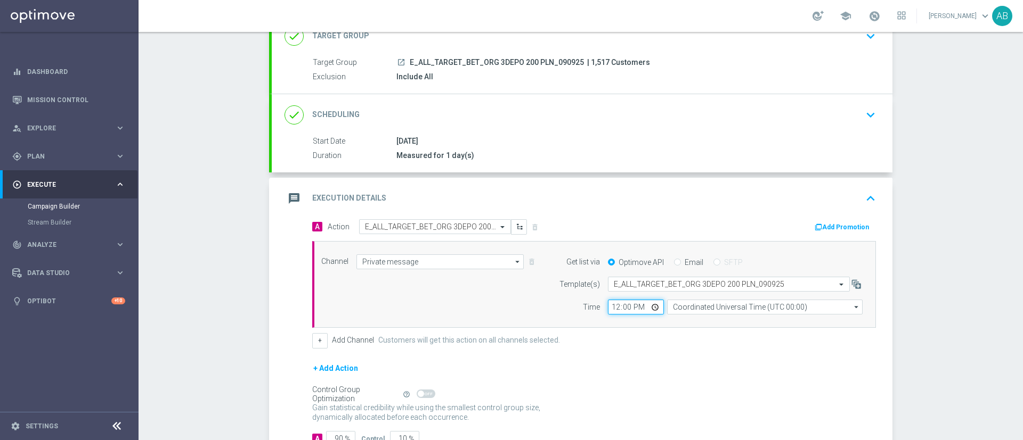
click at [608, 304] on input "12:00" at bounding box center [636, 307] width 56 height 15
type input "16:01"
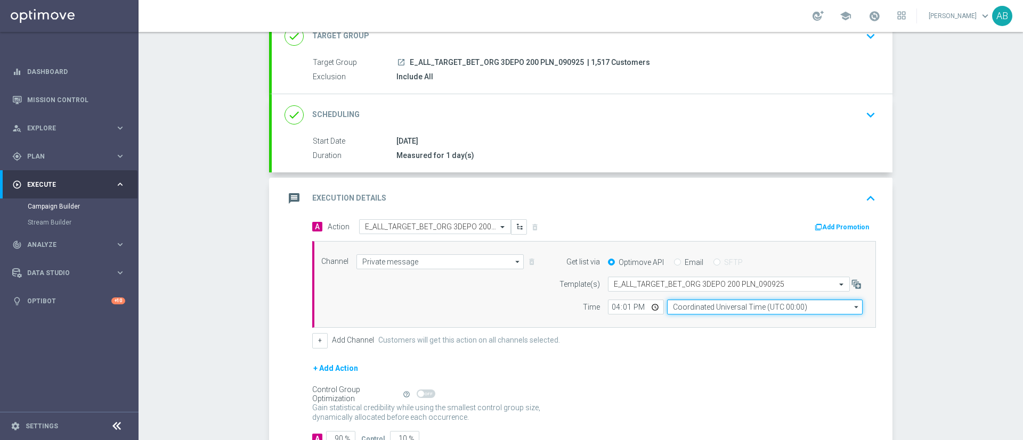
click at [675, 307] on input "Coordinated Universal Time (UTC 00:00)" at bounding box center [764, 307] width 195 height 15
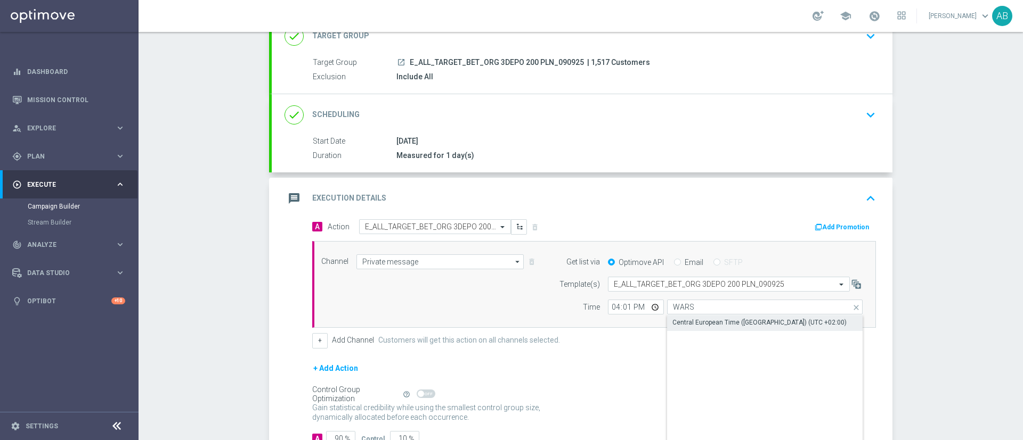
click at [677, 322] on div "Central European Time (Warsaw) (UTC +02:00)" at bounding box center [759, 323] width 174 height 10
type input "Central European Time (Warsaw) (UTC +02:00)"
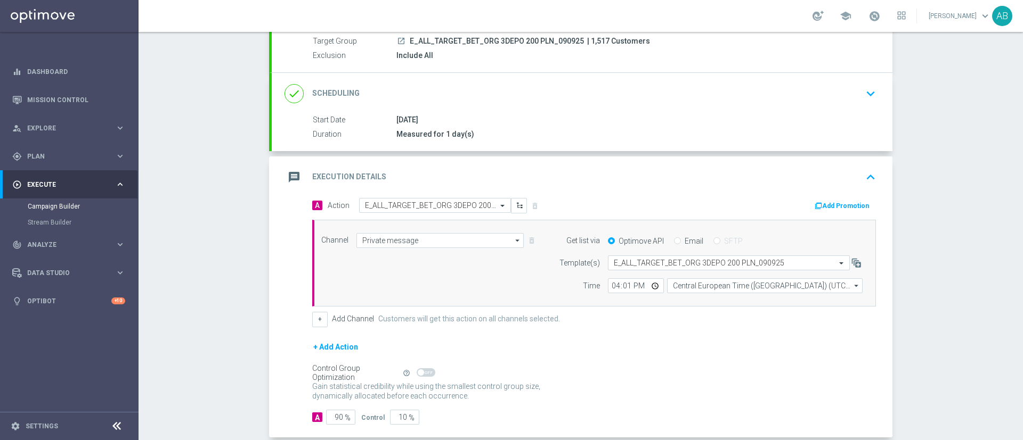
scroll to position [157, 0]
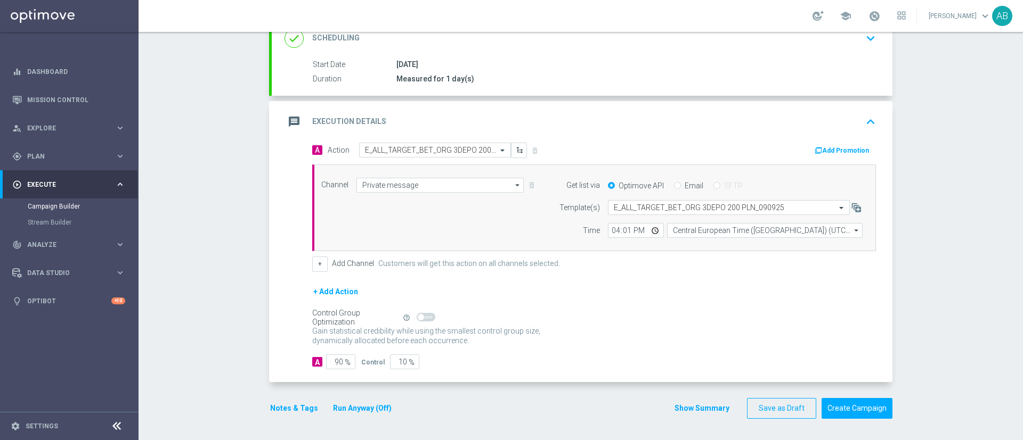
click at [297, 402] on button "Notes & Tags" at bounding box center [294, 408] width 50 height 13
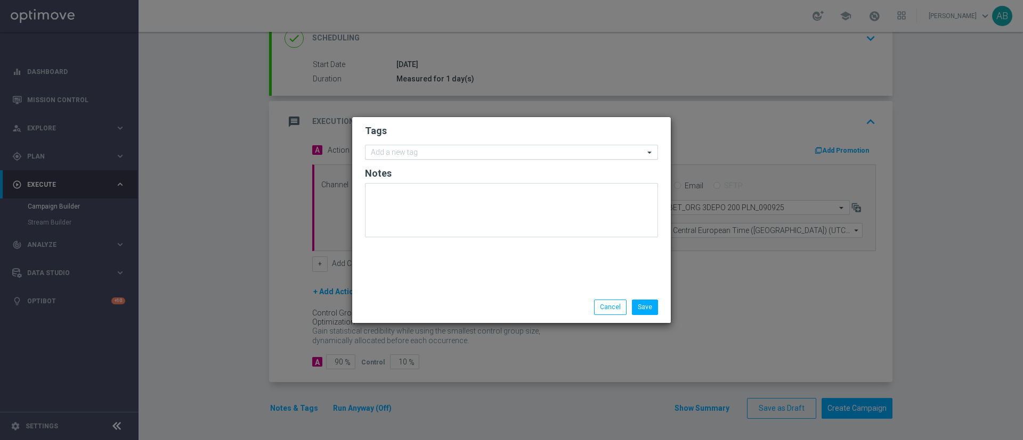
click at [396, 152] on input "text" at bounding box center [507, 153] width 273 height 9
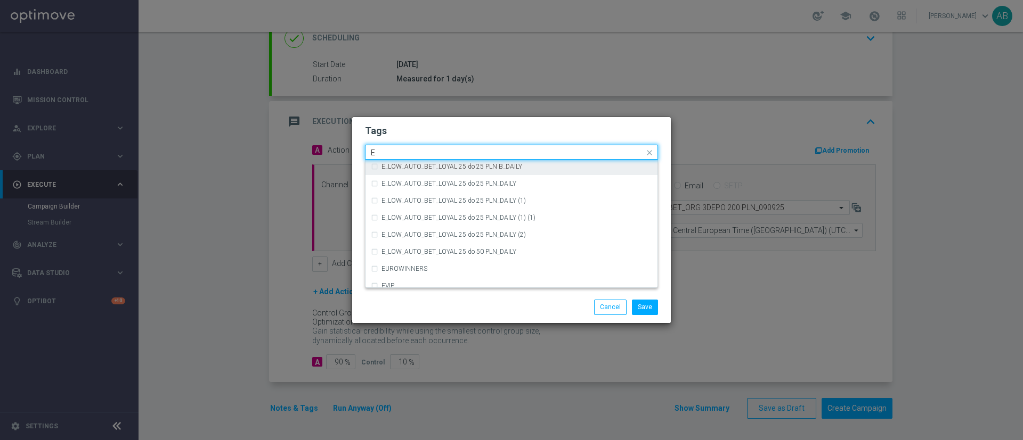
scroll to position [1518, 0]
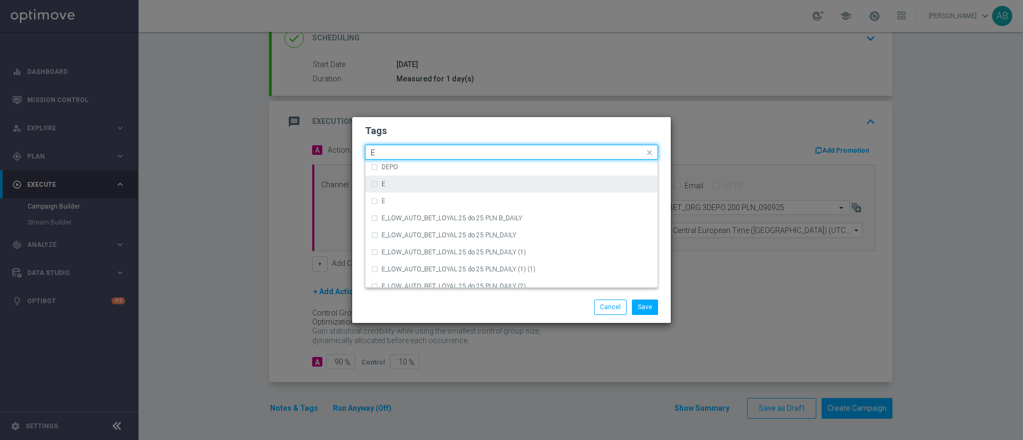
click at [373, 187] on div "E" at bounding box center [511, 184] width 281 height 17
type input "E"
click at [380, 152] on input "E" at bounding box center [507, 153] width 273 height 9
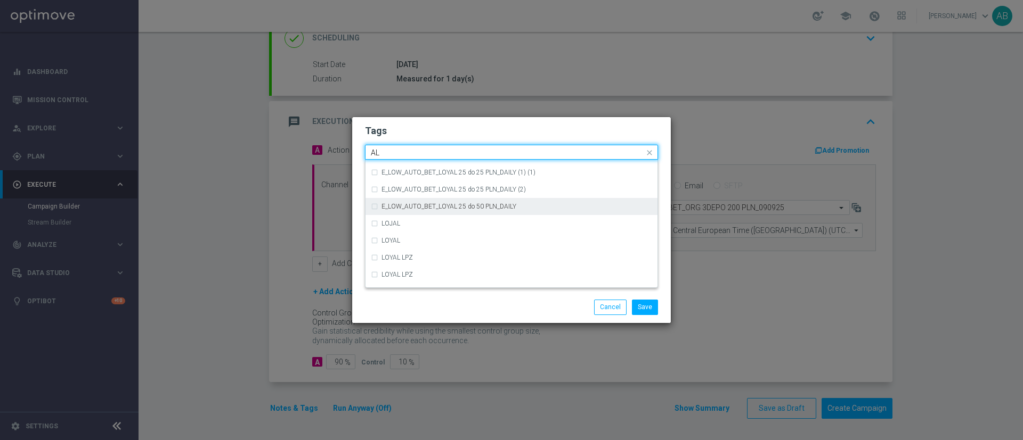
scroll to position [0, 0]
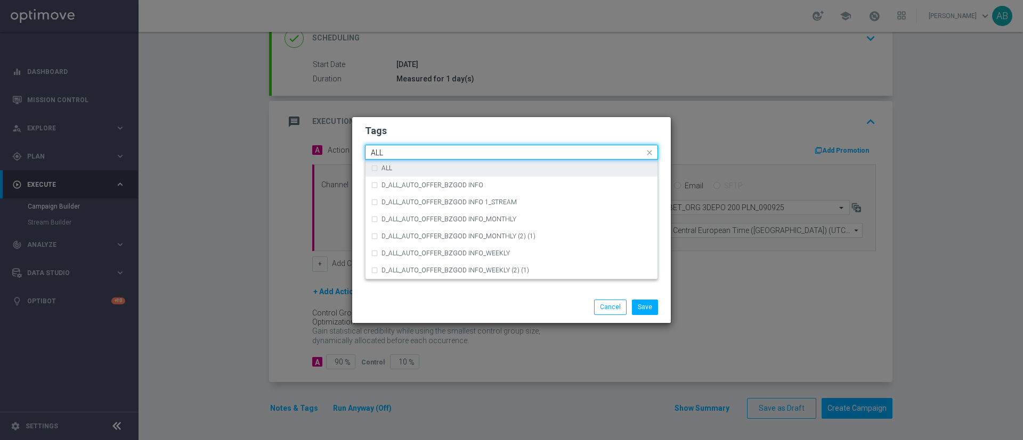
click at [412, 166] on div "ALL" at bounding box center [516, 168] width 271 height 6
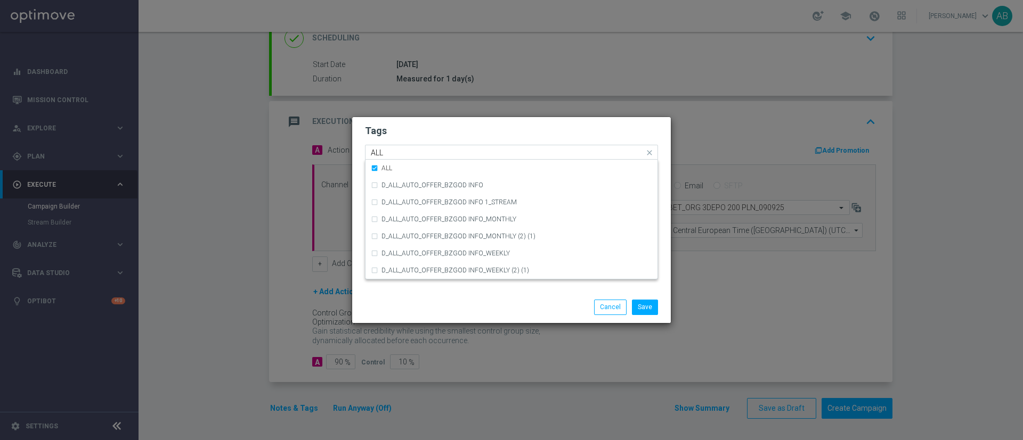
click at [412, 154] on input "ALL" at bounding box center [507, 153] width 273 height 9
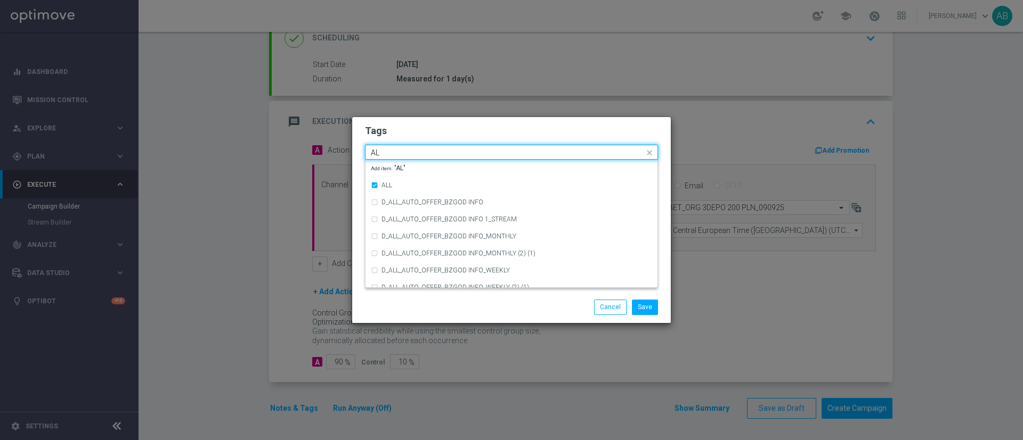
type input "A"
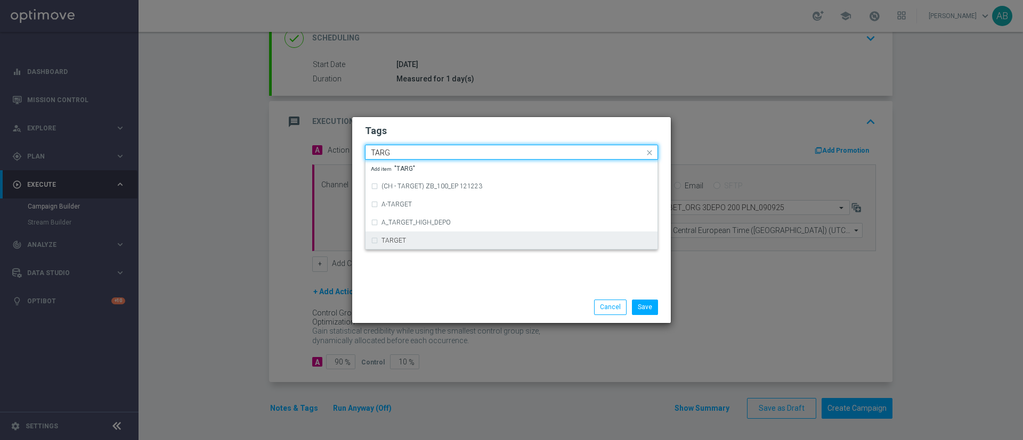
click at [406, 240] on div "TARGET" at bounding box center [516, 241] width 271 height 6
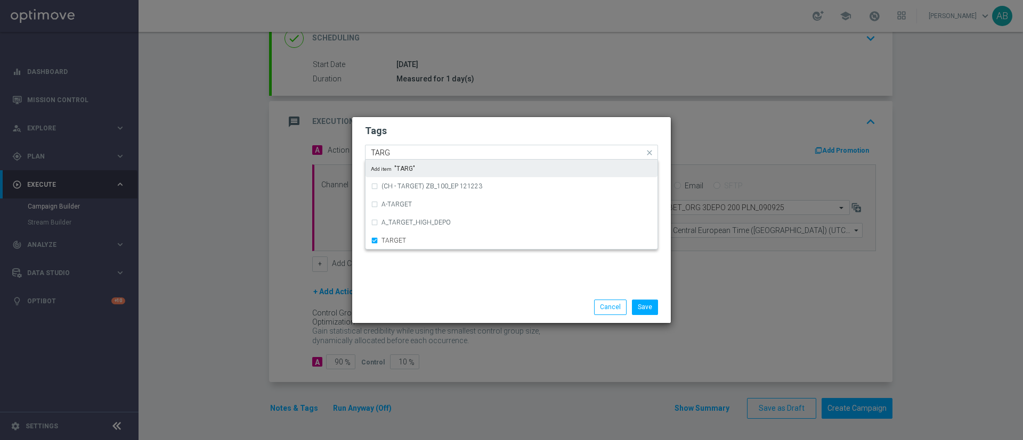
click at [403, 150] on input "TARG" at bounding box center [507, 153] width 273 height 9
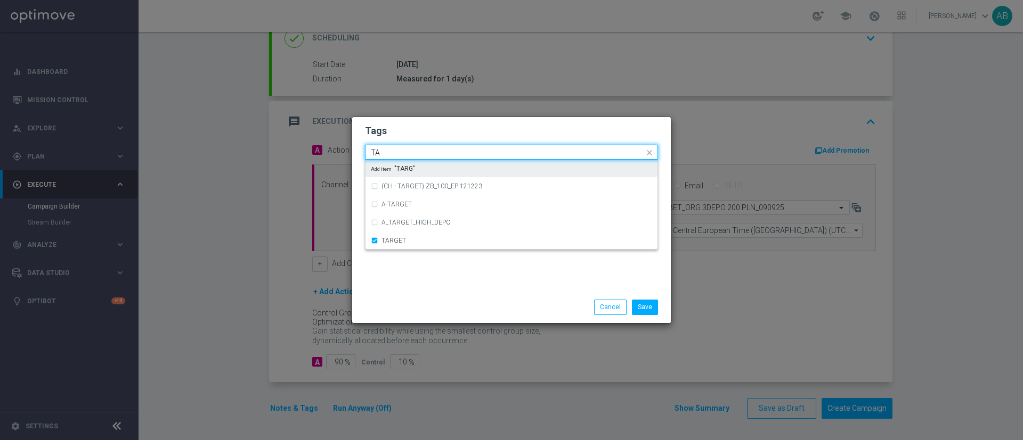
type input "T"
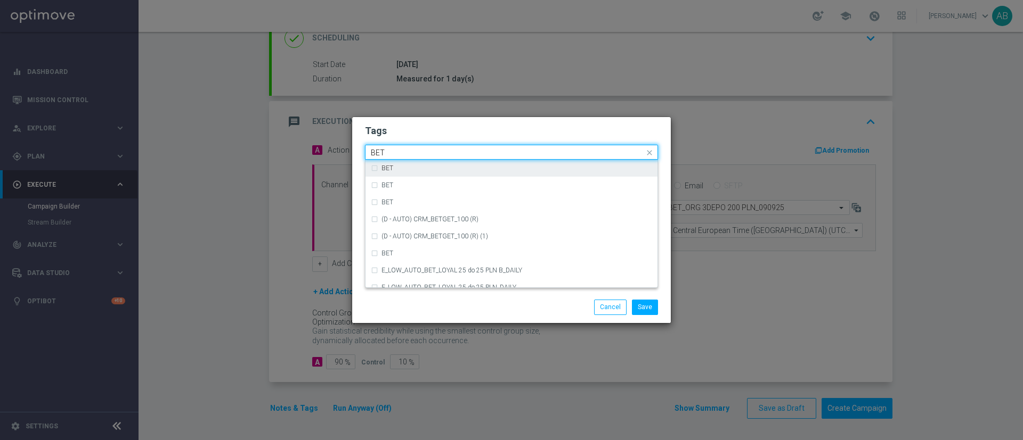
click at [376, 172] on div "BET" at bounding box center [511, 168] width 281 height 17
type input "BET"
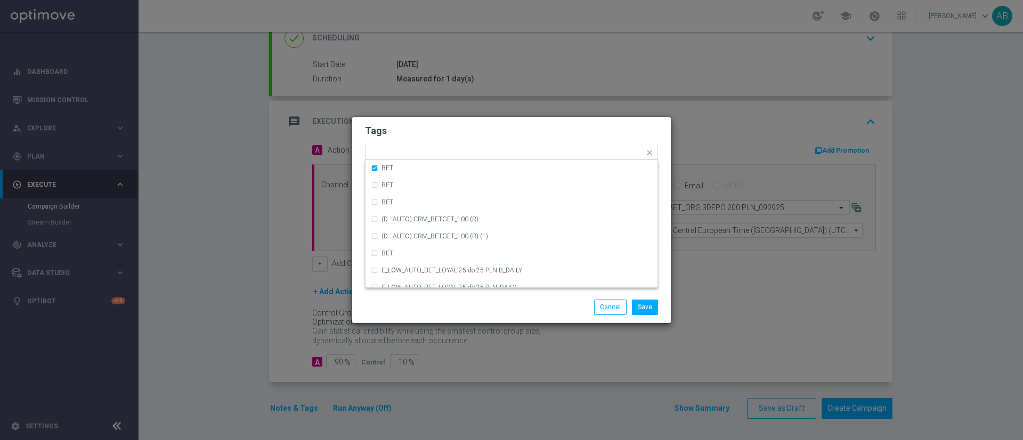
click at [423, 134] on h2 "Tags" at bounding box center [511, 131] width 293 height 13
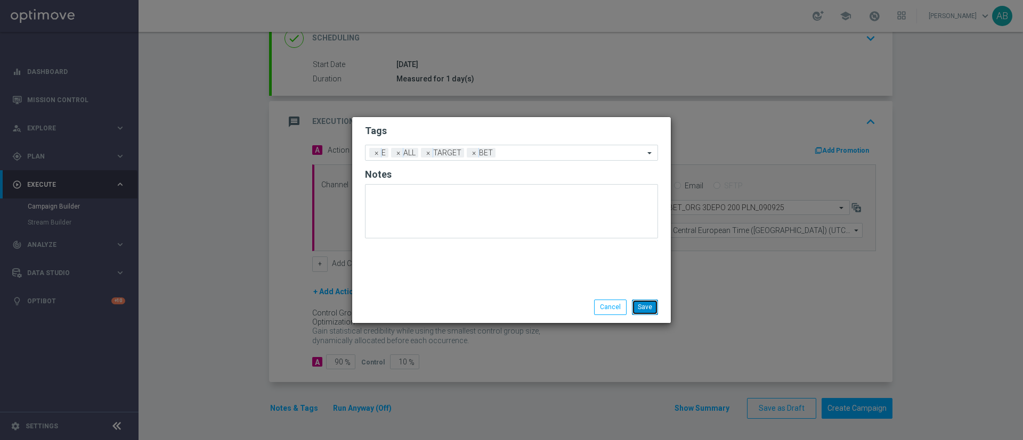
click at [639, 306] on button "Save" at bounding box center [645, 307] width 26 height 15
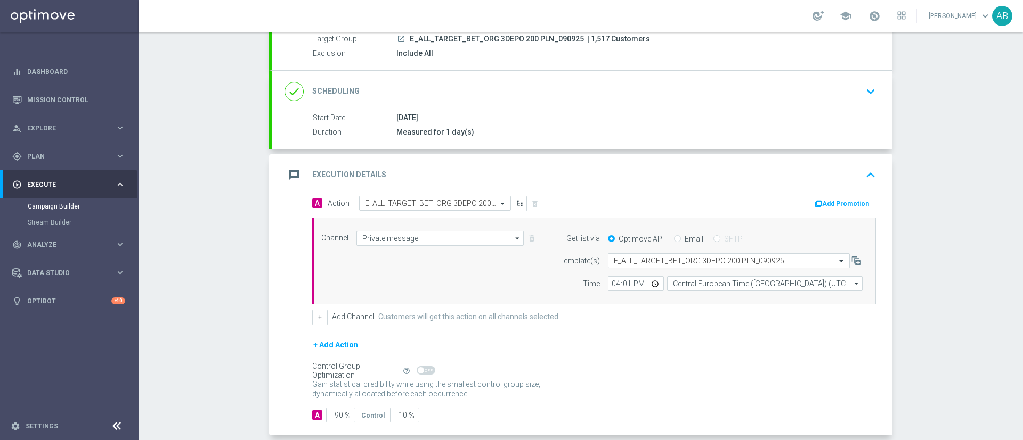
scroll to position [157, 0]
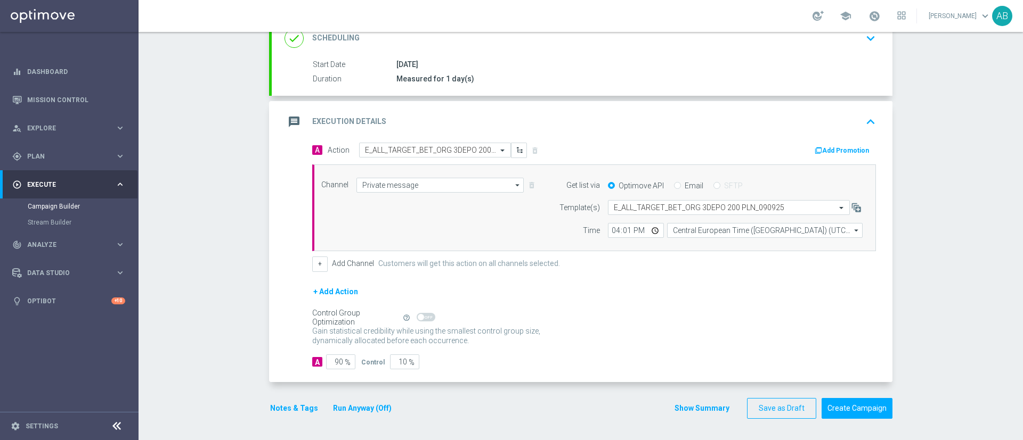
click at [287, 407] on button "Notes & Tags" at bounding box center [294, 408] width 50 height 13
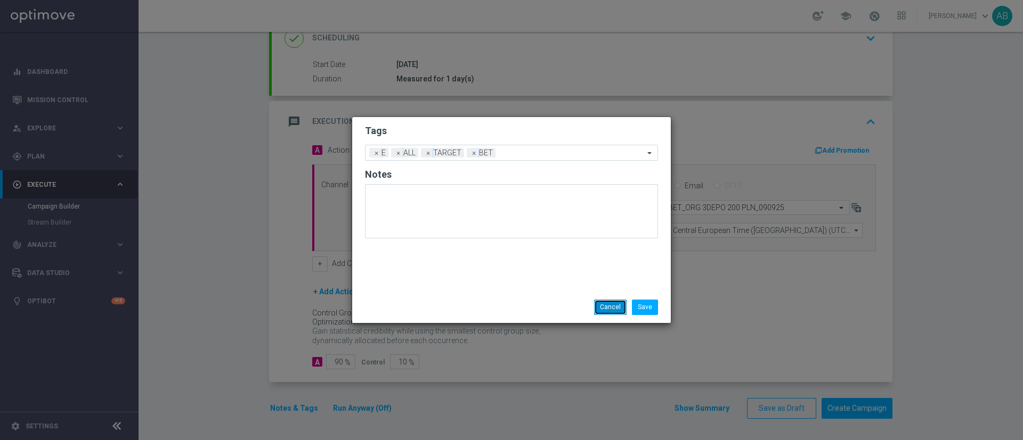
click at [615, 306] on button "Cancel" at bounding box center [610, 307] width 32 height 15
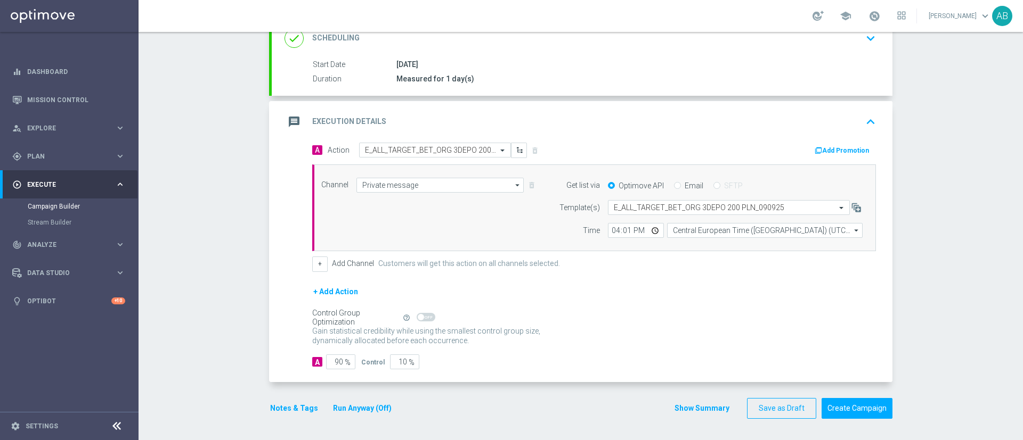
click at [301, 405] on button "Notes & Tags" at bounding box center [294, 408] width 50 height 13
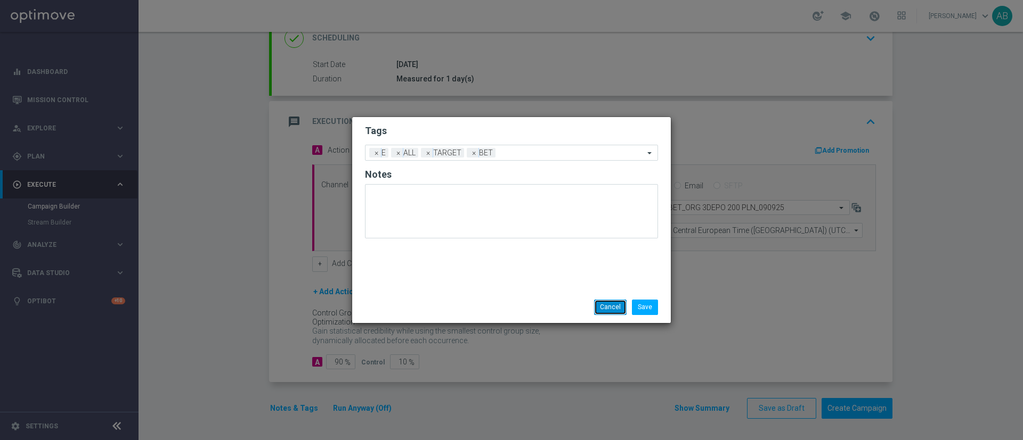
click at [598, 301] on button "Cancel" at bounding box center [610, 307] width 32 height 15
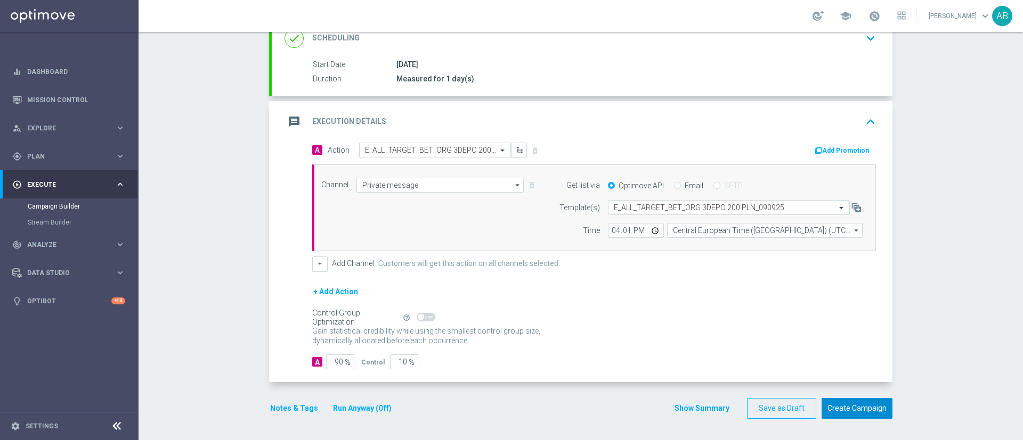
click at [865, 411] on button "Create Campaign" at bounding box center [856, 408] width 71 height 21
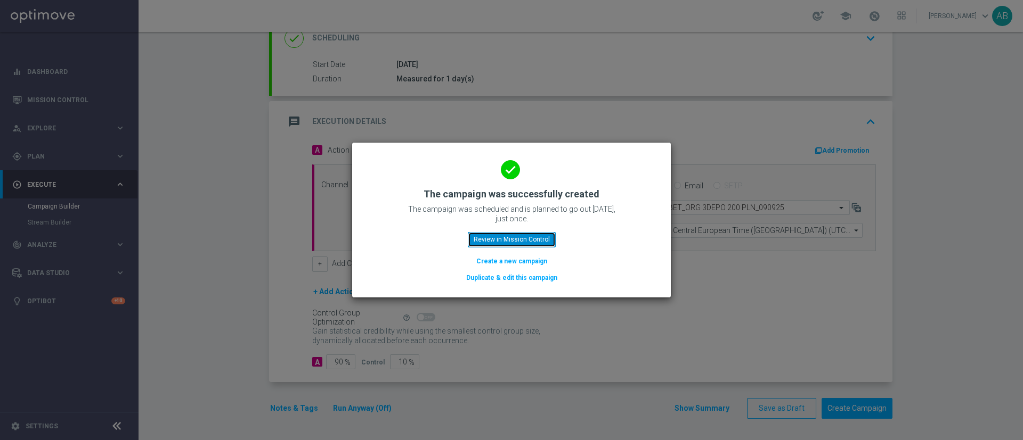
click at [519, 242] on button "Review in Mission Control" at bounding box center [512, 239] width 88 height 15
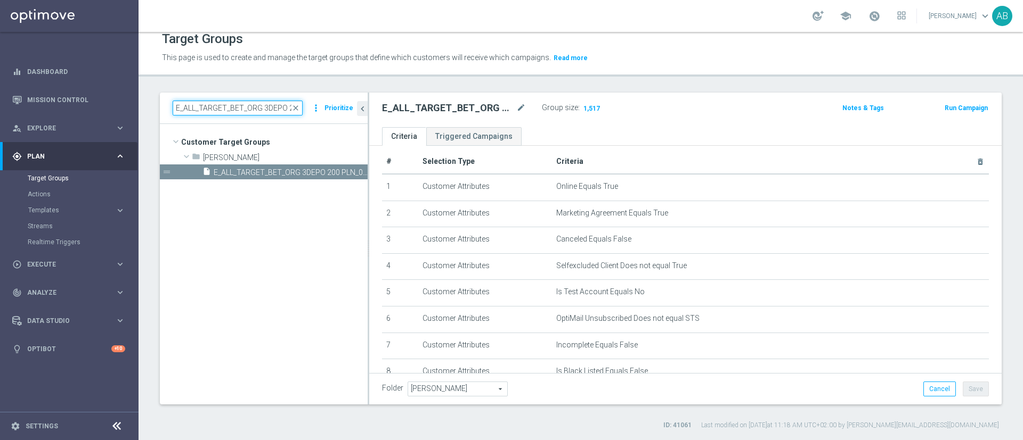
click at [227, 103] on input "E_ALL_TARGET_BET_ORG 3DEPO 200 PLN_090925" at bounding box center [238, 108] width 130 height 15
paste input "E_ALL_TARGET_BET_ORG 1DEPO 200 PLN_090925"
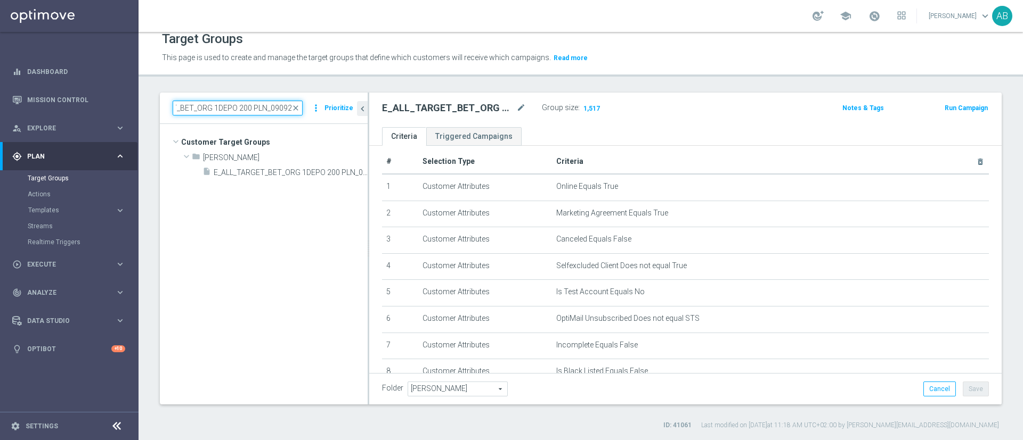
type input "E_ALL_TARGET_BET_ORG 1DEPO 200 PLN_090925"
click at [293, 181] on tree-viewport "Customer Target Groups library_add create_new_folder folder" at bounding box center [264, 264] width 208 height 280
click at [296, 174] on span "E_ALL_TARGET_BET_ORG 1DEPO 200 PLN_090925" at bounding box center [279, 172] width 130 height 9
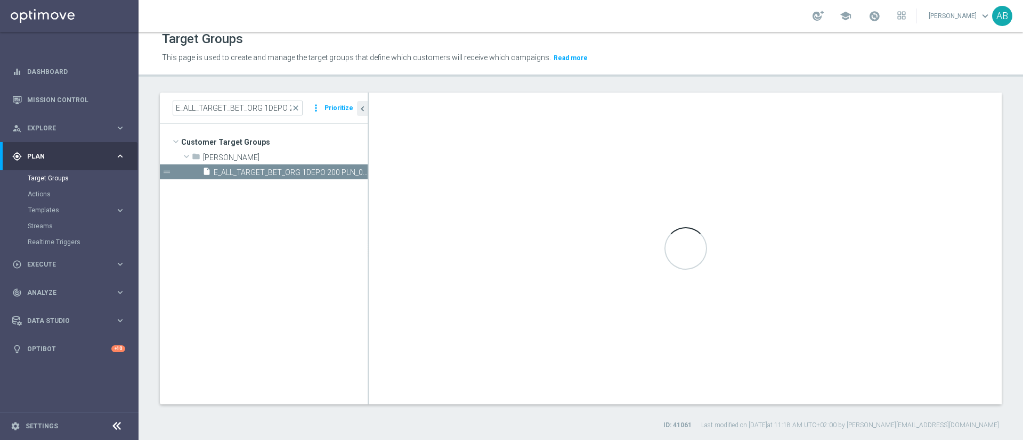
type textarea "(1 AND 2 AND 3 AND 4 AND 5 AND 6 AND 7 AND 8 AND 9 AND 10 AND 11 AND 12 AND 13 …"
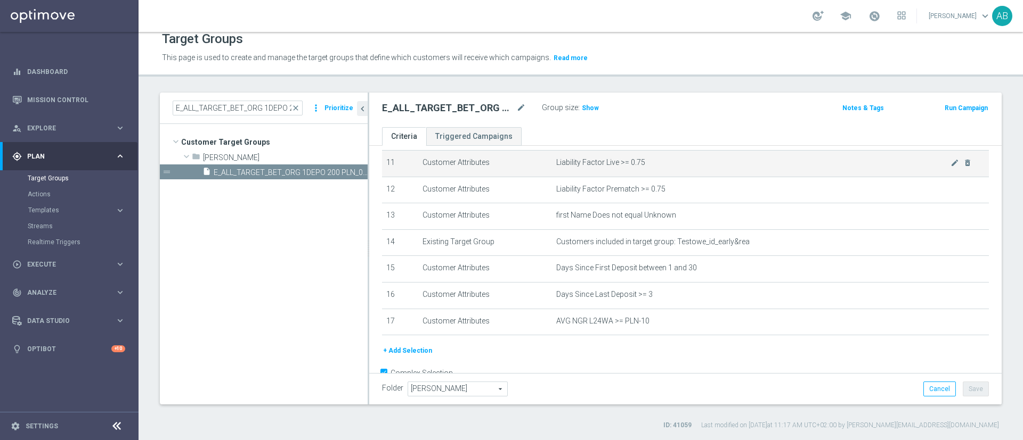
scroll to position [330, 0]
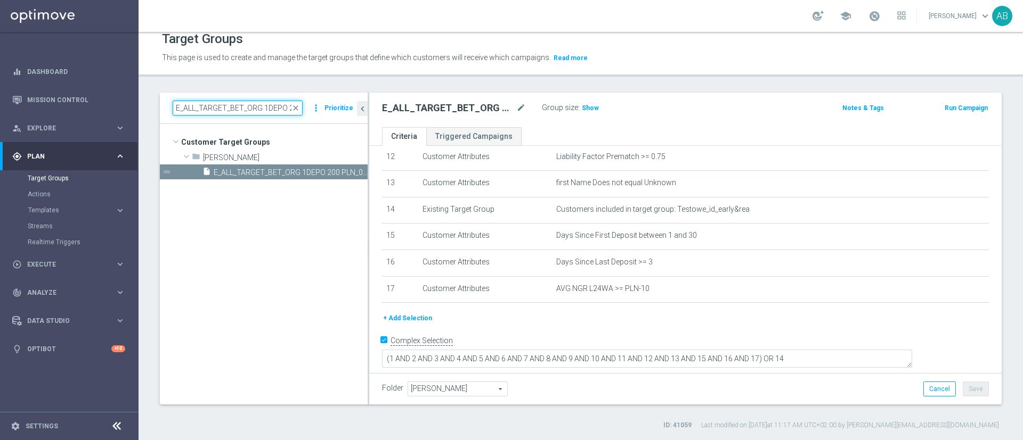
click at [226, 107] on input "E_ALL_TARGET_BET_ORG 1DEPO 200 PLN_090925" at bounding box center [238, 108] width 130 height 15
paste input "E_ALL_TARGET_BET_ORG 2DEPO 200 PLN_090925"
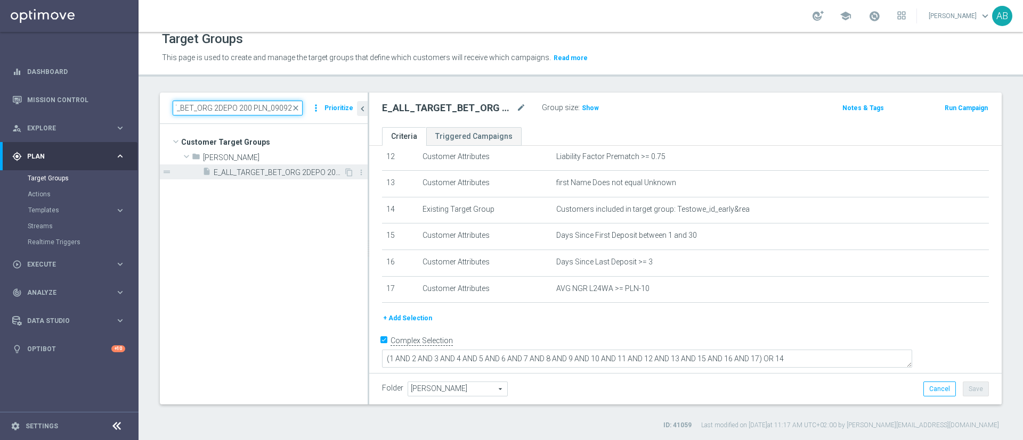
type input "E_ALL_TARGET_BET_ORG 2DEPO 200 PLN_090925"
click at [298, 175] on span "E_ALL_TARGET_BET_ORG 2DEPO 200 PLN_090925" at bounding box center [279, 172] width 130 height 9
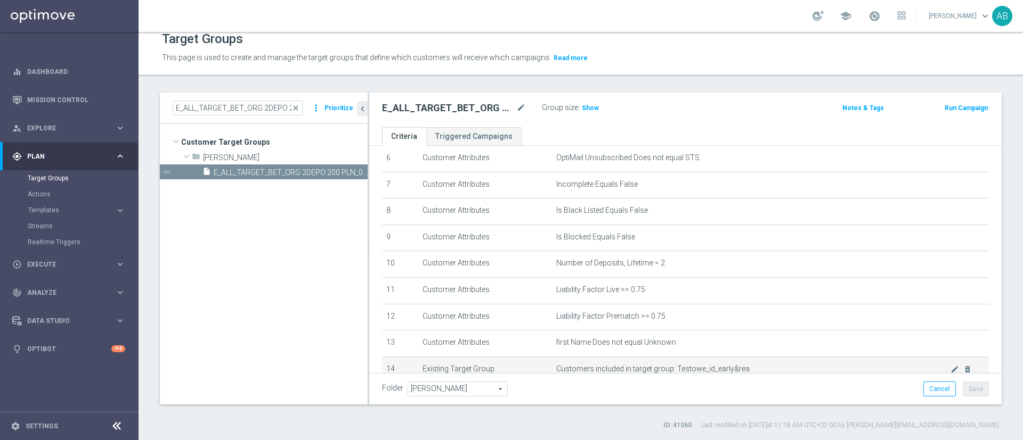
scroll to position [330, 0]
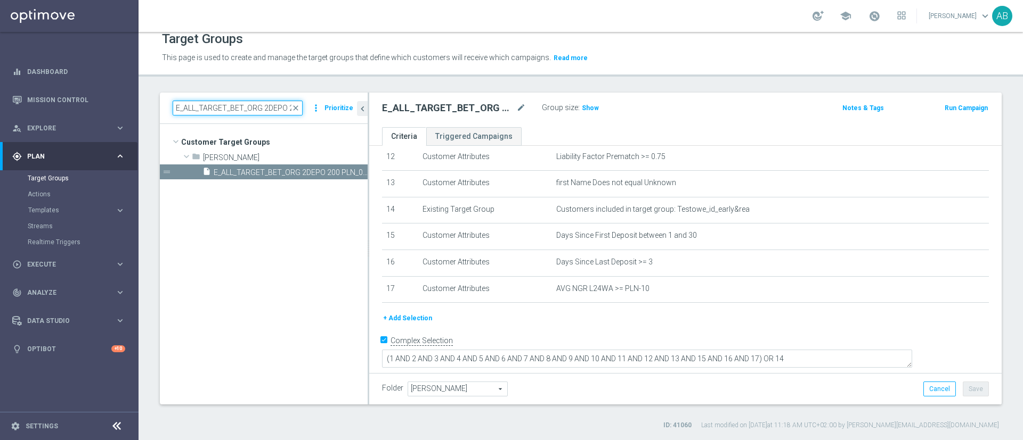
click at [259, 109] on input "E_ALL_TARGET_BET_ORG 2DEPO 200 PLN_090925" at bounding box center [238, 108] width 130 height 15
click at [298, 110] on span "close" at bounding box center [295, 108] width 9 height 9
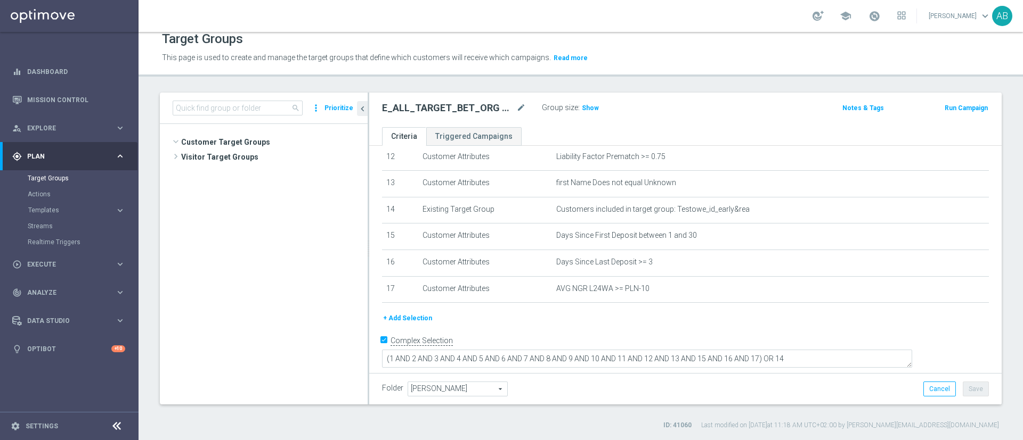
scroll to position [705, 0]
click at [281, 108] on input at bounding box center [238, 108] width 130 height 15
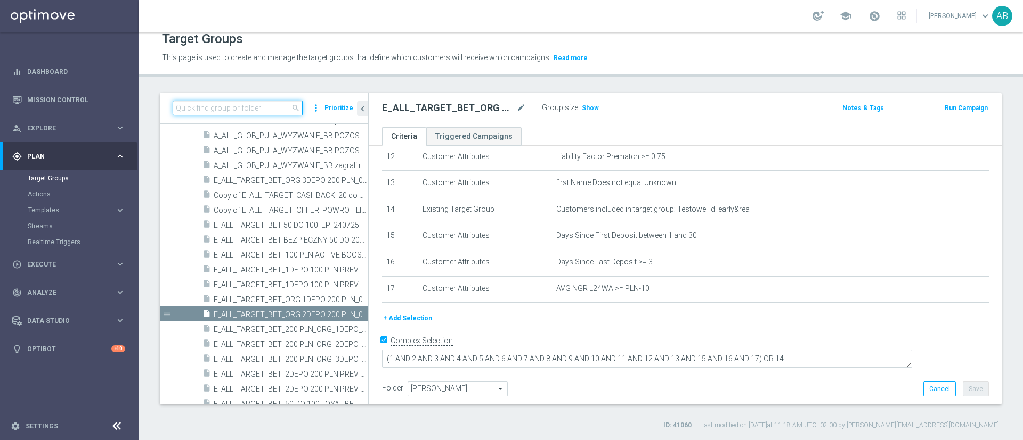
paste input "E_ALL_TARGET_BET_ORG 3DEPO 200 PLN_090925"
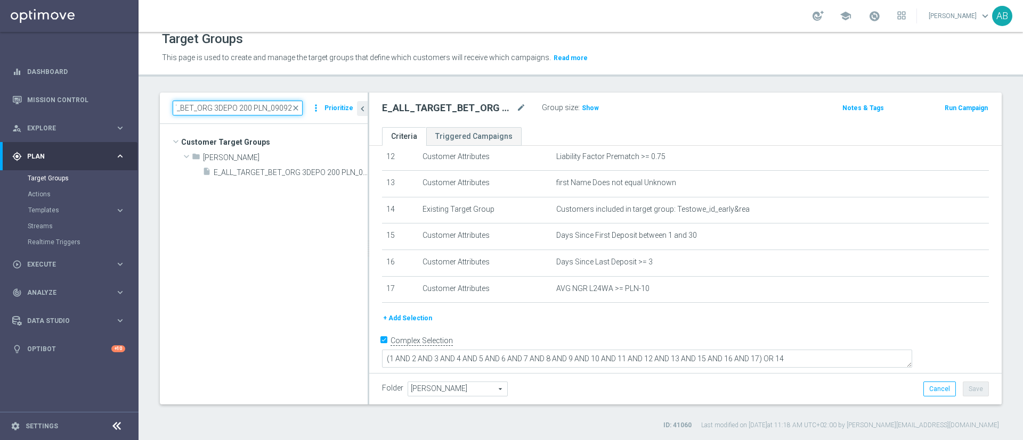
scroll to position [0, 0]
type input "E_ALL_TARGET_BET_ORG 3DEPO 200 PLN_090925"
click at [285, 171] on span "E_ALL_TARGET_BET_ORG 3DEPO 200 PLN_090925" at bounding box center [279, 172] width 130 height 9
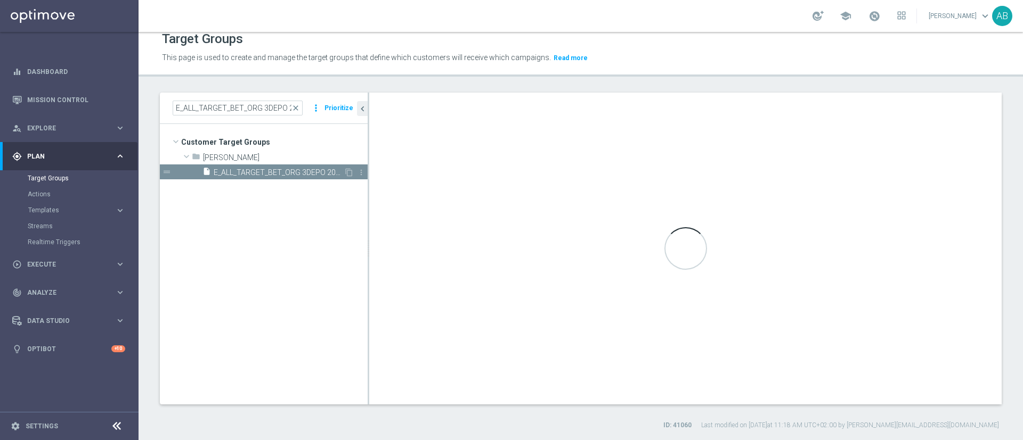
type textarea "(1 AND 2 AND 3 AND 4 AND 5 AND 6 AND 7 AND 8 AND 9 AND 10 AND 11 AND 12 AND 13 …"
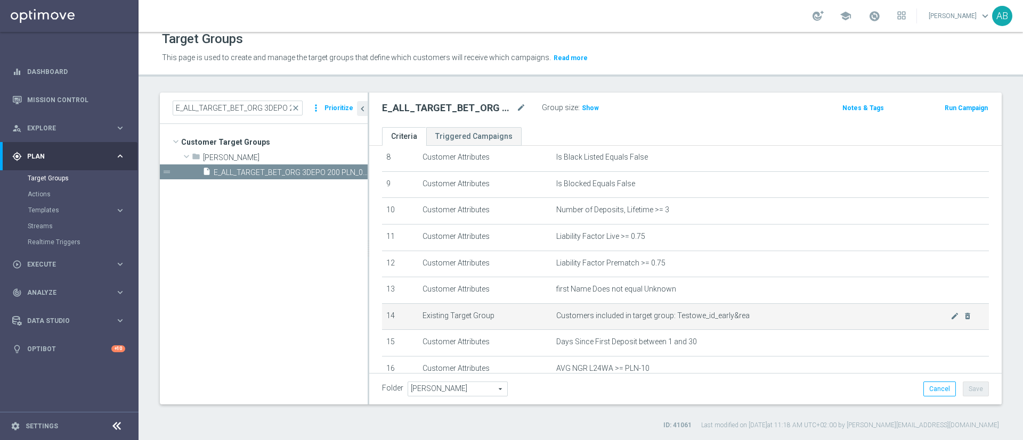
scroll to position [303, 0]
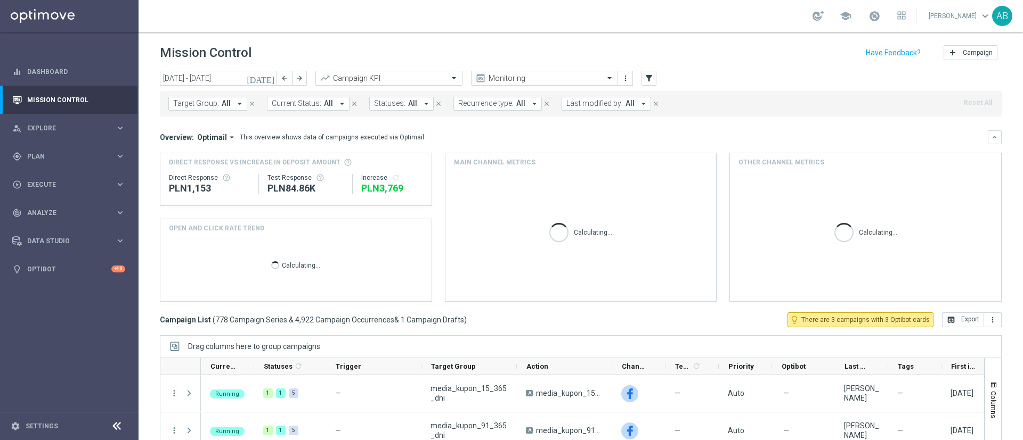
click at [194, 107] on span "Target Group:" at bounding box center [196, 103] width 46 height 9
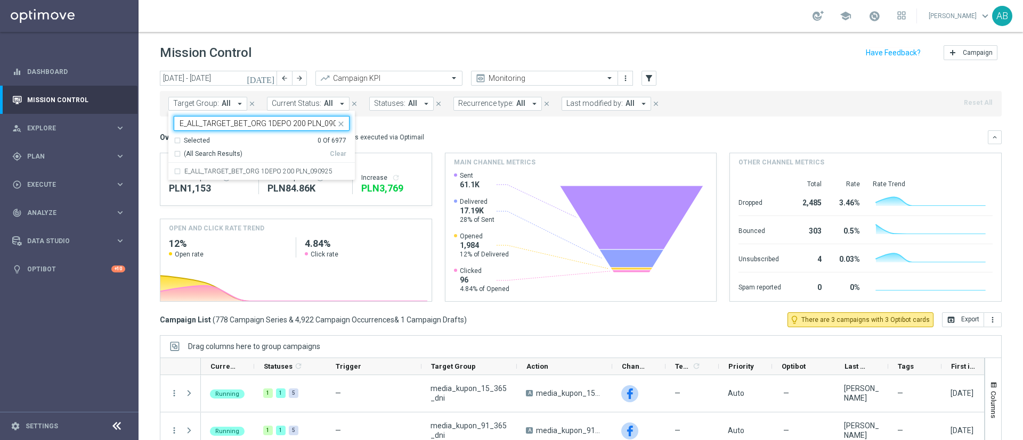
scroll to position [0, 12]
click at [217, 172] on label "E_ALL_TARGET_BET_ORG 1DEPO 200 PLN_090925" at bounding box center [258, 171] width 148 height 6
type input "E_ALL_TARGET_BET_ORG 1DEPO 200 PLN_090925"
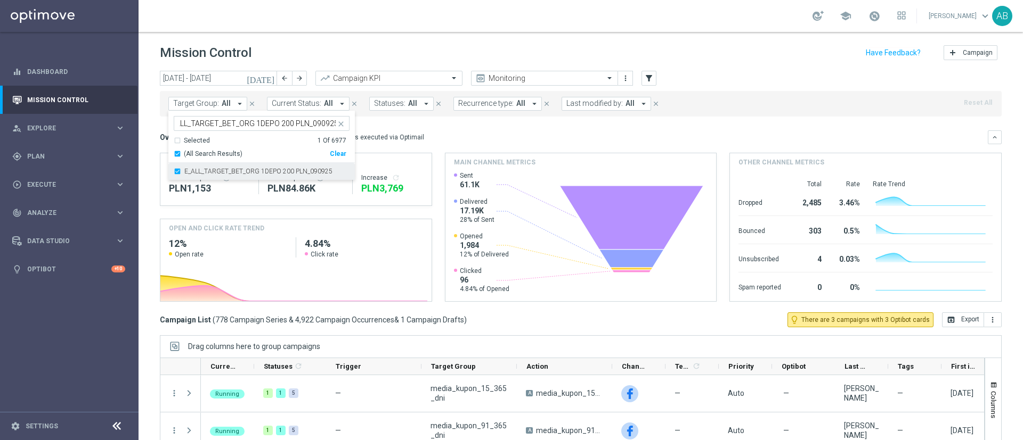
scroll to position [0, 0]
click at [503, 148] on div "Overview: Optimail arrow_drop_down This overview shows data of campaigns execut…" at bounding box center [581, 216] width 842 height 172
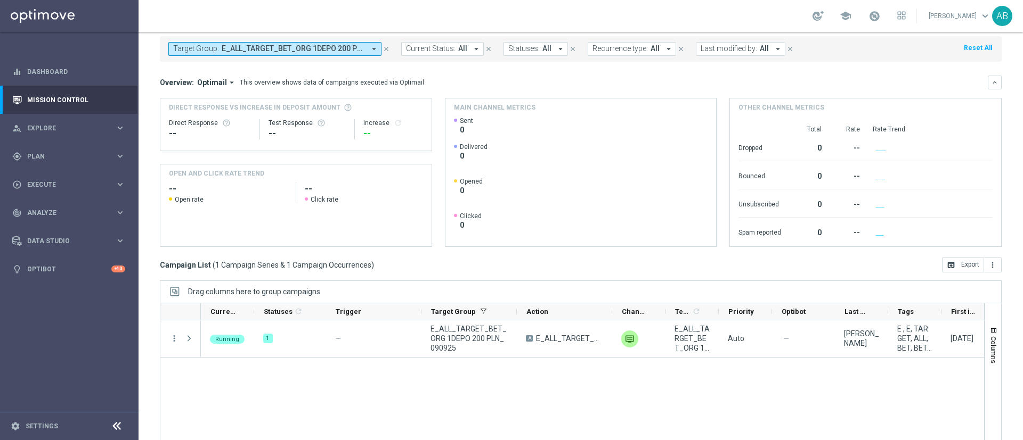
scroll to position [80, 0]
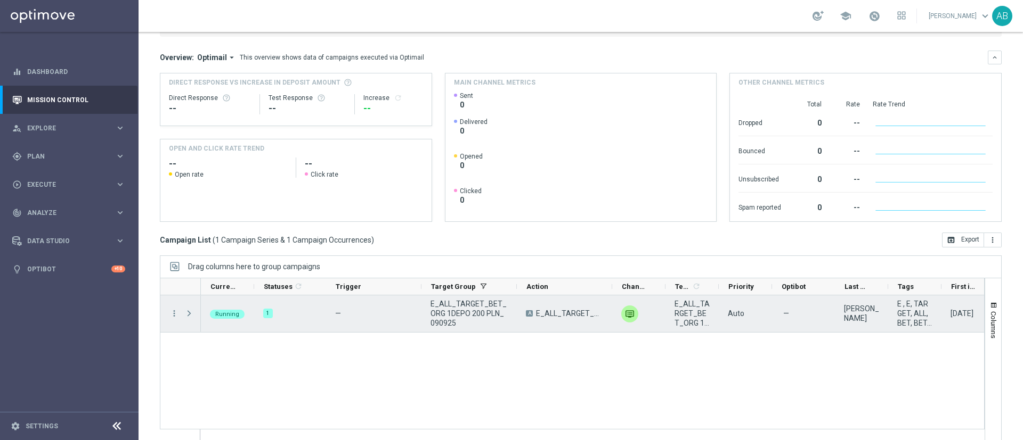
click at [190, 311] on span at bounding box center [189, 313] width 10 height 9
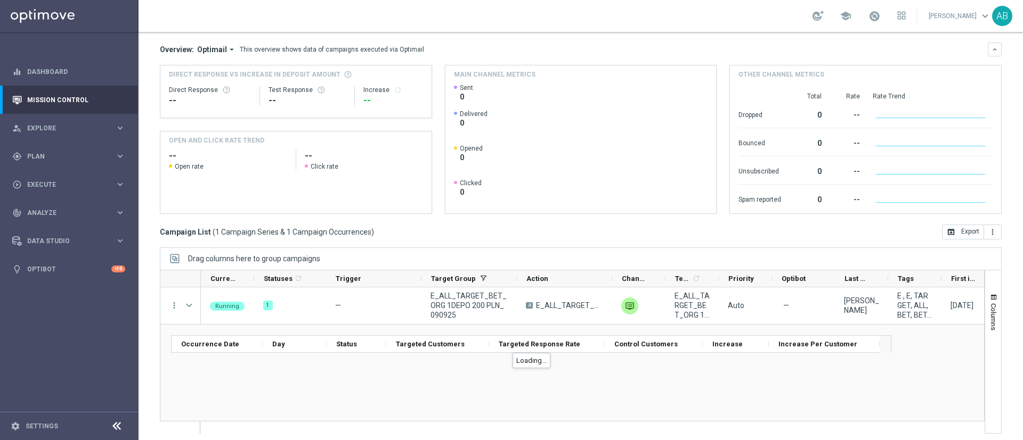
scroll to position [92, 0]
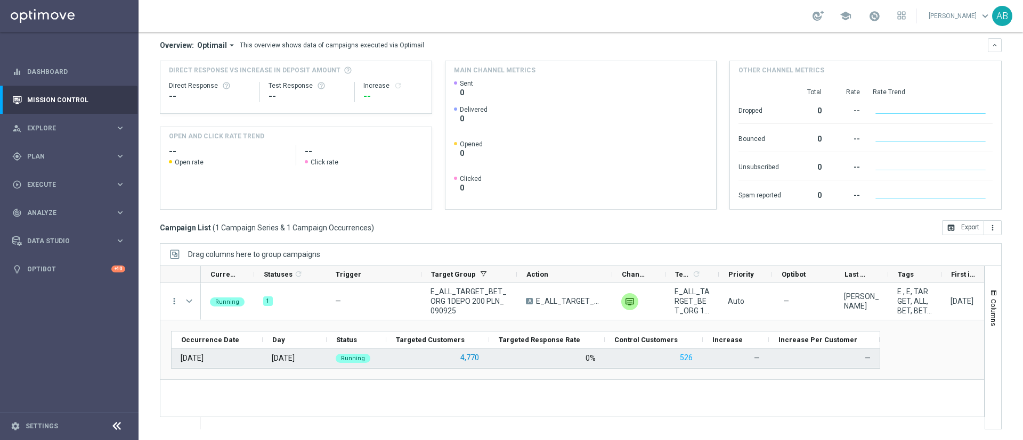
click at [464, 357] on button "4,770" at bounding box center [469, 358] width 21 height 13
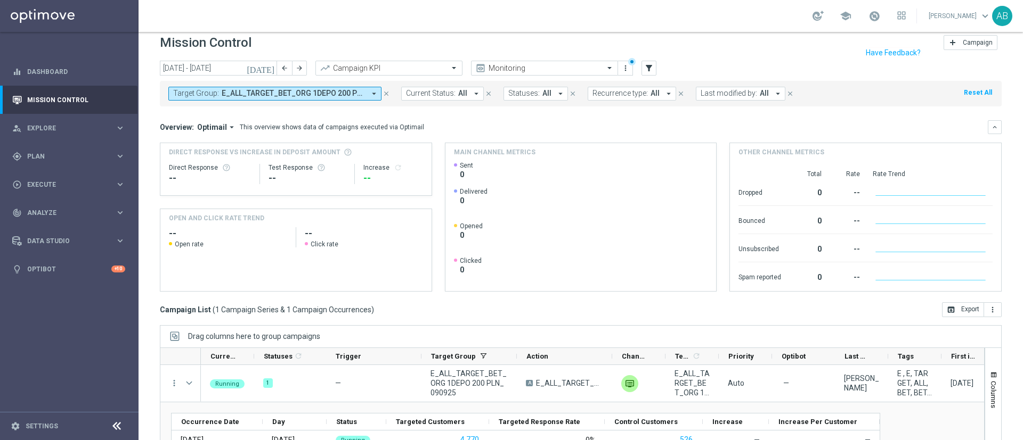
scroll to position [0, 0]
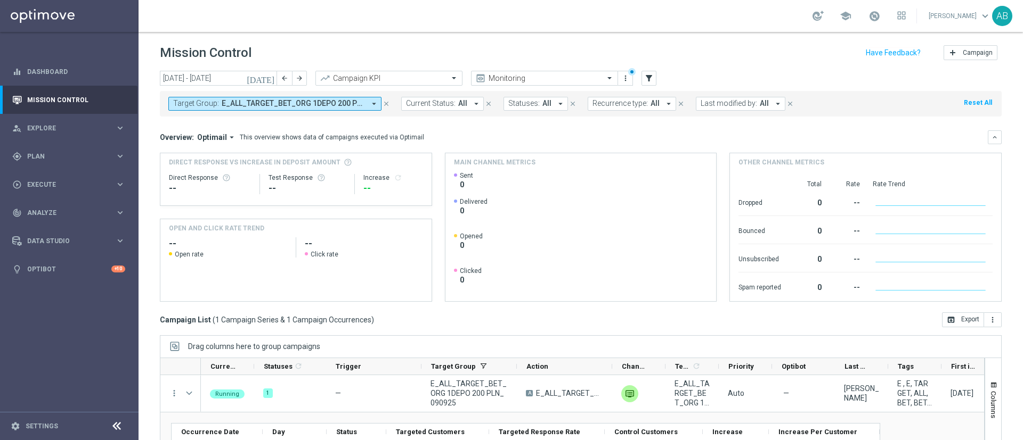
click at [334, 105] on span "E_ALL_TARGET_BET_ORG 1DEPO 200 PLN_090925" at bounding box center [293, 103] width 143 height 9
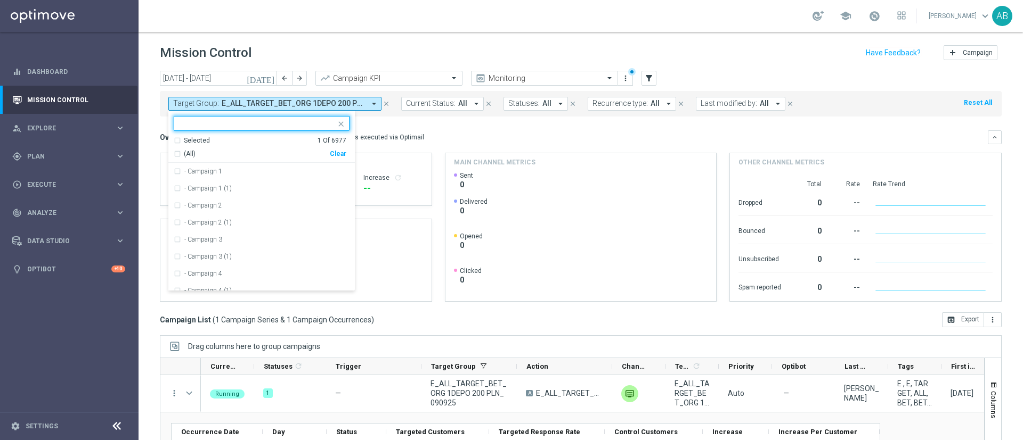
click at [0, 0] on div "Clear" at bounding box center [0, 0] width 0 height 0
click at [331, 128] on div at bounding box center [257, 124] width 158 height 11
paste input "E_ALL_TARGET_BET_ORG 2DEPO 200 PLN_090925"
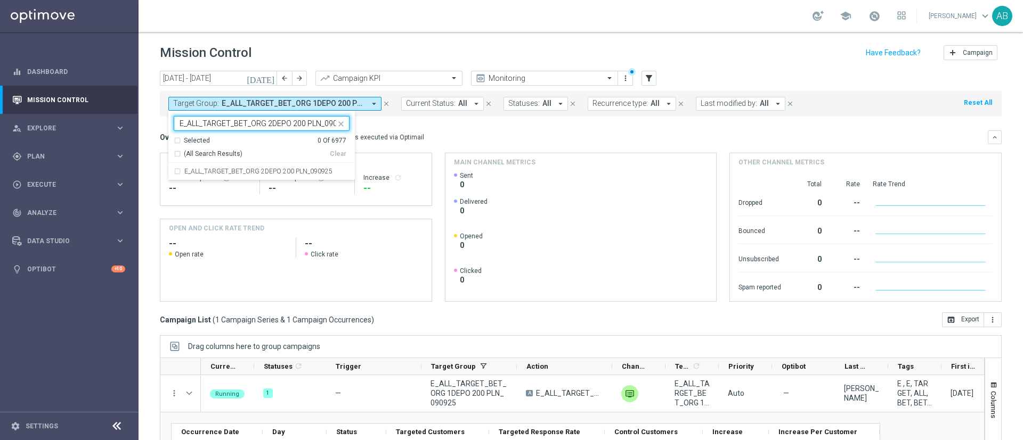
scroll to position [0, 12]
click at [318, 169] on label "E_ALL_TARGET_BET_ORG 2DEPO 200 PLN_090925" at bounding box center [258, 171] width 148 height 6
type input "E_ALL_TARGET_BET_ORG 2DEPO 200 PLN_090925"
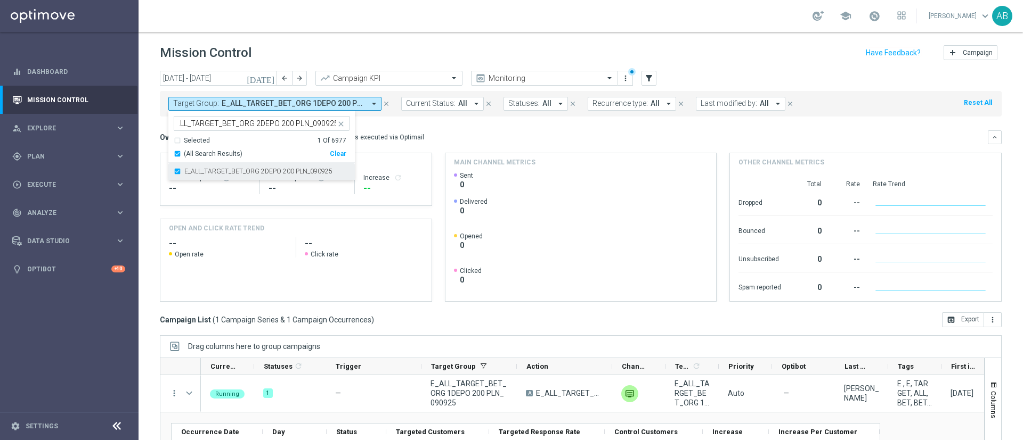
scroll to position [0, 0]
click at [427, 133] on div "Overview: Optimail arrow_drop_down This overview shows data of campaigns execut…" at bounding box center [574, 138] width 828 height 10
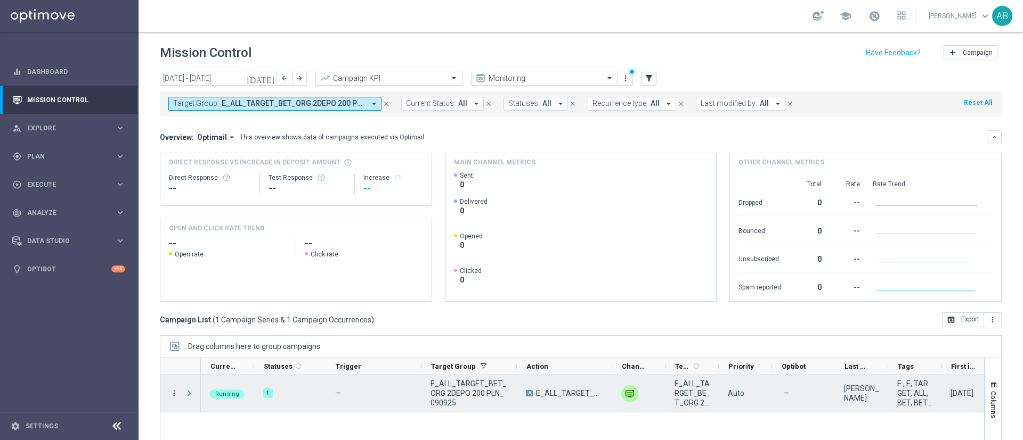
click at [193, 394] on span at bounding box center [189, 393] width 10 height 9
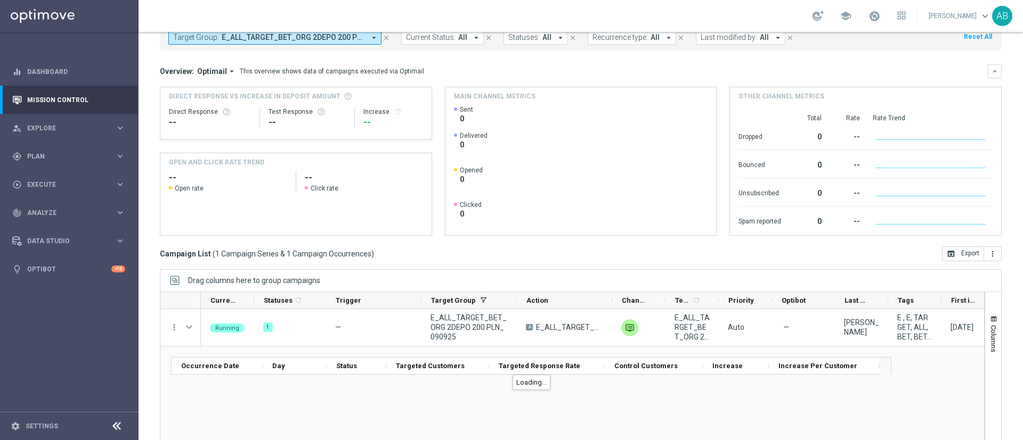
scroll to position [92, 0]
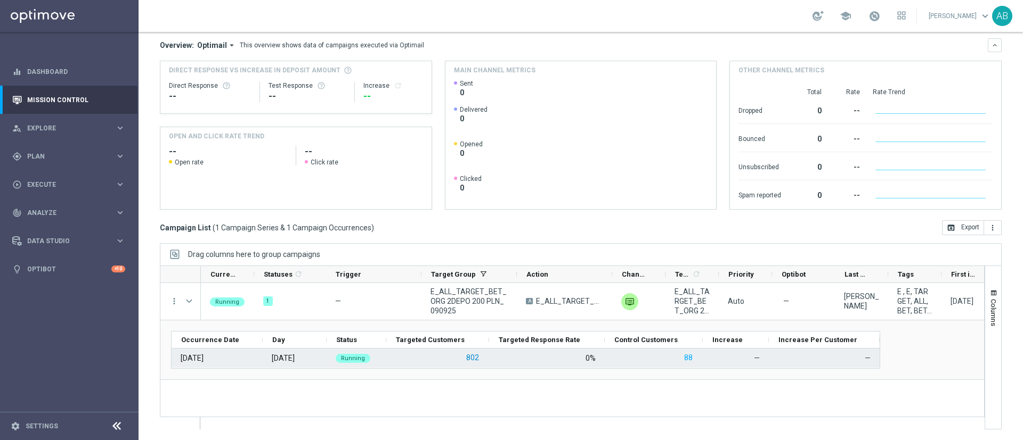
click at [475, 360] on button "802" at bounding box center [472, 358] width 15 height 13
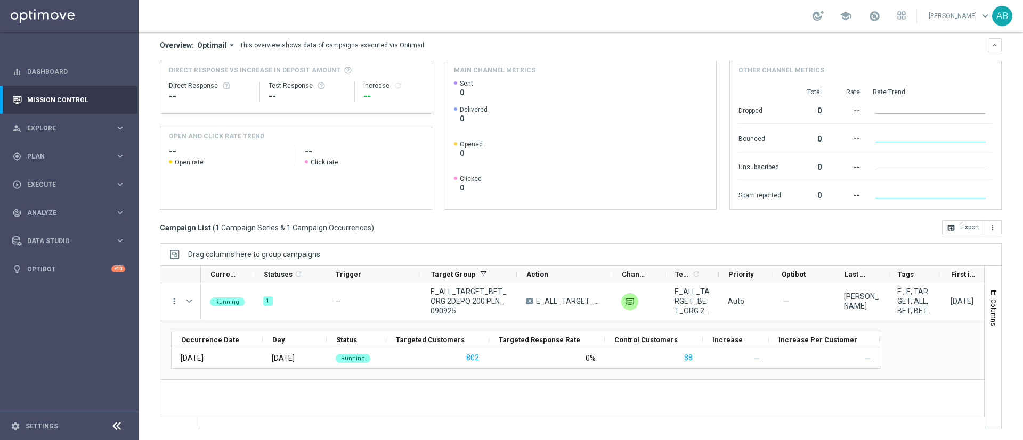
scroll to position [12, 0]
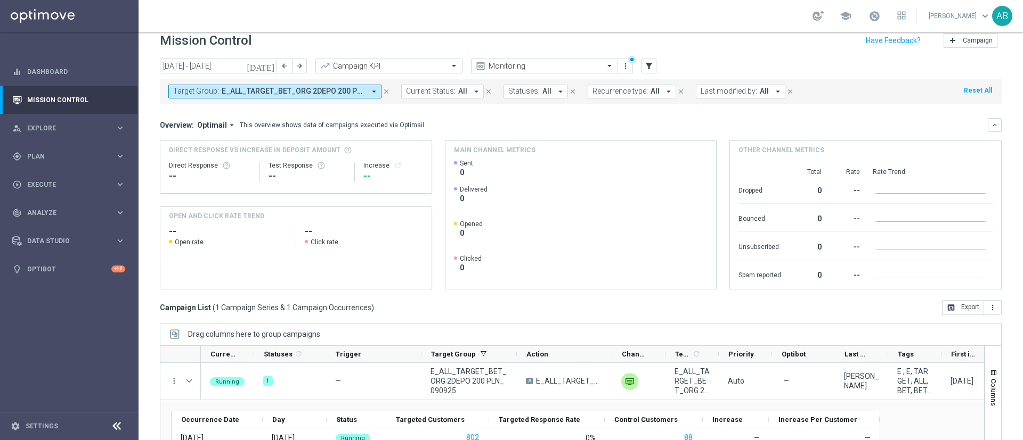
click at [247, 89] on span "E_ALL_TARGET_BET_ORG 2DEPO 200 PLN_090925" at bounding box center [293, 91] width 143 height 9
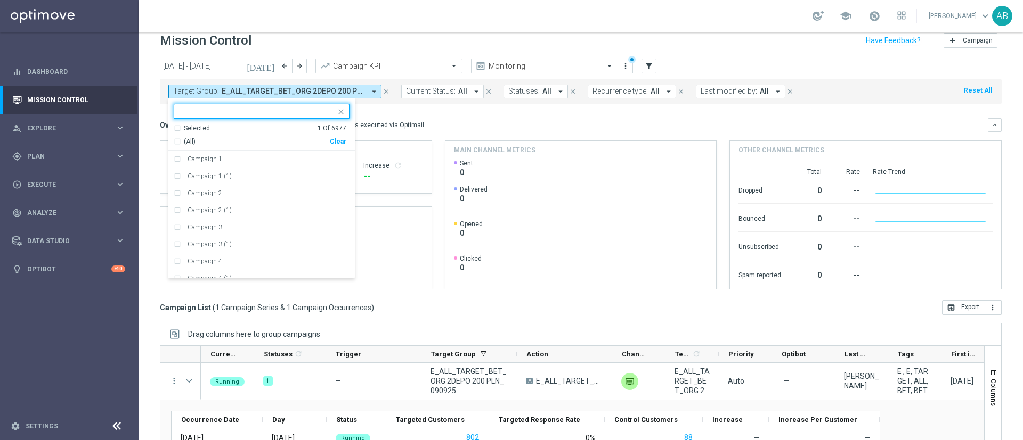
click at [338, 135] on div "(All) Clear" at bounding box center [260, 139] width 173 height 13
click at [0, 0] on div "Clear" at bounding box center [0, 0] width 0 height 0
click at [317, 102] on div "Selected 0 Of 6977 (All) Clear - Campaign 1 - Campaign 1 (1) - Campaign 2 - Cam…" at bounding box center [261, 189] width 186 height 181
click at [313, 108] on input "text" at bounding box center [257, 111] width 156 height 9
paste input "E_ALL_TARGET_BET_ORG 3DEPO 200 PLN_090925"
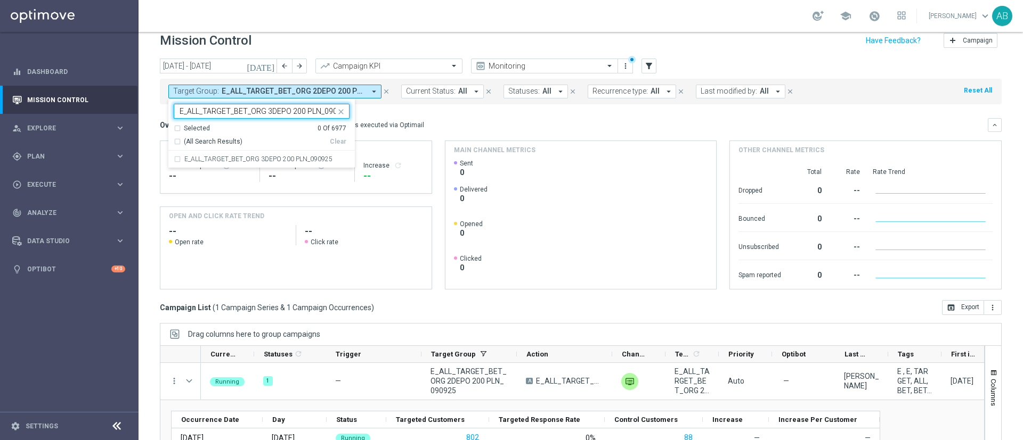
scroll to position [0, 12]
click at [308, 159] on label "E_ALL_TARGET_BET_ORG 3DEPO 200 PLN_090925" at bounding box center [258, 159] width 148 height 6
type input "E_ALL_TARGET_BET_ORG 3DEPO 200 PLN_090925"
click at [428, 125] on div "Overview: Optimail arrow_drop_down This overview shows data of campaigns execut…" at bounding box center [574, 125] width 828 height 10
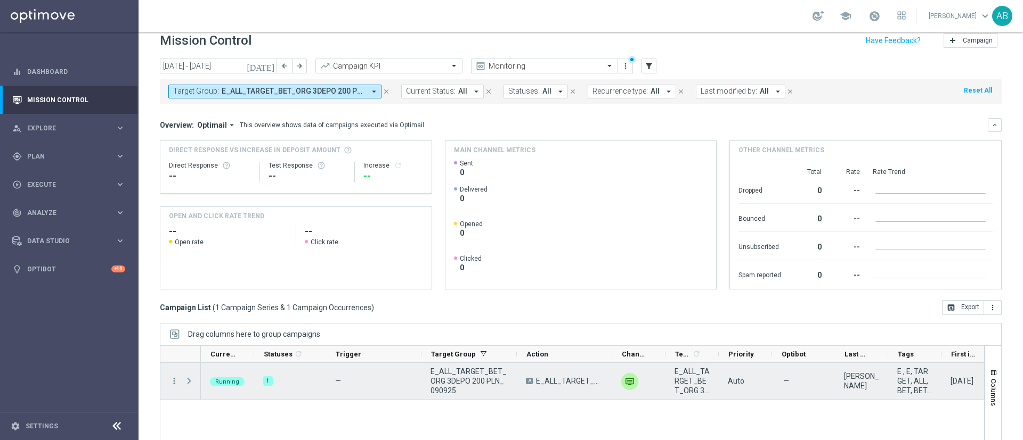
click at [188, 384] on span at bounding box center [189, 381] width 10 height 9
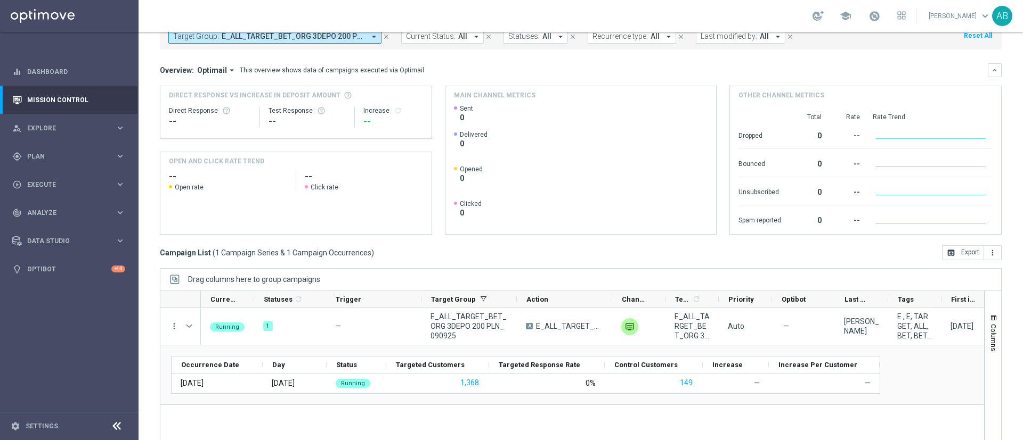
scroll to position [92, 0]
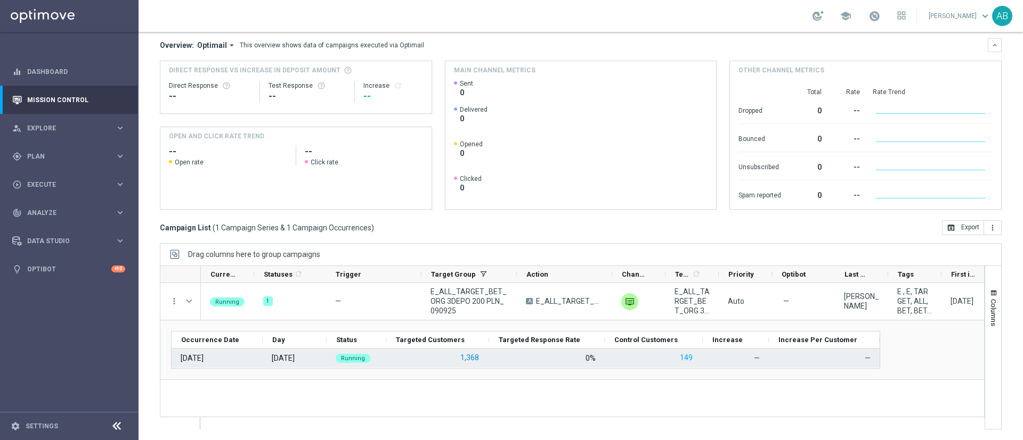
click at [474, 354] on button "1,368" at bounding box center [469, 358] width 21 height 13
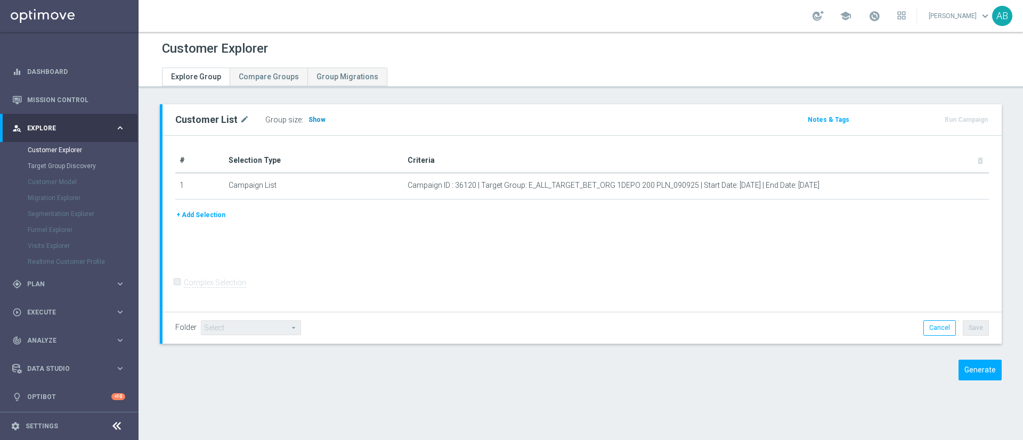
click at [312, 117] on span "Show" at bounding box center [316, 119] width 17 height 7
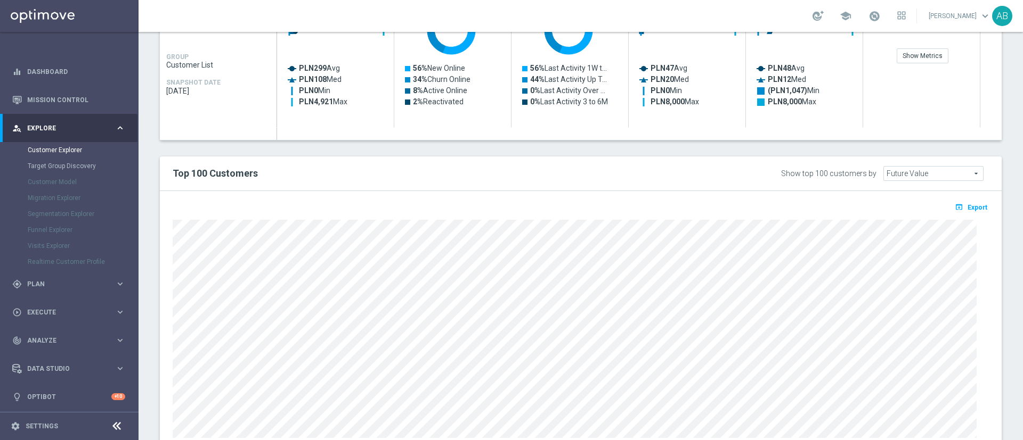
scroll to position [568, 0]
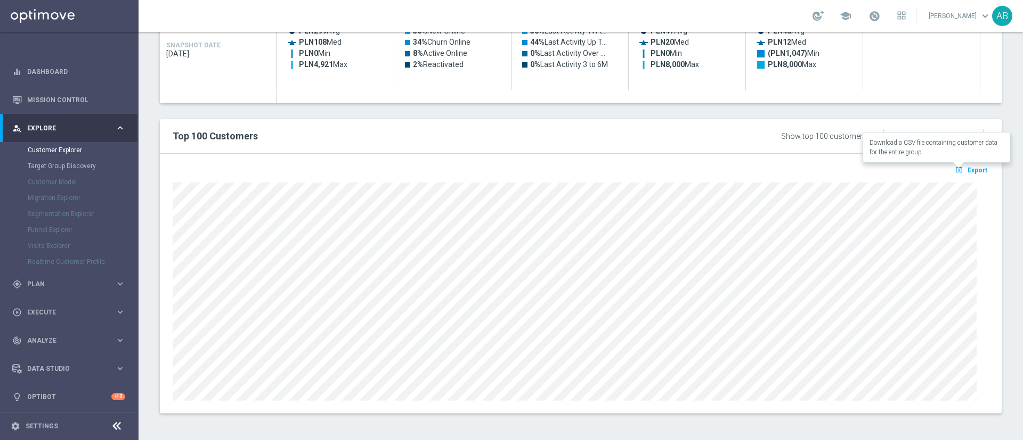
click at [953, 164] on button "open_in_browser Export" at bounding box center [971, 170] width 36 height 14
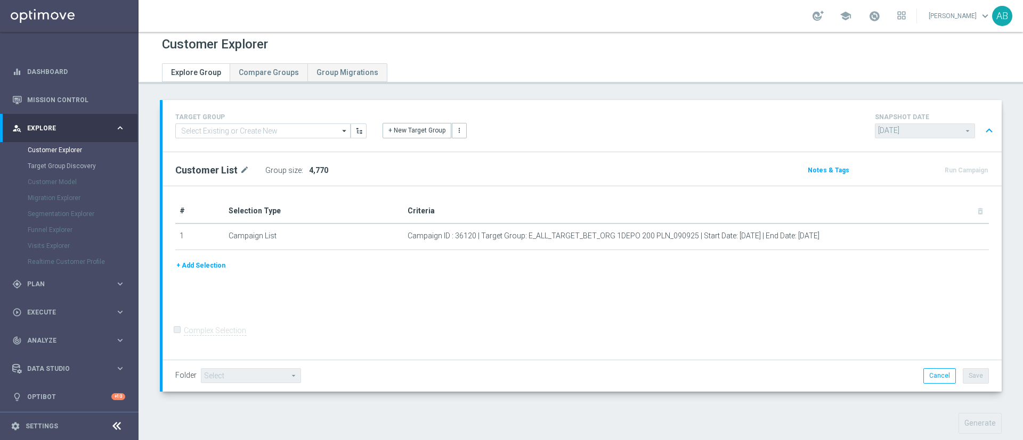
scroll to position [0, 0]
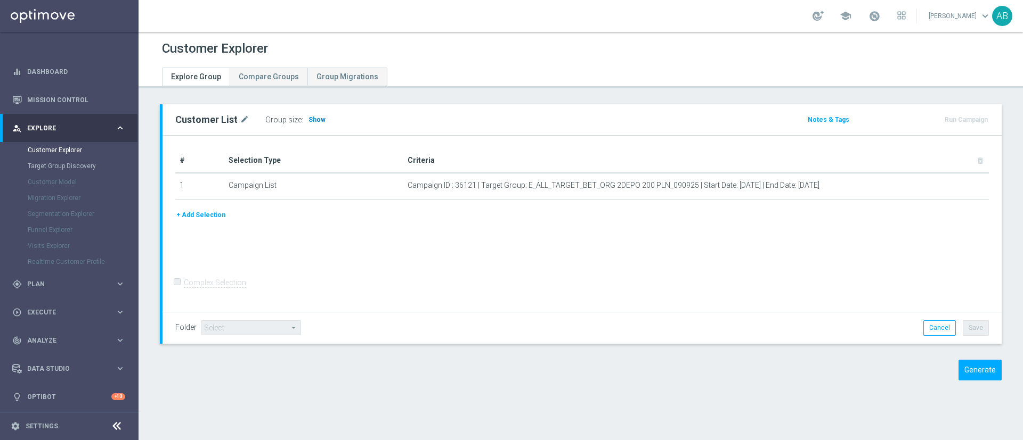
click at [316, 121] on span "Show" at bounding box center [316, 119] width 17 height 7
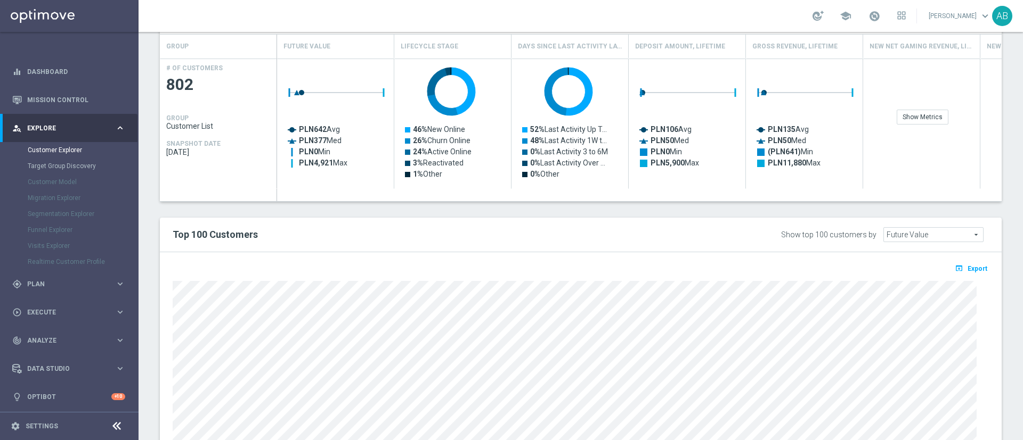
scroll to position [568, 0]
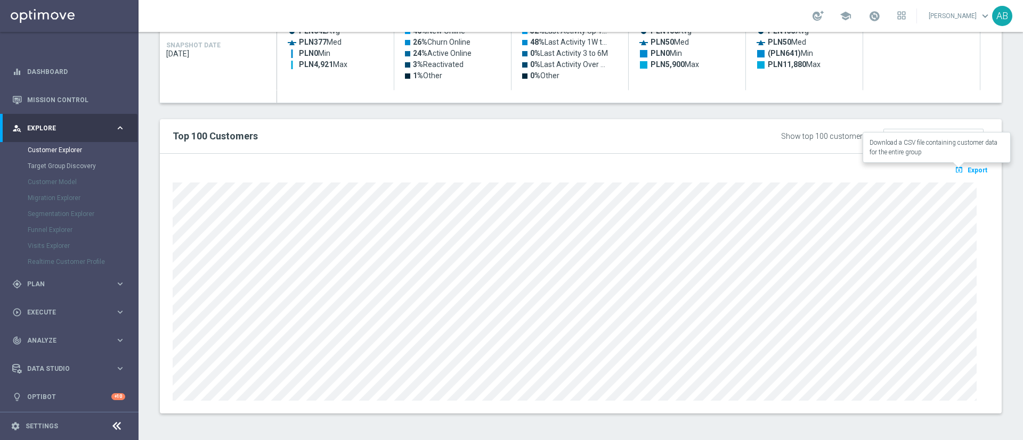
click at [972, 169] on span "Export" at bounding box center [977, 170] width 20 height 7
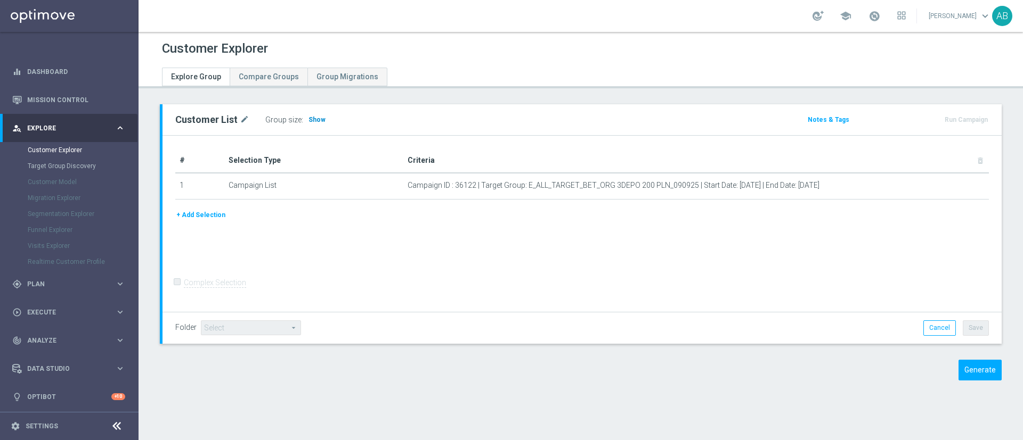
click at [315, 117] on span "Show" at bounding box center [316, 119] width 17 height 7
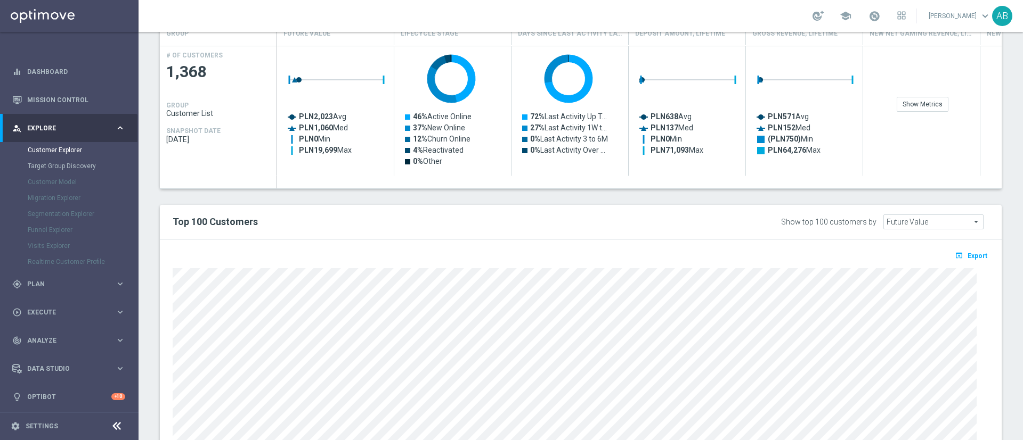
scroll to position [559, 0]
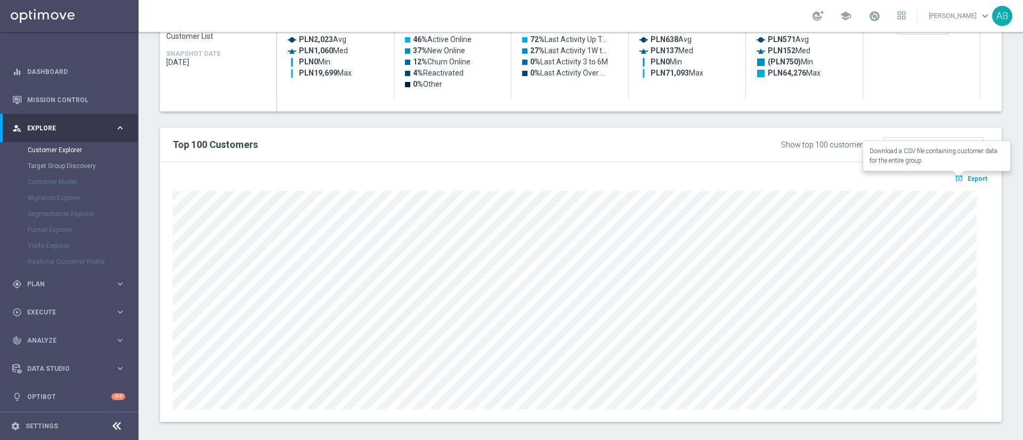
click at [967, 176] on span "Export" at bounding box center [977, 178] width 20 height 7
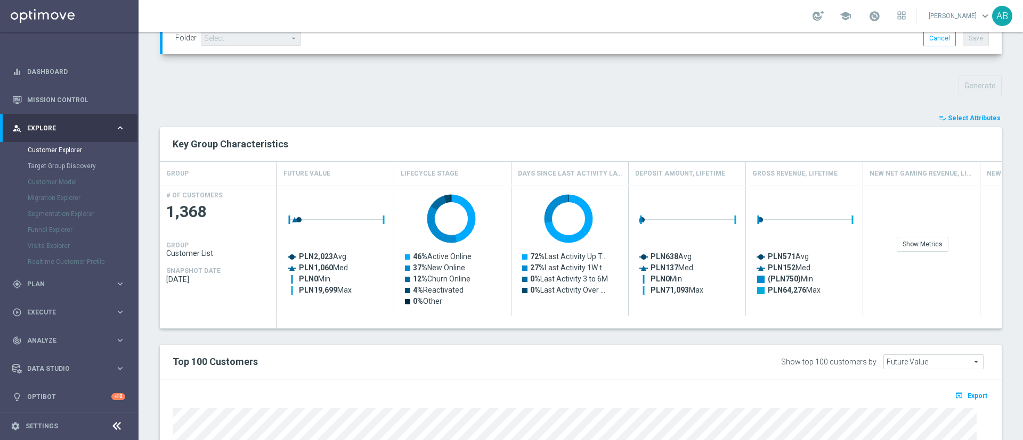
scroll to position [80, 0]
